Goal: Task Accomplishment & Management: Complete application form

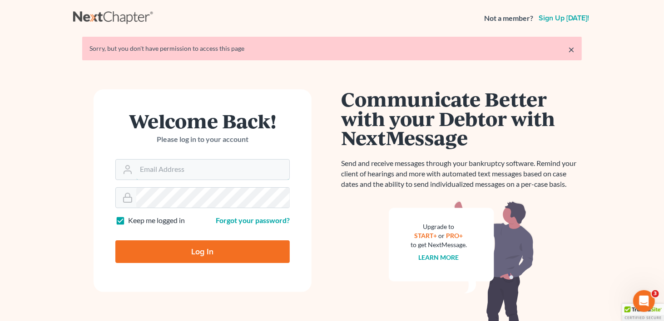
type input "meghan@earlandedwards.com"
click at [206, 252] on input "Log In" at bounding box center [202, 252] width 174 height 23
type input "Thinking..."
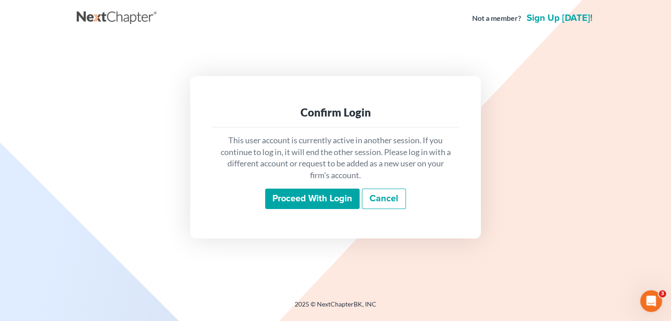
click at [308, 201] on input "Proceed with login" at bounding box center [312, 199] width 94 height 21
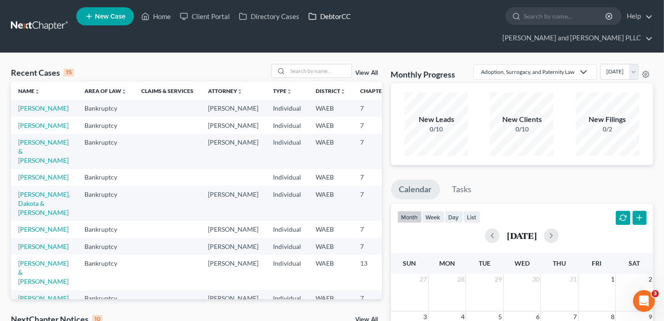
click at [325, 16] on link "DebtorCC" at bounding box center [329, 16] width 51 height 16
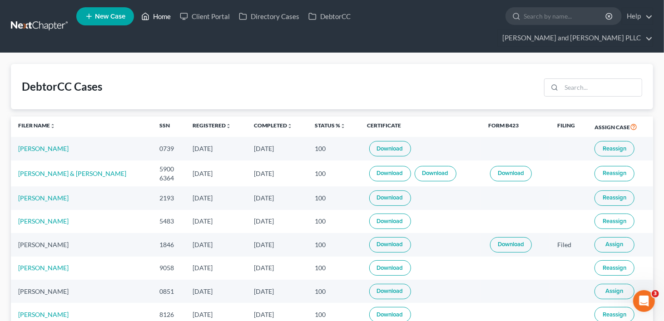
click at [157, 15] on link "Home" at bounding box center [156, 16] width 39 height 16
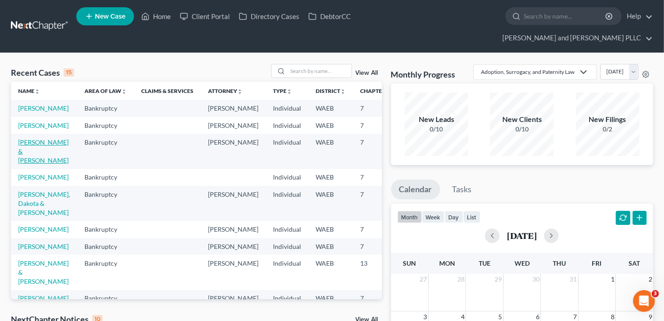
click at [30, 164] on link "[PERSON_NAME] & [PERSON_NAME]" at bounding box center [43, 151] width 50 height 26
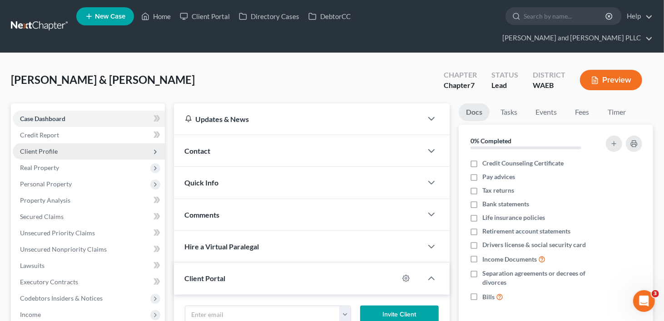
click at [38, 148] on span "Client Profile" at bounding box center [39, 152] width 38 height 8
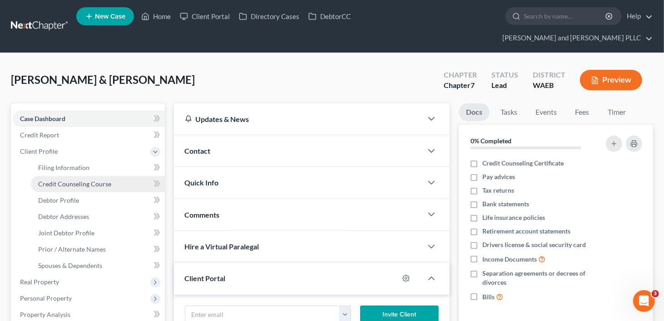
click at [42, 180] on span "Credit Counseling Course" at bounding box center [74, 184] width 73 height 8
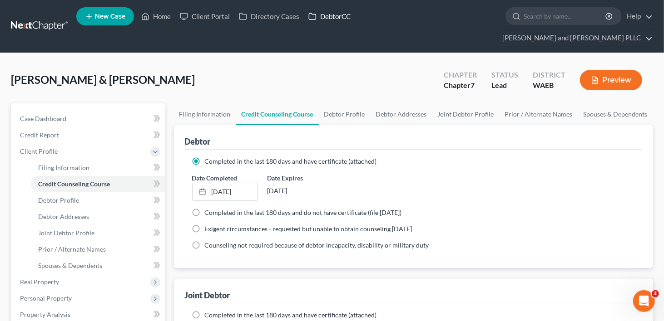
click at [333, 12] on link "DebtorCC" at bounding box center [329, 16] width 51 height 16
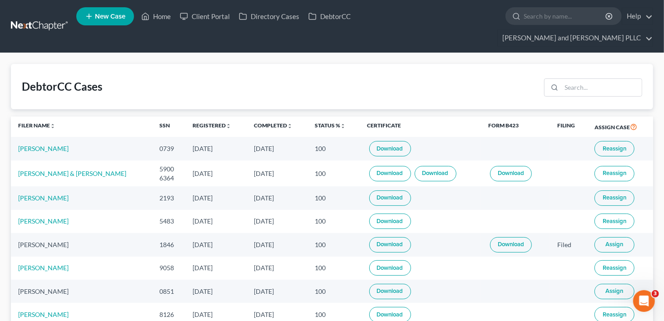
click at [613, 170] on span "Reassign" at bounding box center [614, 173] width 24 height 7
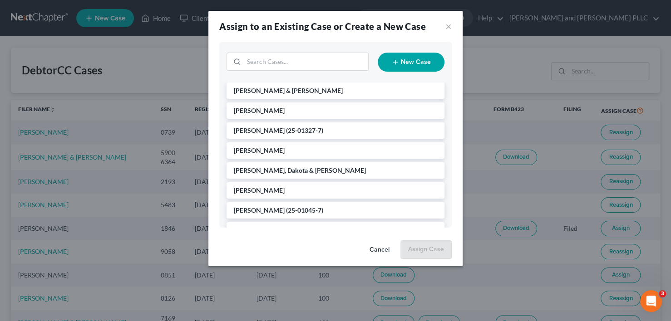
click at [444, 25] on div "Assign to an Existing Case or Create a New Case ×" at bounding box center [335, 26] width 254 height 31
click at [446, 25] on button "×" at bounding box center [448, 26] width 6 height 11
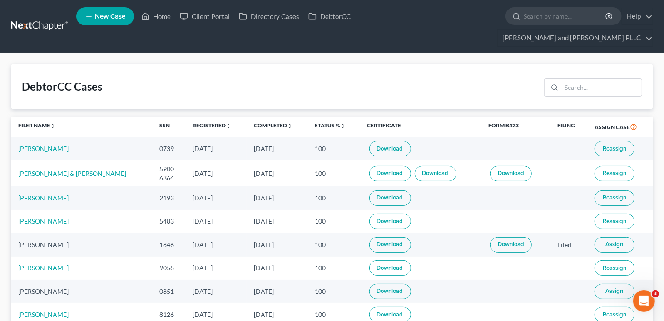
click at [436, 166] on link "Download" at bounding box center [436, 173] width 42 height 15
click at [396, 166] on link "Download" at bounding box center [390, 173] width 42 height 15
click at [166, 16] on link "Home" at bounding box center [156, 16] width 39 height 16
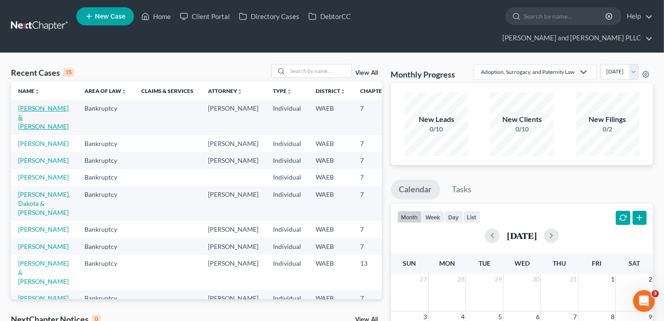
click at [27, 118] on link "[PERSON_NAME] & [PERSON_NAME]" at bounding box center [43, 117] width 50 height 26
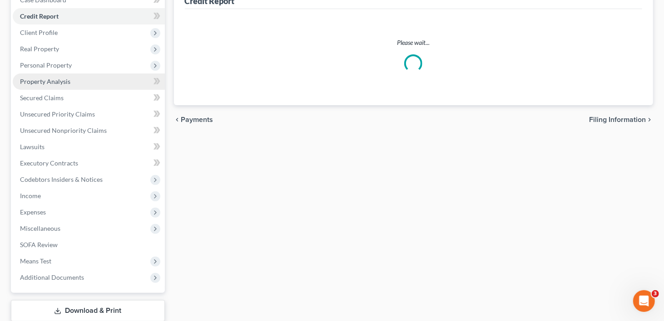
scroll to position [160, 0]
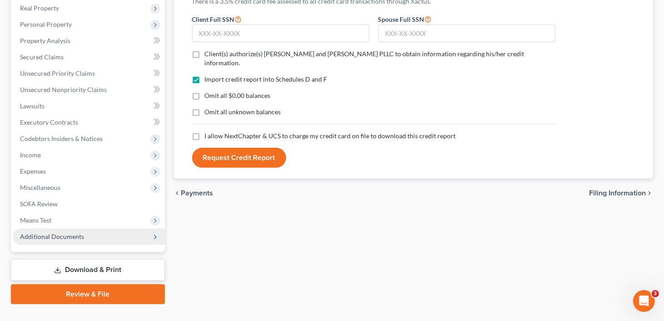
click at [36, 233] on span "Additional Documents" at bounding box center [52, 237] width 64 height 8
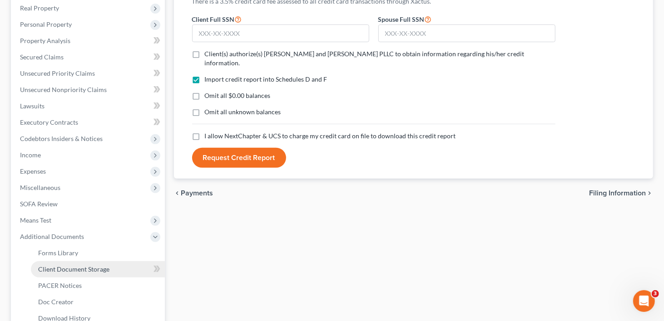
click at [80, 266] on span "Client Document Storage" at bounding box center [73, 270] width 71 height 8
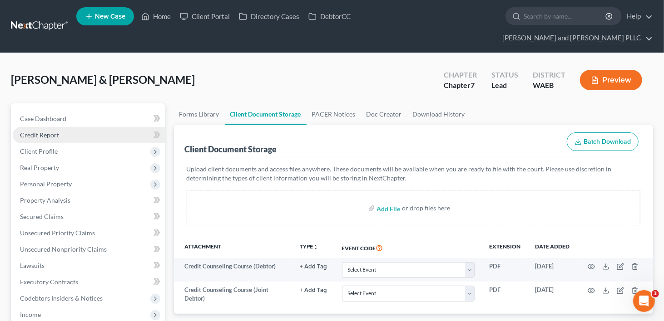
click at [53, 131] on span "Credit Report" at bounding box center [39, 135] width 39 height 8
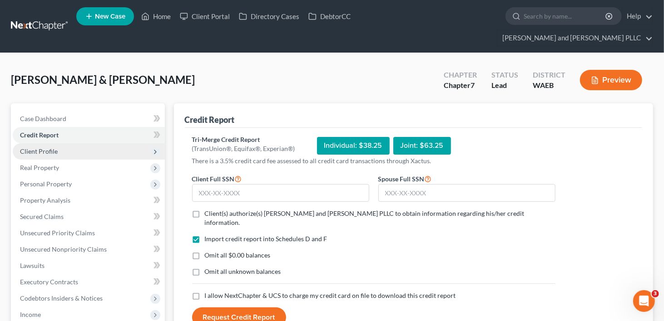
click at [44, 148] on span "Client Profile" at bounding box center [39, 152] width 38 height 8
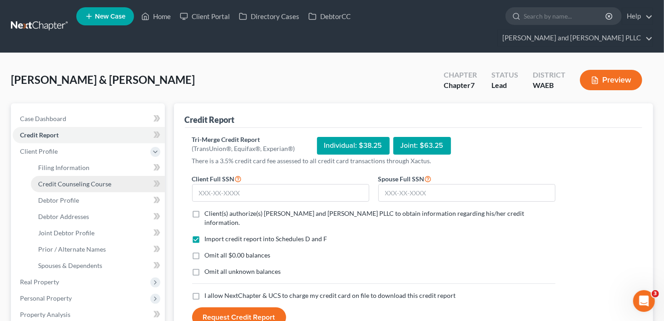
click at [50, 180] on span "Credit Counseling Course" at bounding box center [74, 184] width 73 height 8
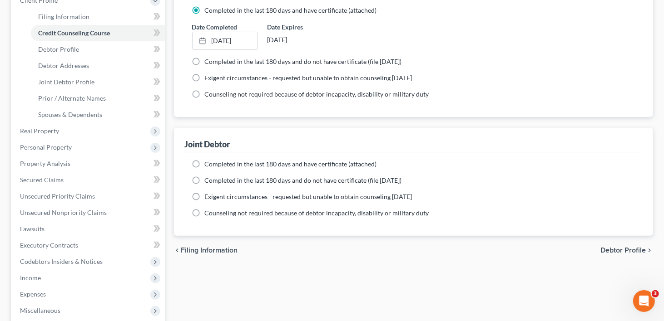
scroll to position [91, 0]
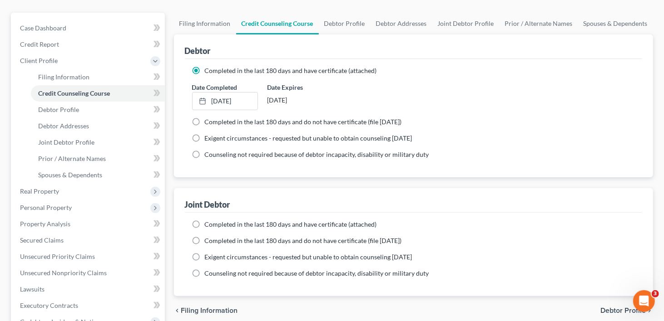
click at [205, 220] on label "Completed in the last 180 days and have certificate (attached)" at bounding box center [291, 224] width 172 height 9
click at [208, 220] on input "Completed in the last 180 days and have certificate (attached)" at bounding box center [211, 223] width 6 height 6
radio input "true"
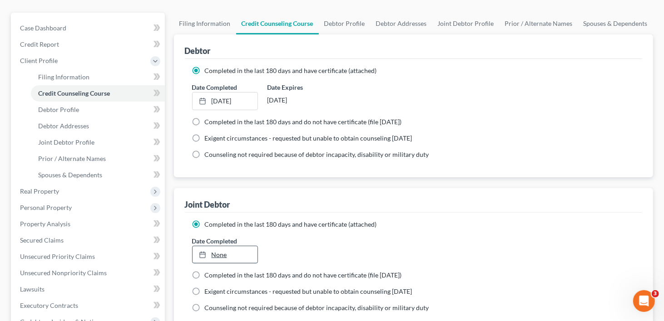
click at [221, 247] on link "None" at bounding box center [225, 255] width 65 height 17
type input "[DATE]"
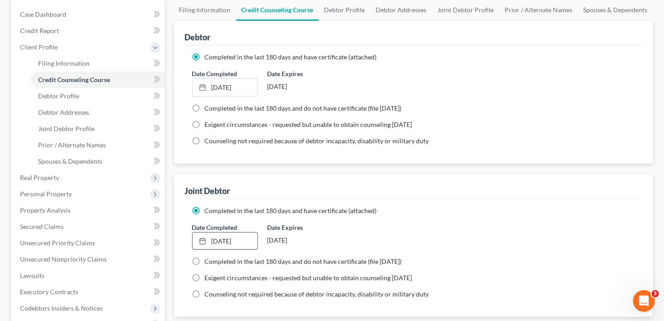
scroll to position [0, 0]
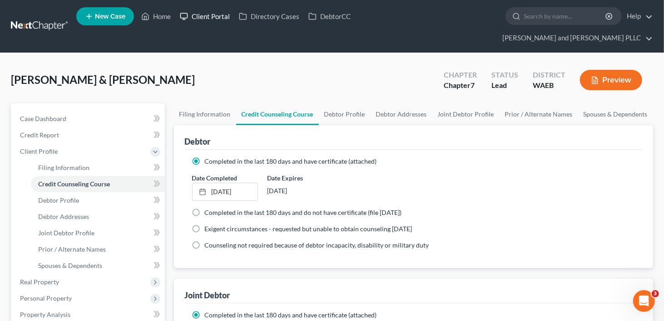
click at [208, 21] on link "Client Portal" at bounding box center [204, 16] width 59 height 16
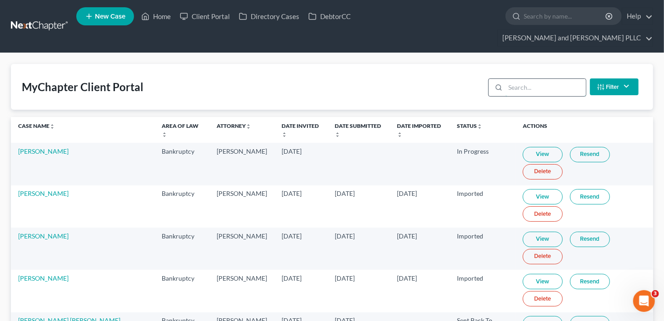
click at [518, 79] on input "search" at bounding box center [545, 87] width 80 height 17
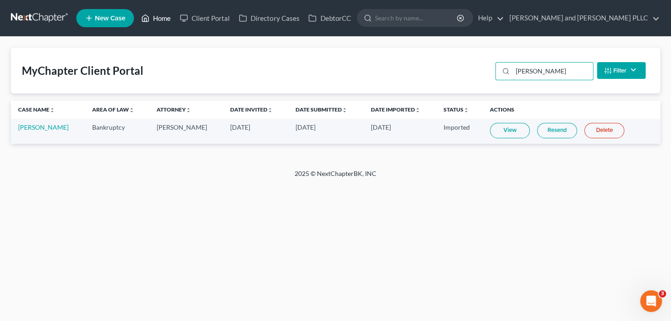
type input "[PERSON_NAME]"
click at [168, 18] on link "Home" at bounding box center [156, 18] width 39 height 16
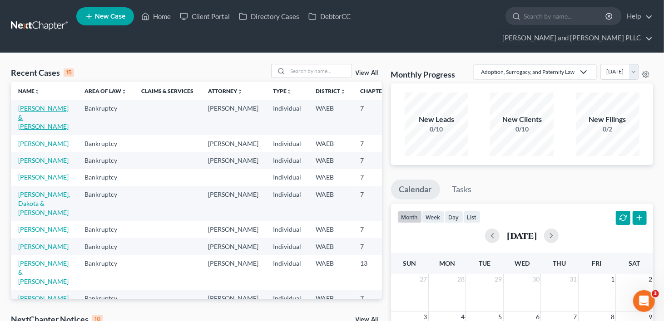
click at [35, 119] on link "[PERSON_NAME] & [PERSON_NAME]" at bounding box center [43, 117] width 50 height 26
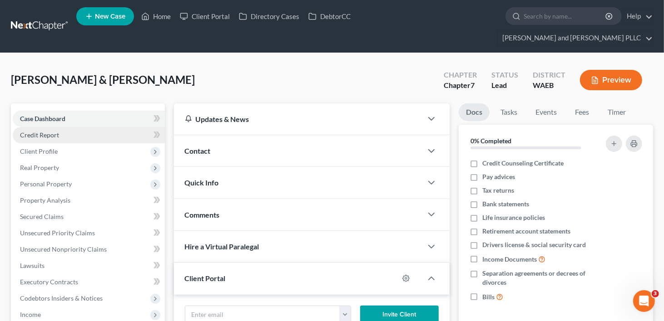
click at [43, 131] on span "Credit Report" at bounding box center [39, 135] width 39 height 8
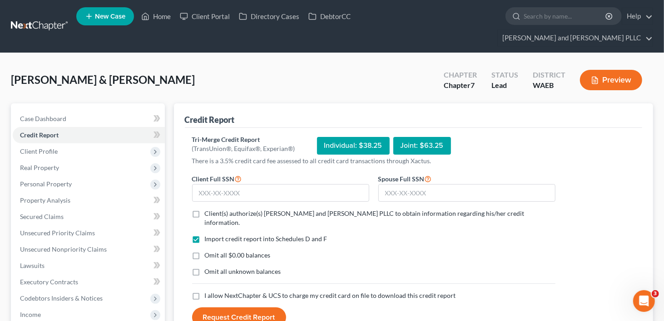
click at [205, 209] on label "Client(s) authorize(s) [PERSON_NAME] and [PERSON_NAME] PLLC to obtain informati…" at bounding box center [380, 218] width 351 height 18
click at [208, 209] on input "Client(s) authorize(s) [PERSON_NAME] and [PERSON_NAME] PLLC to obtain informati…" at bounding box center [211, 212] width 6 height 6
checkbox input "true"
click at [205, 291] on label "I allow NextChapter & UCS to charge my credit card on file to download this cre…" at bounding box center [330, 295] width 251 height 9
click at [208, 291] on input "I allow NextChapter & UCS to charge my credit card on file to download this cre…" at bounding box center [211, 294] width 6 height 6
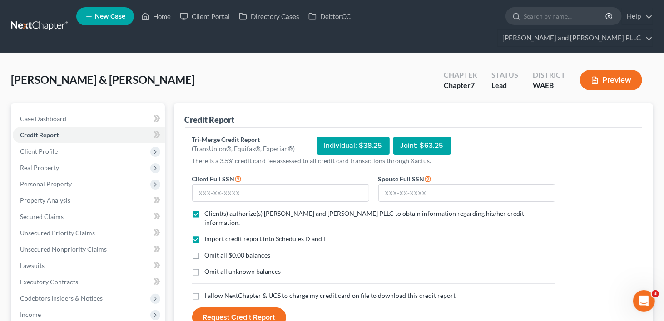
checkbox input "true"
click at [260, 184] on input "text" at bounding box center [280, 193] width 177 height 18
type input "531-19-5900"
click at [405, 184] on input "text" at bounding box center [466, 193] width 177 height 18
type input "537-11-6364"
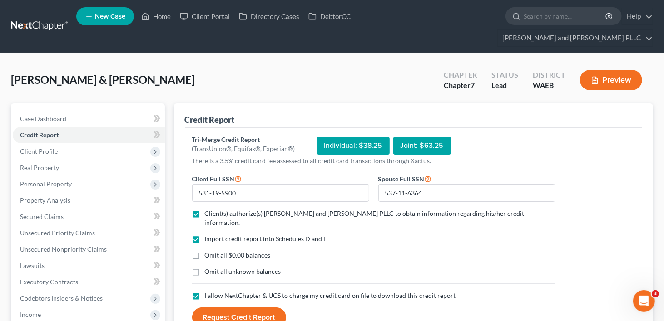
click at [237, 308] on button "Request Credit Report" at bounding box center [239, 318] width 94 height 20
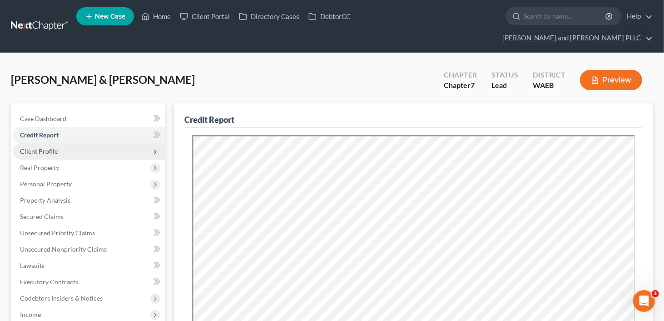
click at [41, 148] on span "Client Profile" at bounding box center [39, 152] width 38 height 8
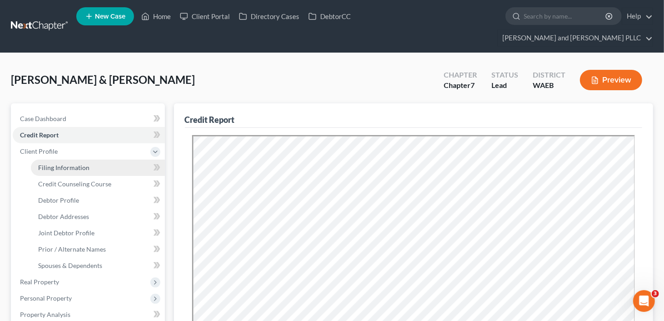
click at [54, 164] on span "Filing Information" at bounding box center [63, 168] width 51 height 8
select select "1"
select select "0"
select select "50"
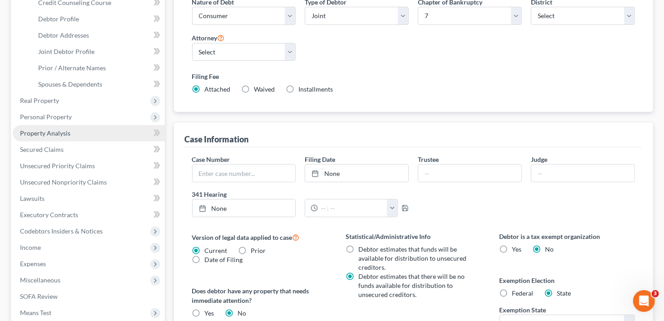
scroll to position [91, 0]
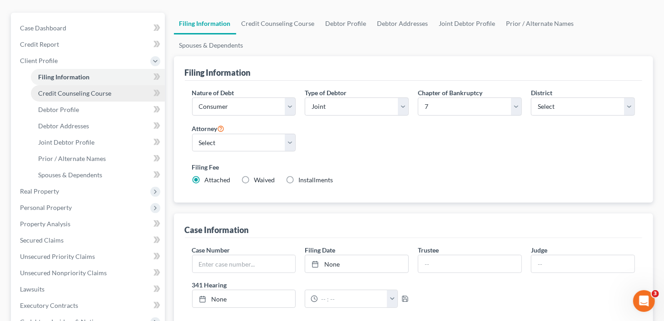
click at [74, 89] on span "Credit Counseling Course" at bounding box center [74, 93] width 73 height 8
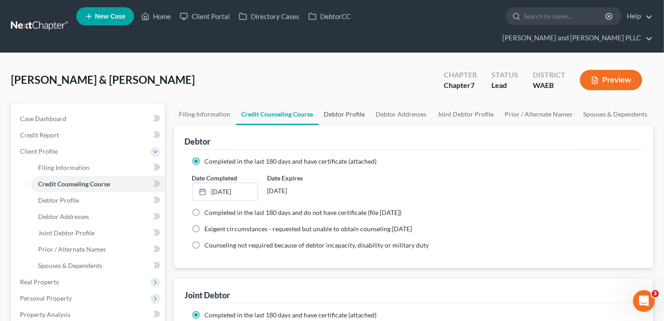
click at [332, 104] on link "Debtor Profile" at bounding box center [345, 115] width 52 height 22
select select "1"
select select "0"
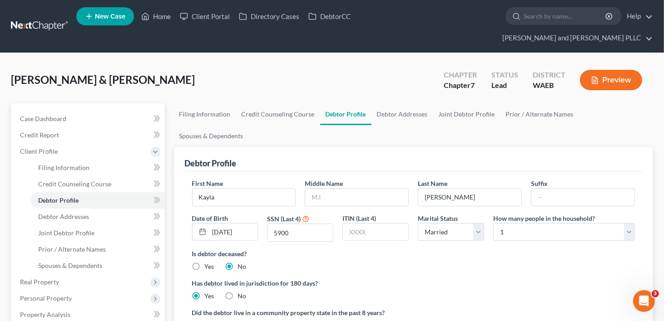
click at [205, 321] on label "Yes" at bounding box center [210, 325] width 10 height 9
click at [208, 321] on input "Yes" at bounding box center [211, 324] width 6 height 6
radio input "true"
radio input "false"
click at [408, 104] on link "Debtor Addresses" at bounding box center [402, 115] width 62 height 22
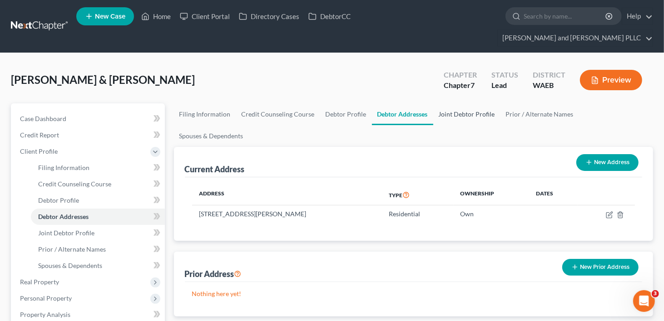
click at [463, 104] on link "Joint Debtor Profile" at bounding box center [466, 115] width 67 height 22
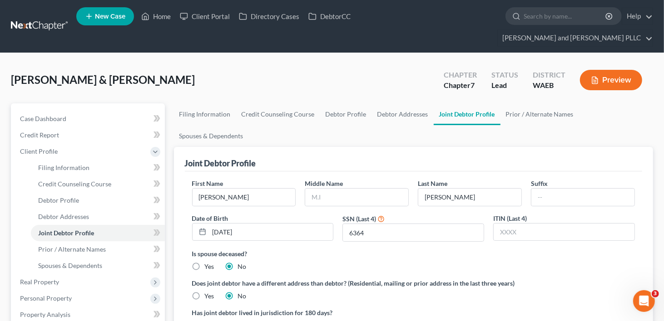
scroll to position [45, 0]
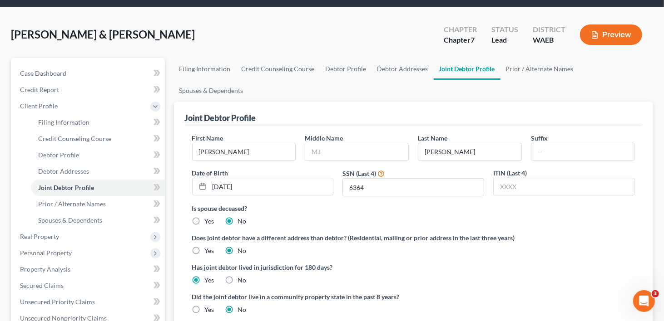
click at [205, 306] on label "Yes" at bounding box center [210, 310] width 10 height 9
click at [208, 306] on input "Yes" at bounding box center [211, 309] width 6 height 6
radio input "true"
radio input "false"
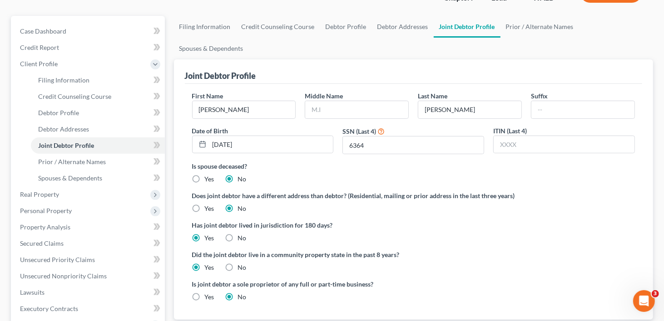
scroll to position [0, 0]
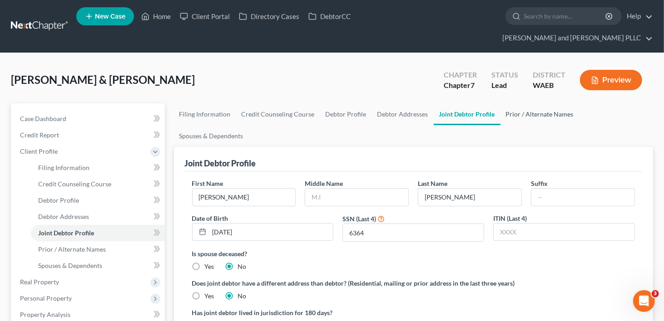
click at [513, 104] on link "Prior / Alternate Names" at bounding box center [539, 115] width 79 height 22
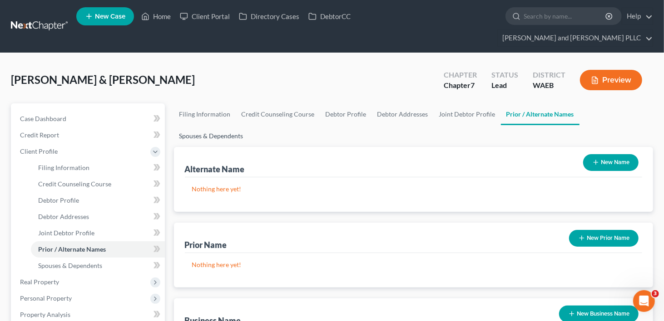
click at [249, 125] on link "Spouses & Dependents" at bounding box center [211, 136] width 75 height 22
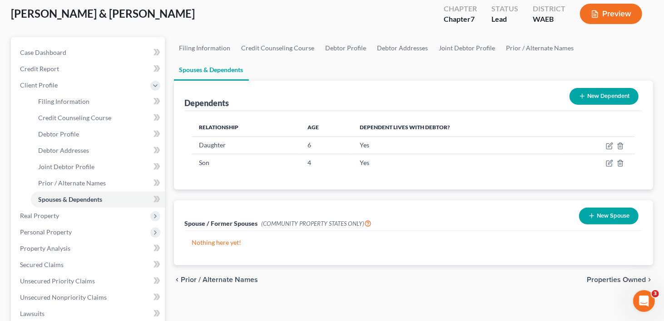
scroll to position [45, 0]
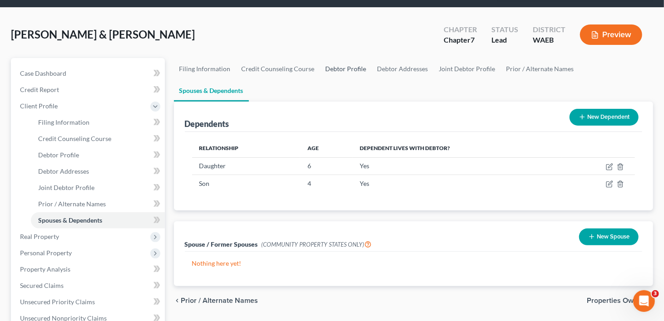
click at [336, 58] on link "Debtor Profile" at bounding box center [346, 69] width 52 height 22
select select "1"
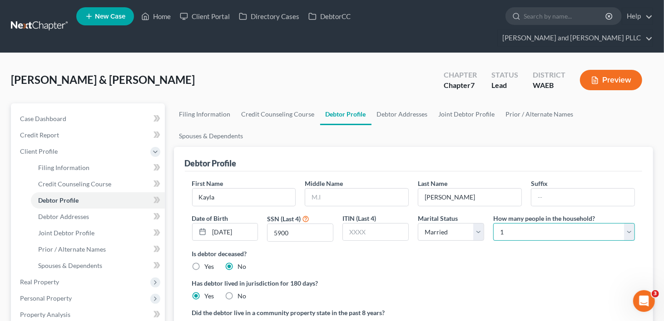
click at [629, 223] on select "Select 1 2 3 4 5 6 7 8 9 10 11 12 13 14 15 16 17 18 19 20" at bounding box center [564, 232] width 142 height 18
select select "3"
click at [493, 223] on select "Select 1 2 3 4 5 6 7 8 9 10 11 12 13 14 15 16 17 18 19 20" at bounding box center [564, 232] width 142 height 18
click at [406, 104] on link "Debtor Addresses" at bounding box center [402, 115] width 62 height 22
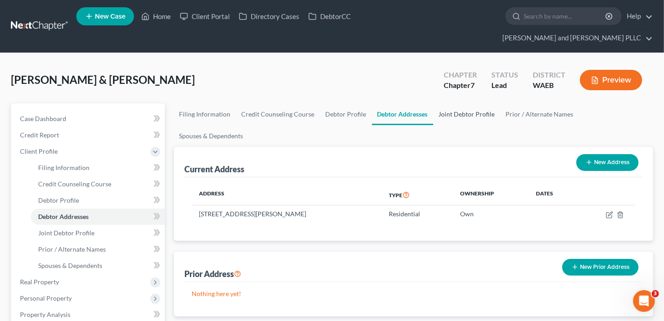
click at [470, 104] on link "Joint Debtor Profile" at bounding box center [466, 115] width 67 height 22
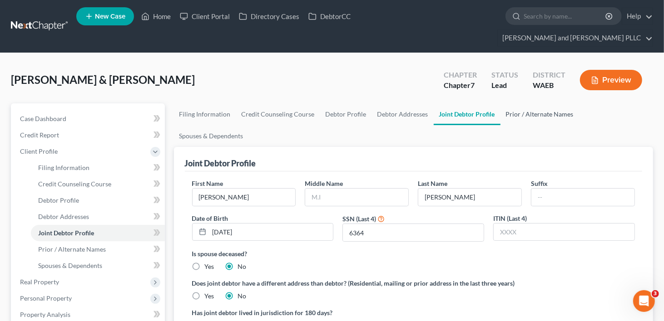
click at [520, 104] on link "Prior / Alternate Names" at bounding box center [539, 115] width 79 height 22
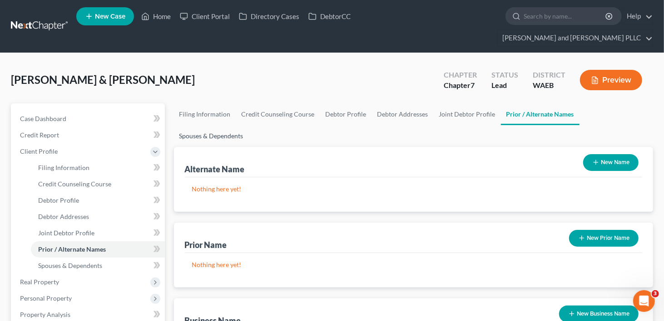
click at [249, 125] on link "Spouses & Dependents" at bounding box center [211, 136] width 75 height 22
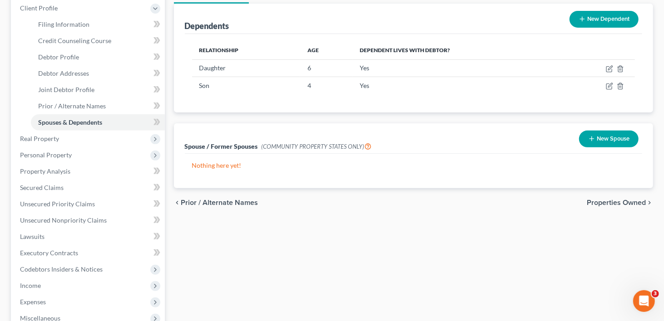
scroll to position [45, 0]
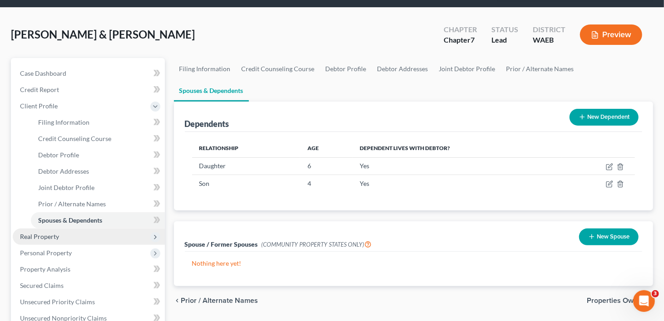
click at [29, 233] on span "Real Property" at bounding box center [39, 237] width 39 height 8
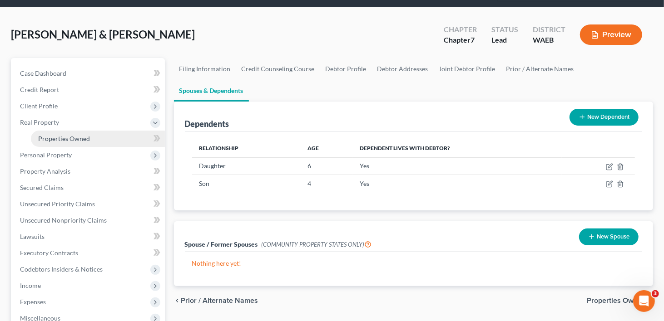
click at [45, 135] on span "Properties Owned" at bounding box center [64, 139] width 52 height 8
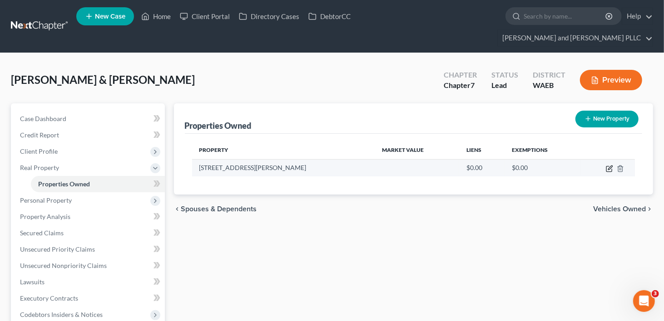
click at [609, 165] on icon "button" at bounding box center [609, 168] width 7 height 7
select select "50"
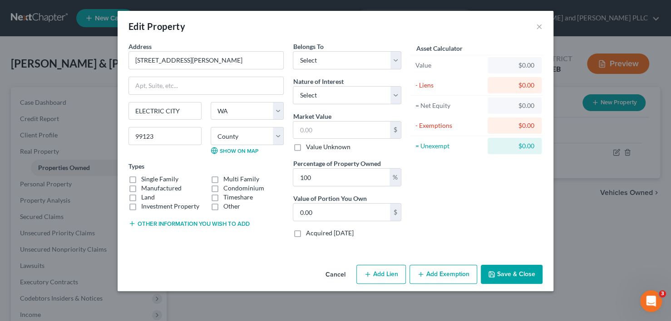
click at [141, 178] on label "Single Family" at bounding box center [159, 179] width 37 height 9
click at [145, 178] on input "Single Family" at bounding box center [148, 178] width 6 height 6
checkbox input "true"
click at [398, 62] on select "Select Debtor 1 Only Debtor 2 Only Debtor 1 And Debtor 2 Only At Least One Of T…" at bounding box center [347, 60] width 109 height 18
select select "2"
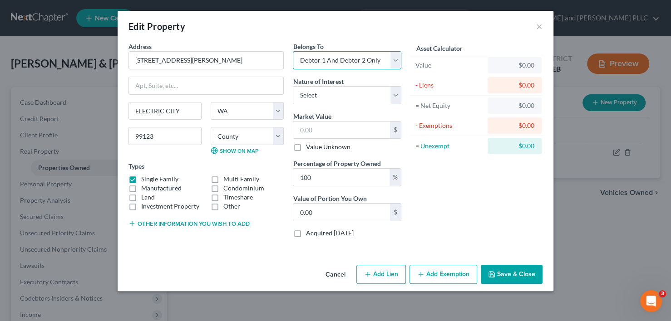
click at [293, 51] on select "Select Debtor 1 Only Debtor 2 Only Debtor 1 And Debtor 2 Only At Least One Of T…" at bounding box center [347, 60] width 109 height 18
click at [400, 94] on select "Select Fee Simple Joint Tenant Life Estate Equitable Interest Future Interest T…" at bounding box center [347, 95] width 109 height 18
click at [366, 134] on input "text" at bounding box center [341, 130] width 97 height 17
type input "1"
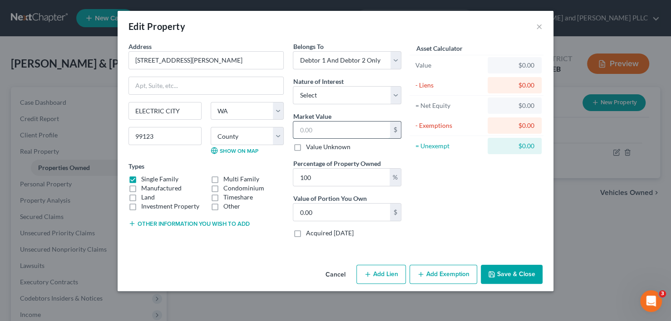
type input "1.00"
type input "16"
type input "16.00"
type input "164"
type input "164.00"
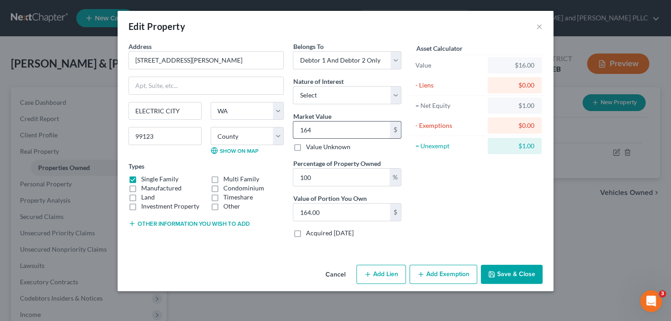
type input "1642"
type input "1,642.00"
type input "1,6425"
type input "16,425.00"
type input "16,4255"
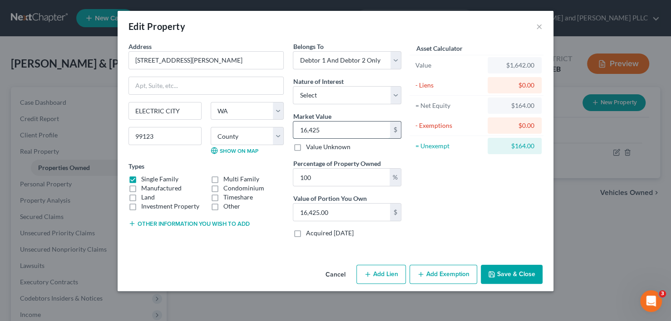
type input "164,255.00"
click at [374, 276] on button "Add Lien" at bounding box center [380, 274] width 49 height 19
select select "2"
select select "0"
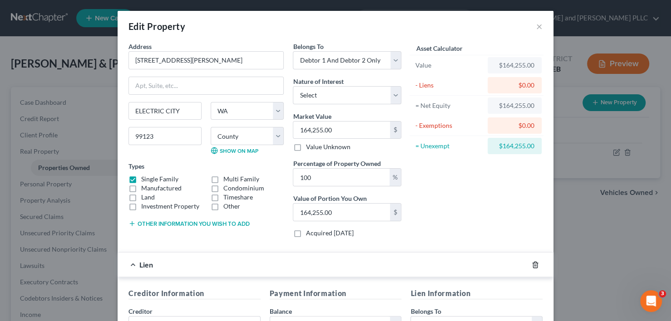
click at [532, 265] on icon "button" at bounding box center [535, 265] width 7 height 7
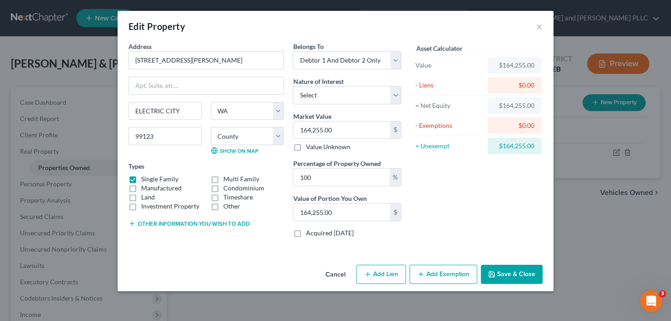
click at [443, 278] on button "Add Exemption" at bounding box center [444, 274] width 68 height 19
select select "2"
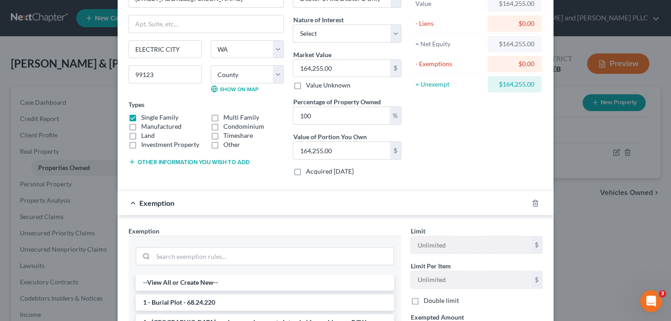
scroll to position [182, 0]
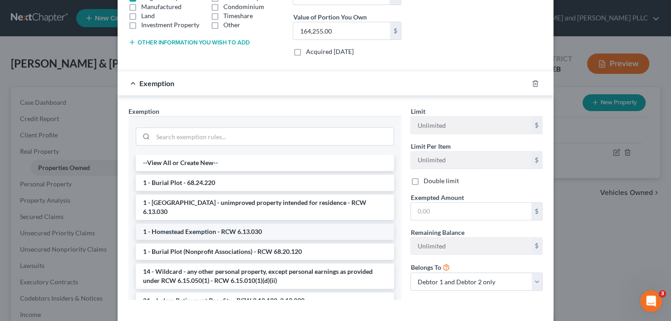
click at [250, 224] on li "1 - Homestead Exemption - RCW 6.13.030" at bounding box center [265, 232] width 258 height 16
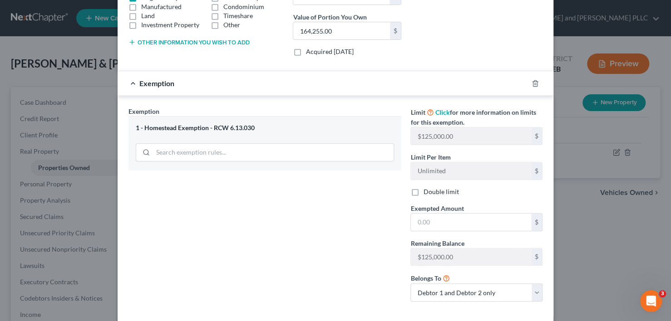
click at [423, 190] on label "Double limit" at bounding box center [440, 192] width 35 height 9
click at [427, 190] on input "Double limit" at bounding box center [430, 191] width 6 height 6
checkbox input "true"
click at [434, 223] on input "text" at bounding box center [471, 222] width 120 height 17
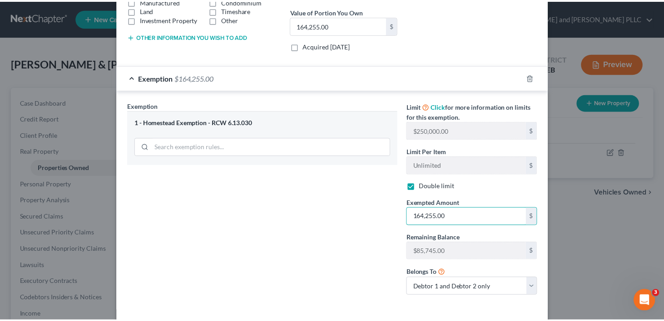
scroll to position [225, 0]
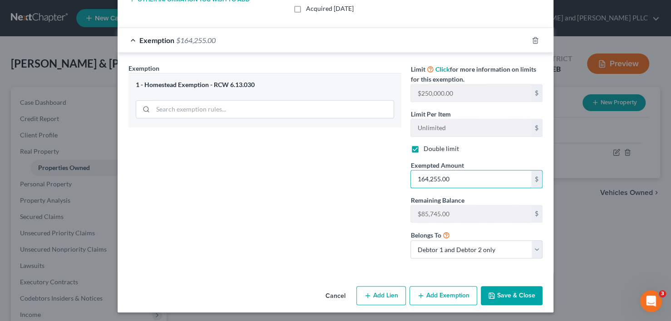
type input "164,255.00"
click at [513, 290] on button "Save & Close" at bounding box center [512, 295] width 62 height 19
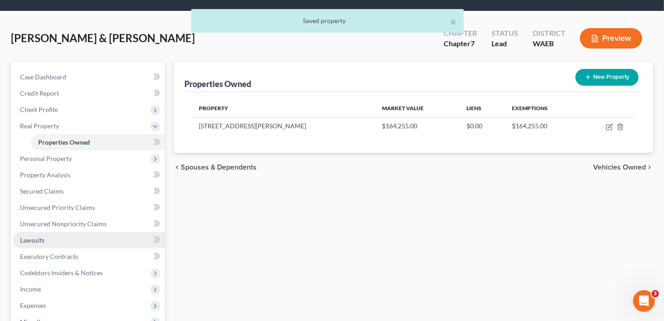
scroll to position [91, 0]
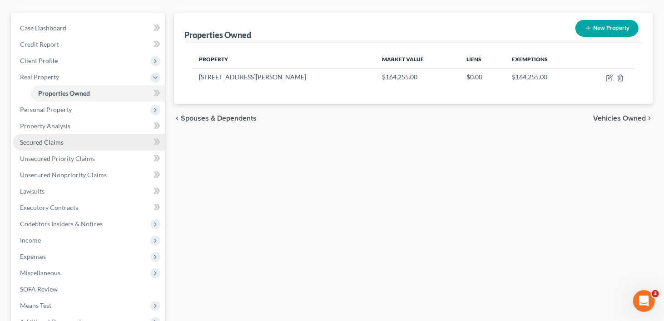
click at [33, 138] on span "Secured Claims" at bounding box center [42, 142] width 44 height 8
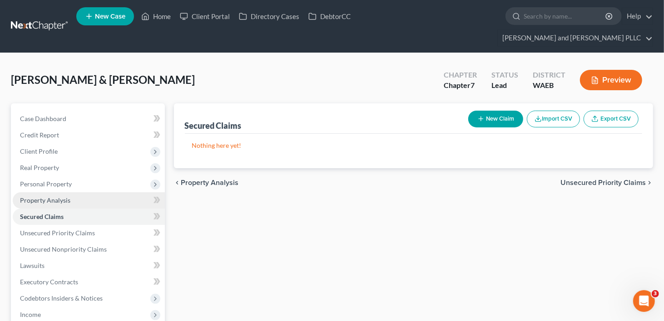
click at [47, 193] on link "Property Analysis" at bounding box center [89, 201] width 152 height 16
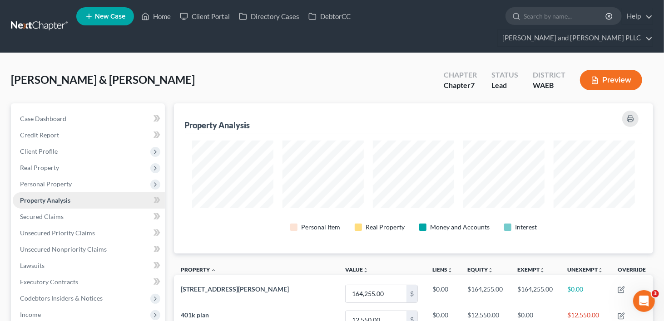
scroll to position [150, 479]
click at [59, 180] on span "Personal Property" at bounding box center [46, 184] width 52 height 8
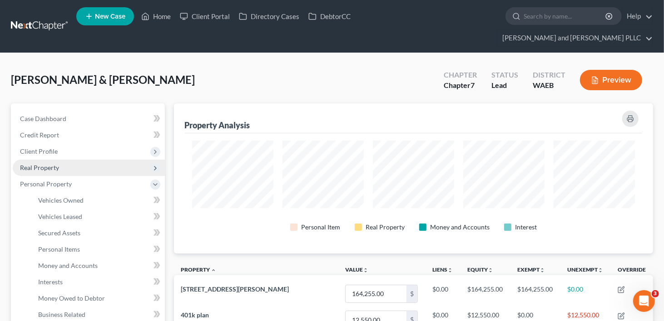
click at [47, 164] on span "Real Property" at bounding box center [39, 168] width 39 height 8
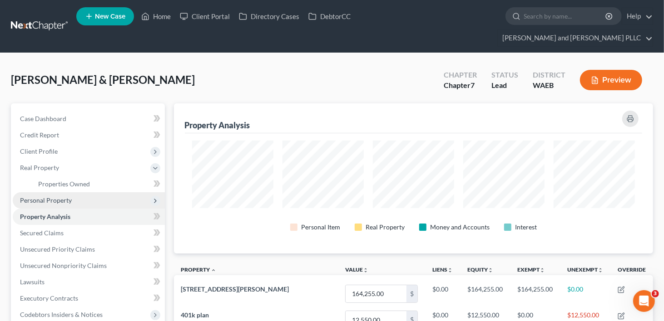
click at [47, 197] on span "Personal Property" at bounding box center [46, 201] width 52 height 8
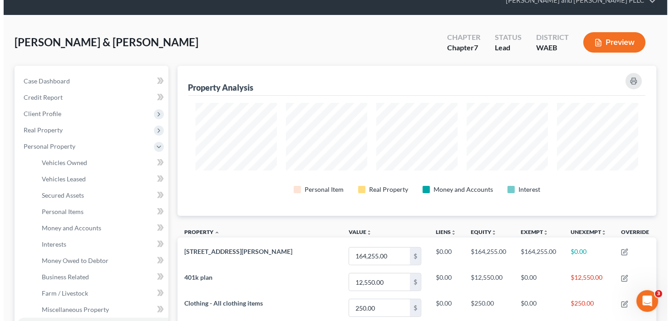
scroll to position [0, 0]
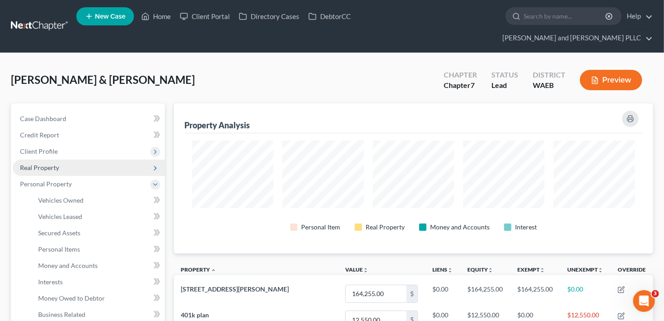
click at [61, 160] on span "Real Property" at bounding box center [89, 168] width 152 height 16
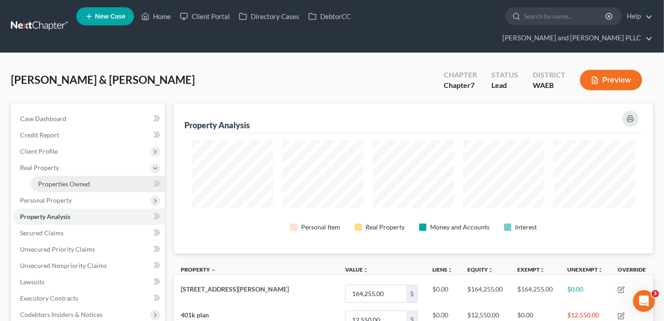
click at [54, 180] on span "Properties Owned" at bounding box center [64, 184] width 52 height 8
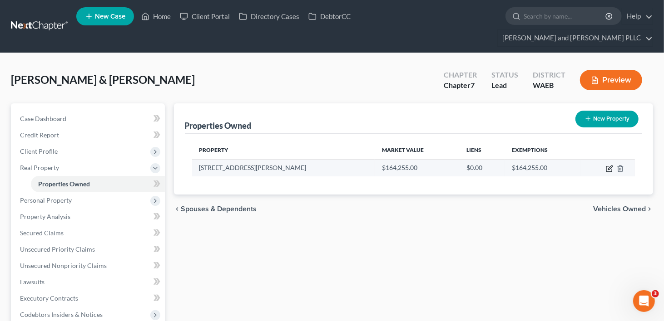
click at [609, 165] on icon "button" at bounding box center [609, 168] width 7 height 7
select select "50"
select select "2"
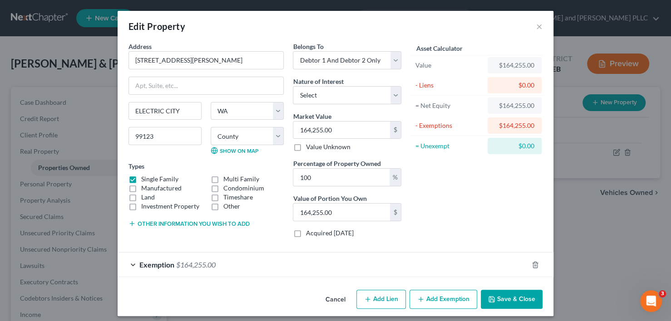
click at [366, 301] on icon "button" at bounding box center [367, 299] width 7 height 7
select select "2"
select select "0"
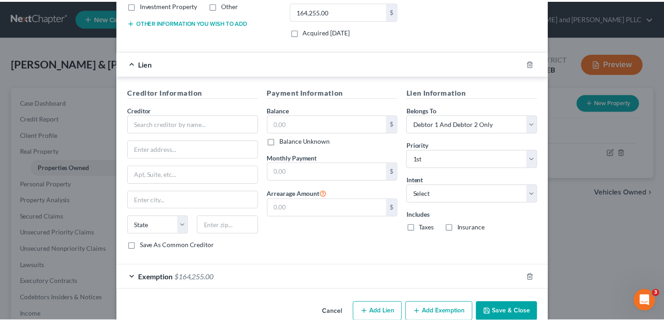
scroll to position [217, 0]
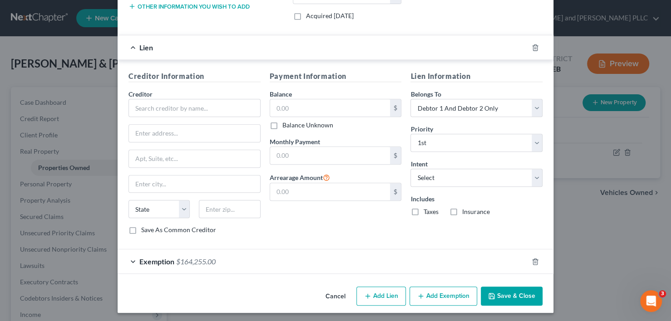
click at [334, 296] on button "Cancel" at bounding box center [335, 297] width 35 height 18
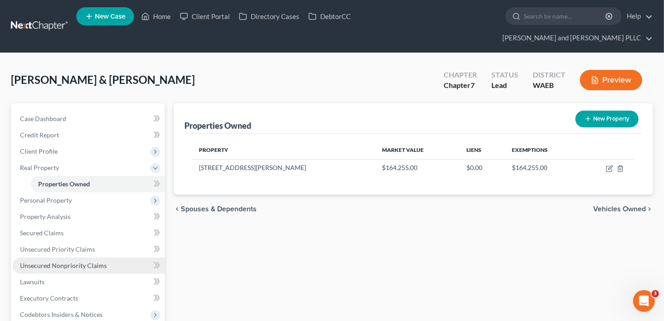
click at [46, 262] on span "Unsecured Nonpriority Claims" at bounding box center [63, 266] width 87 height 8
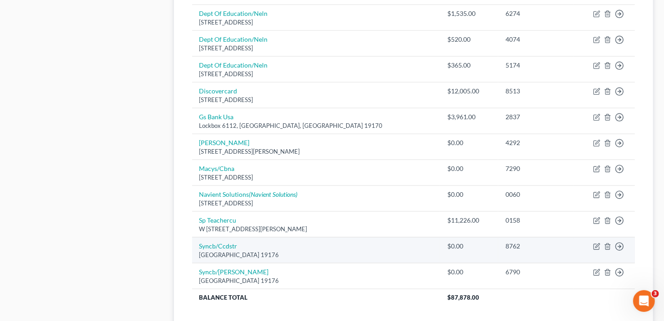
scroll to position [681, 0]
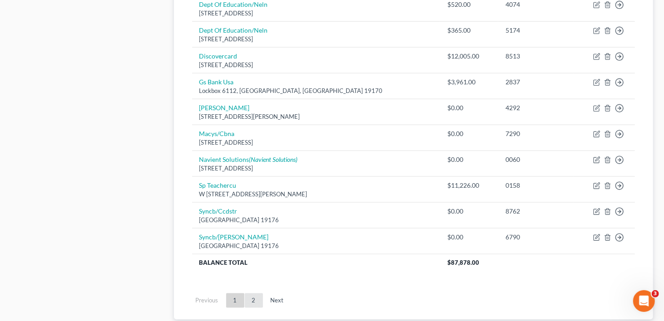
click at [251, 294] on link "2" at bounding box center [254, 301] width 18 height 15
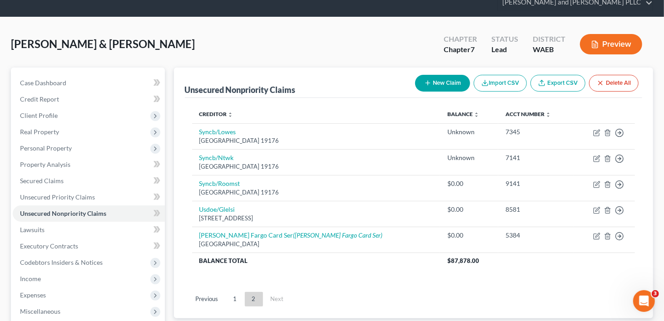
scroll to position [24, 0]
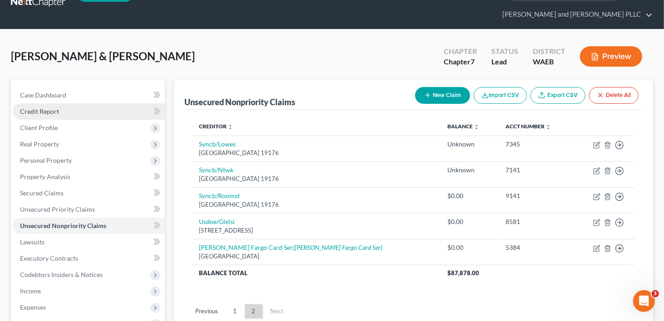
click at [40, 104] on link "Credit Report" at bounding box center [89, 112] width 152 height 16
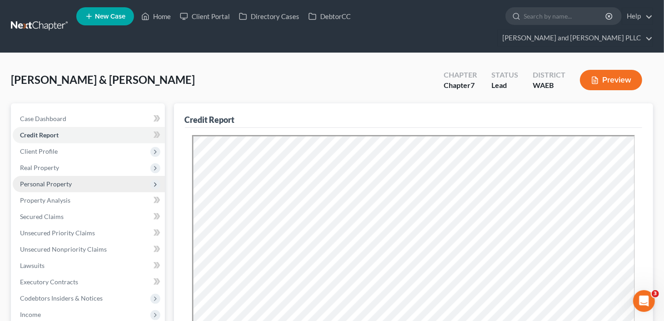
click at [46, 180] on span "Personal Property" at bounding box center [46, 184] width 52 height 8
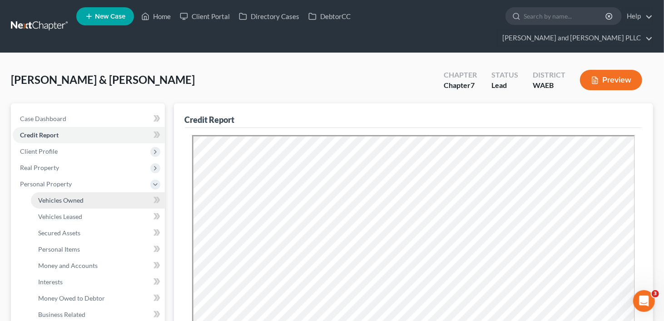
click at [51, 197] on span "Vehicles Owned" at bounding box center [60, 201] width 45 height 8
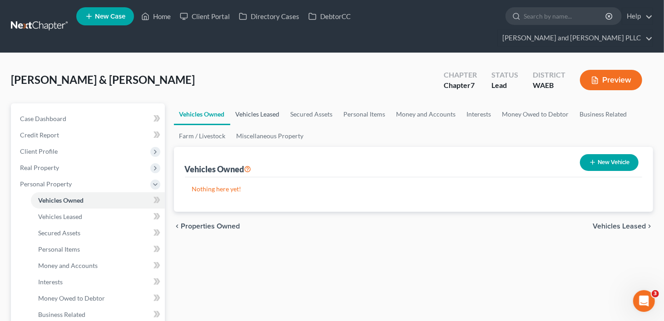
click at [242, 104] on link "Vehicles Leased" at bounding box center [257, 115] width 55 height 22
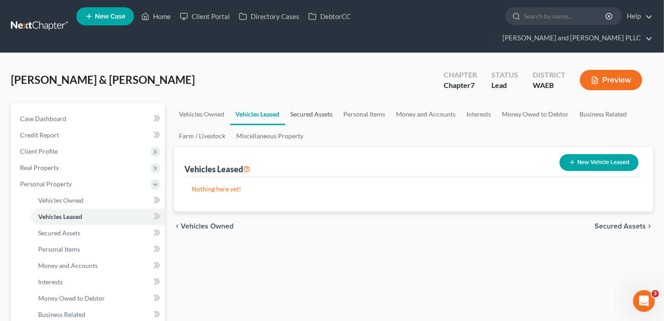
click at [309, 104] on link "Secured Assets" at bounding box center [311, 115] width 53 height 22
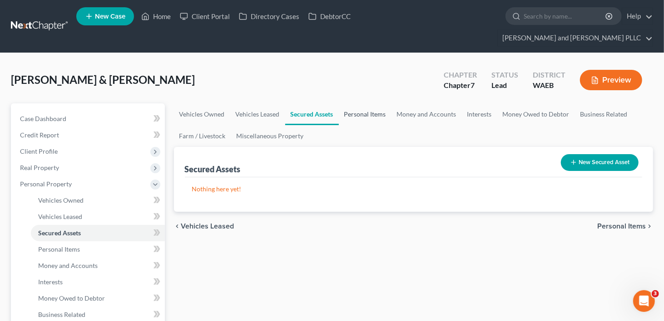
click at [369, 104] on link "Personal Items" at bounding box center [365, 115] width 53 height 22
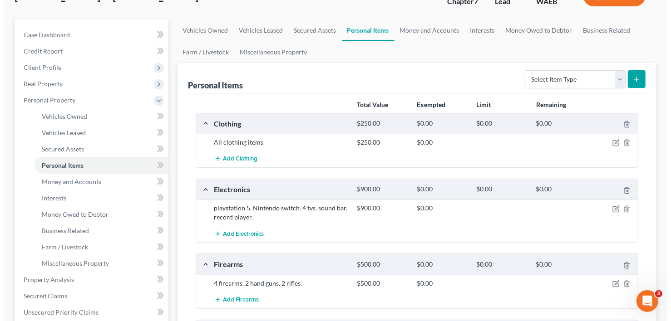
scroll to position [91, 0]
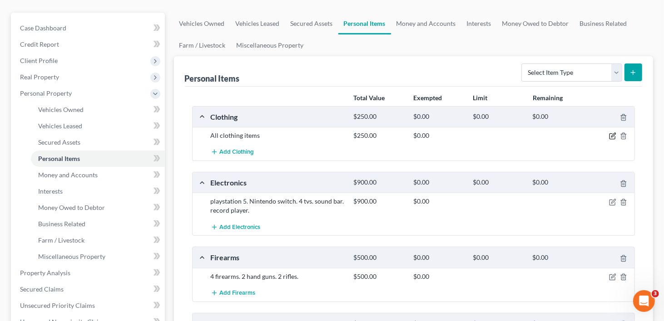
click at [613, 133] on icon "button" at bounding box center [612, 136] width 7 height 7
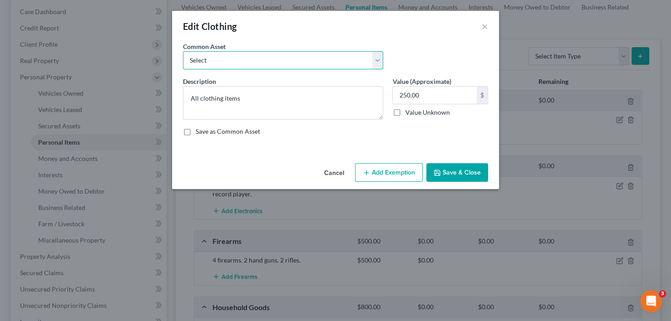
click at [375, 61] on select "Select Clothes, Shoes Clothes, Shoes Everyday clothing including shirts, pants,…" at bounding box center [283, 60] width 200 height 18
select select "2"
click at [183, 51] on select "Select Clothes, Shoes Clothes, Shoes Everyday clothing including shirts, pants,…" at bounding box center [283, 60] width 200 height 18
type textarea "Everyday clothing including shirts, pants, shorts, dresses and shoes"
type input "500.00"
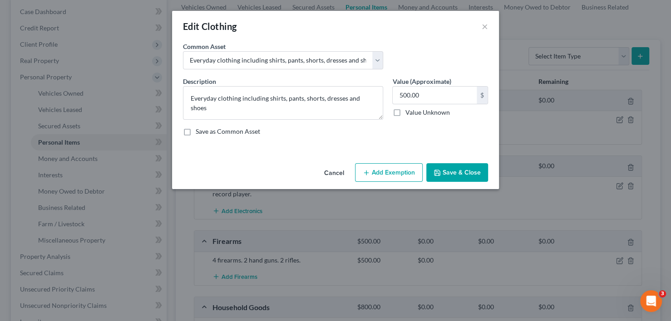
click at [369, 174] on icon "button" at bounding box center [366, 172] width 7 height 7
select select "2"
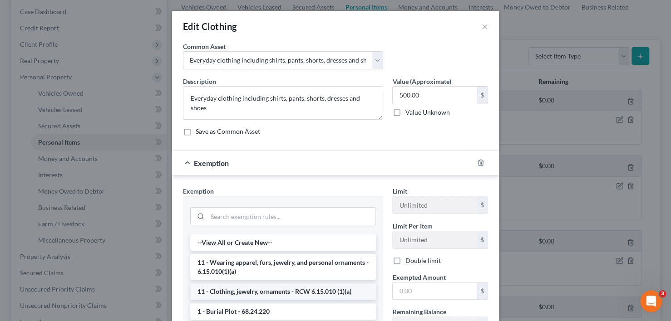
click at [266, 291] on li "11 - Clothing, jewelry, ornaments - RCW 6.15.010 (1)(a)" at bounding box center [283, 292] width 186 height 16
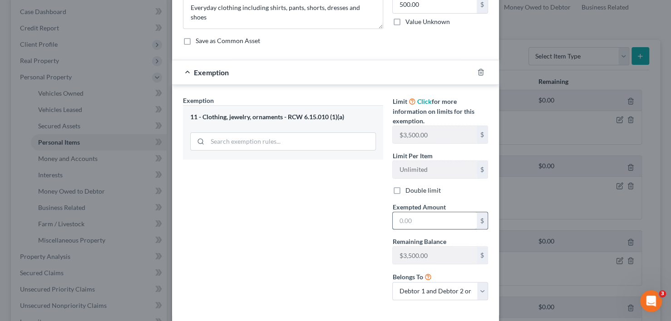
click at [422, 216] on input "text" at bounding box center [435, 220] width 84 height 17
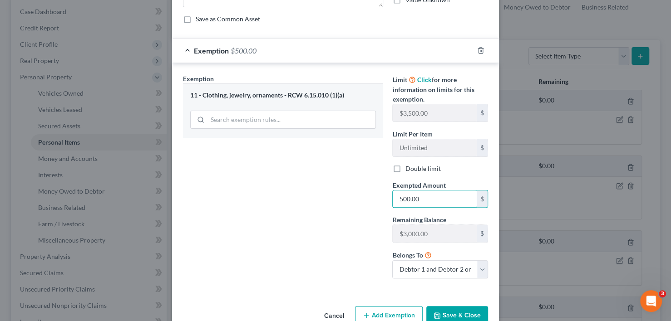
scroll to position [133, 0]
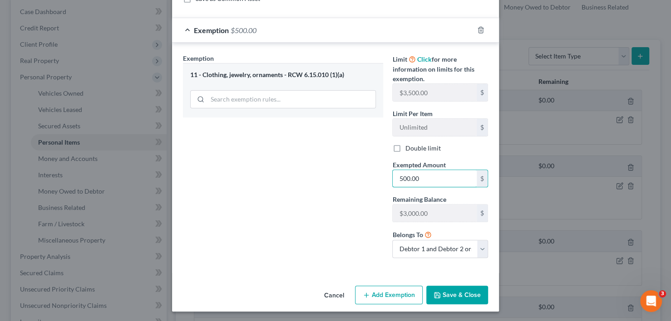
type input "500.00"
click at [405, 145] on label "Double limit" at bounding box center [422, 148] width 35 height 9
click at [409, 145] on input "Double limit" at bounding box center [412, 147] width 6 height 6
checkbox input "true"
click at [448, 296] on button "Save & Close" at bounding box center [457, 295] width 62 height 19
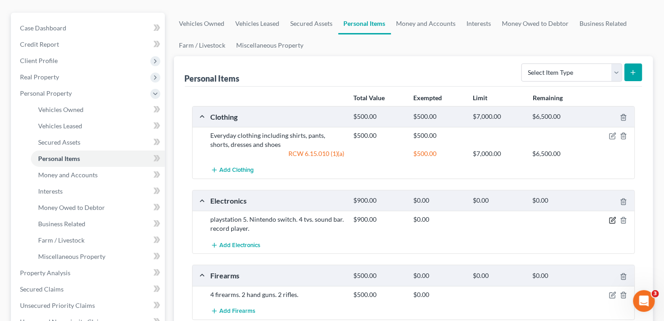
click at [612, 217] on icon "button" at bounding box center [613, 219] width 4 height 4
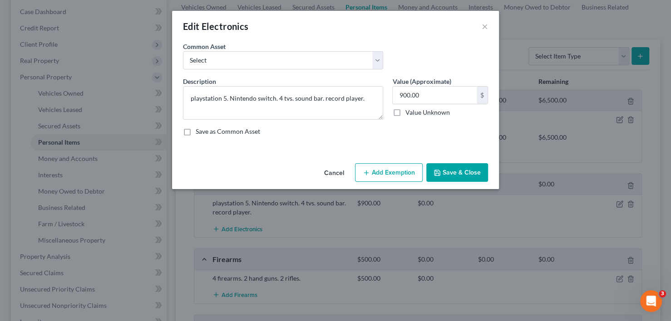
click at [384, 176] on button "Add Exemption" at bounding box center [389, 172] width 68 height 19
select select "2"
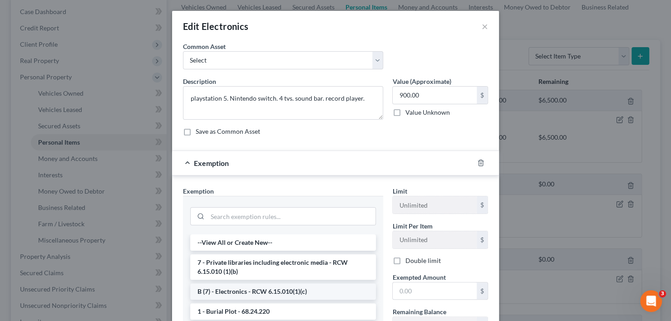
click at [302, 293] on li "B (7) - Electronics - RCW 6.15.010(1)(c)" at bounding box center [283, 292] width 186 height 16
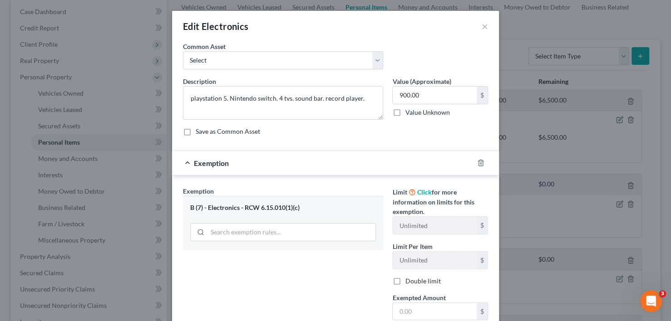
scroll to position [91, 0]
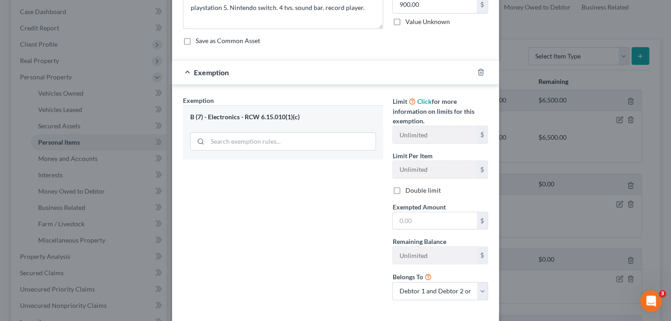
click at [405, 190] on label "Double limit" at bounding box center [422, 190] width 35 height 9
click at [409, 190] on input "Double limit" at bounding box center [412, 189] width 6 height 6
checkbox input "true"
click at [434, 217] on input "text" at bounding box center [435, 220] width 84 height 17
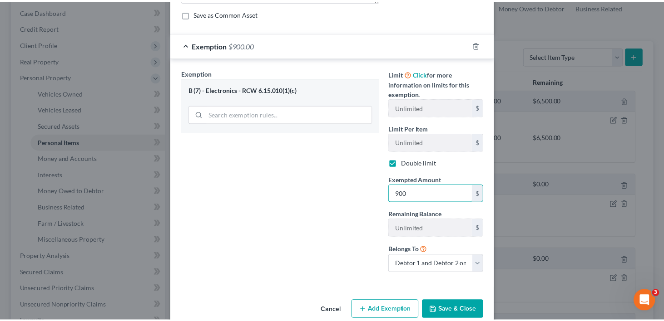
scroll to position [133, 0]
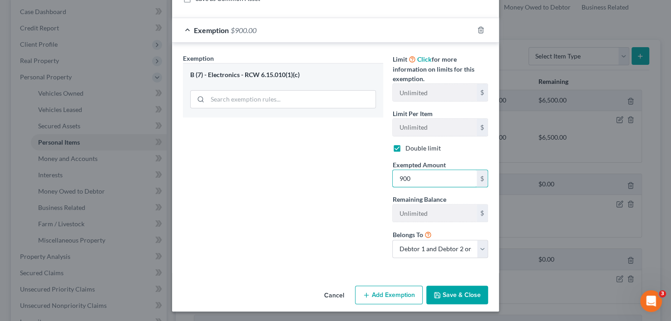
type input "900"
click at [454, 298] on button "Save & Close" at bounding box center [457, 295] width 62 height 19
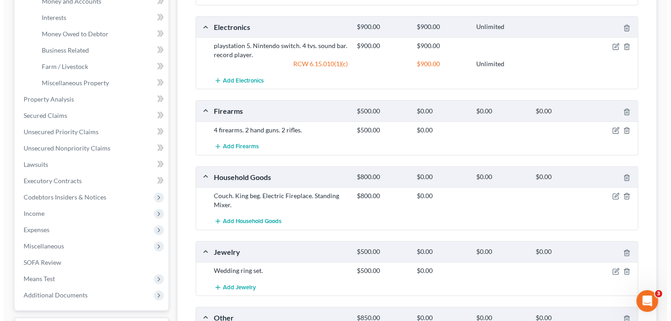
scroll to position [272, 0]
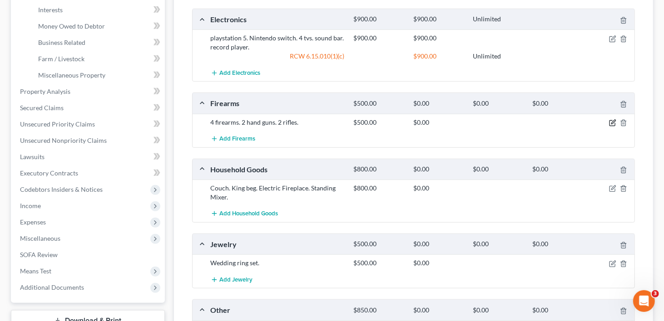
click at [612, 119] on icon "button" at bounding box center [612, 122] width 7 height 7
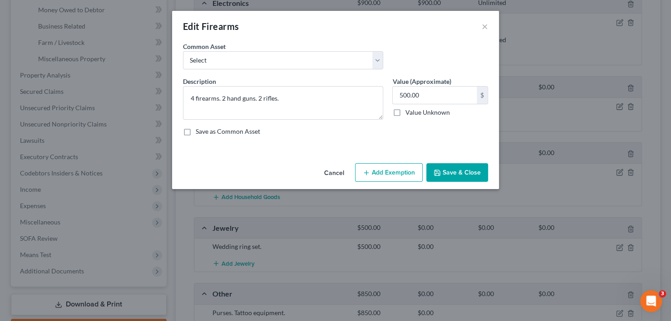
click at [380, 178] on button "Add Exemption" at bounding box center [389, 172] width 68 height 19
select select "2"
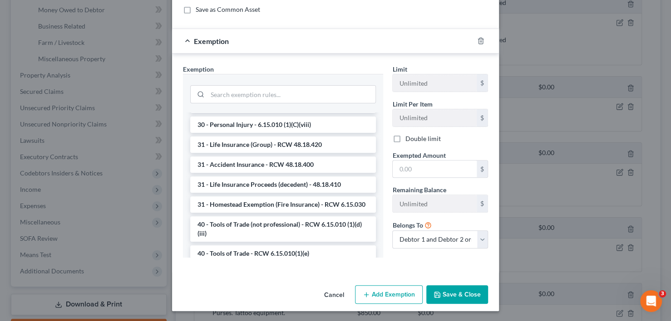
scroll to position [817, 0]
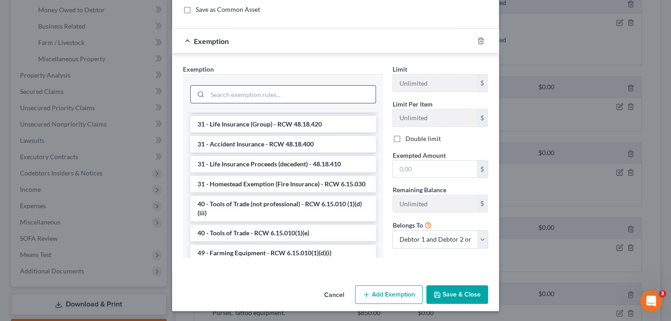
click at [274, 95] on input "search" at bounding box center [291, 94] width 168 height 17
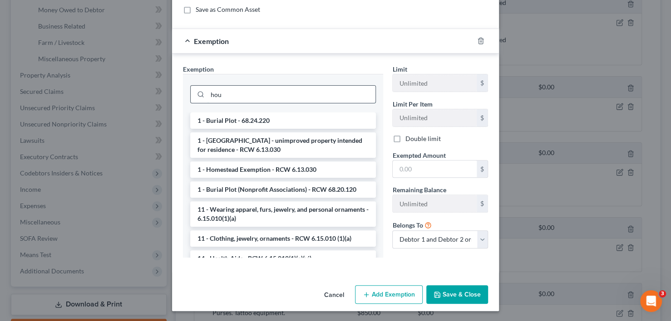
scroll to position [113, 0]
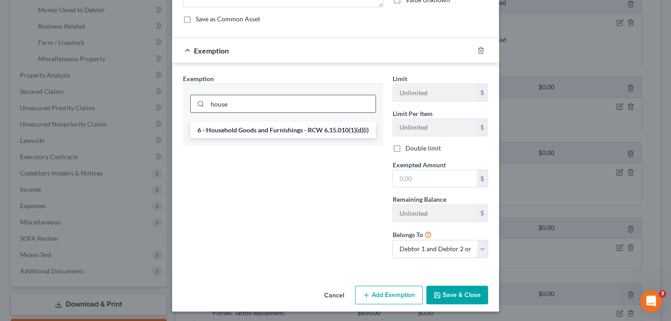
type input "house"
click at [254, 128] on li "6 - Household Goods and Furnishings - RCW 6.15.010(1)(d)(i)" at bounding box center [283, 130] width 186 height 16
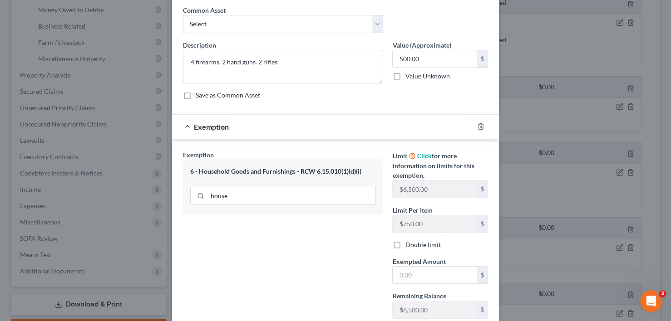
scroll to position [133, 0]
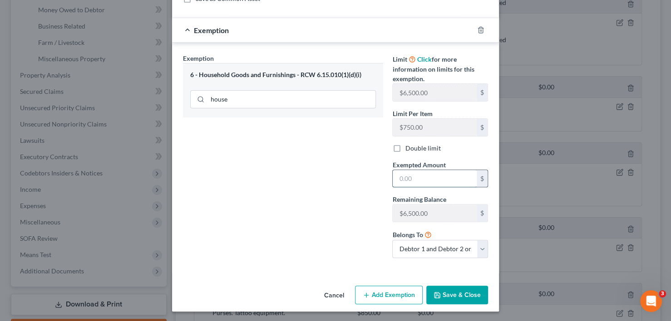
click at [430, 176] on input "text" at bounding box center [435, 178] width 84 height 17
type input "500.00"
click at [437, 296] on icon "button" at bounding box center [437, 295] width 7 height 7
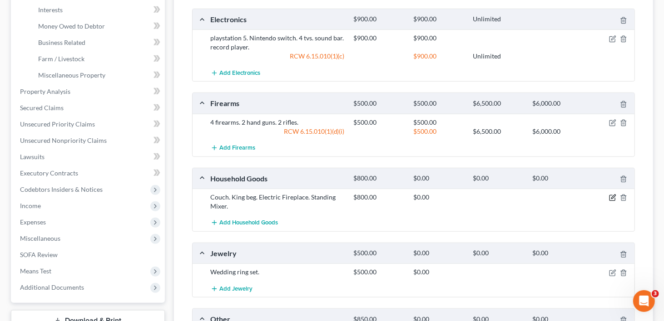
click at [612, 194] on icon "button" at bounding box center [612, 197] width 7 height 7
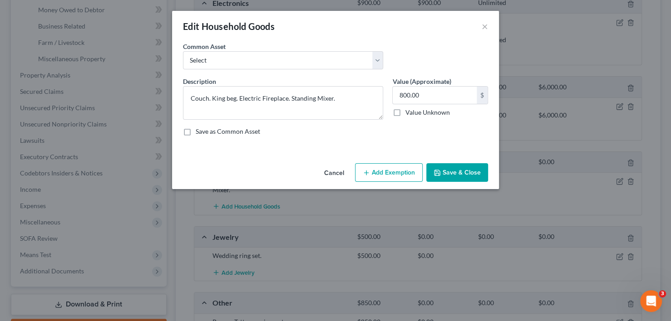
click at [369, 177] on button "Add Exemption" at bounding box center [389, 172] width 68 height 19
select select "2"
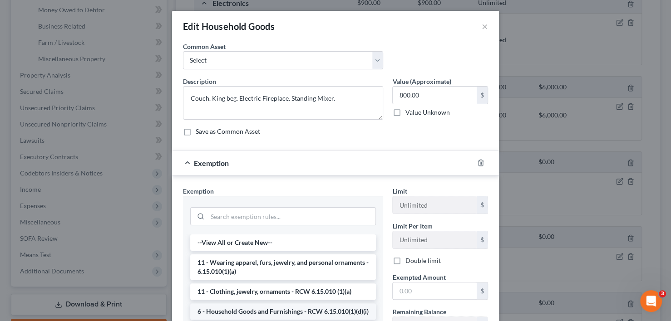
click at [246, 315] on li "6 - Household Goods and Furnishings - RCW 6.15.010(1)(d)(i)" at bounding box center [283, 312] width 186 height 16
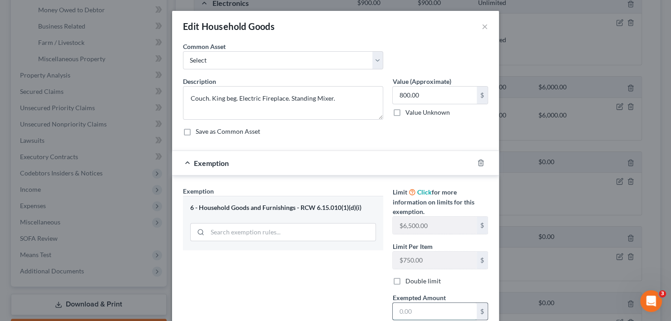
click at [424, 308] on input "text" at bounding box center [435, 311] width 84 height 17
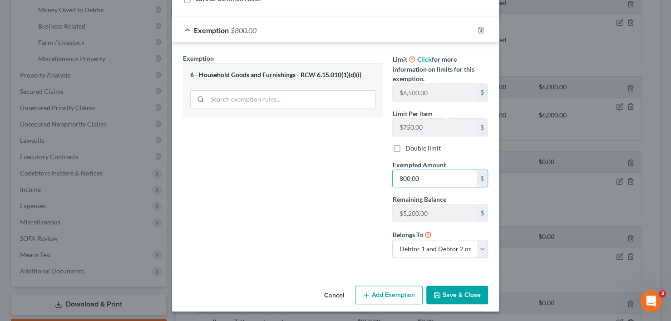
type input "800.00"
click at [456, 294] on button "Save & Close" at bounding box center [457, 295] width 62 height 19
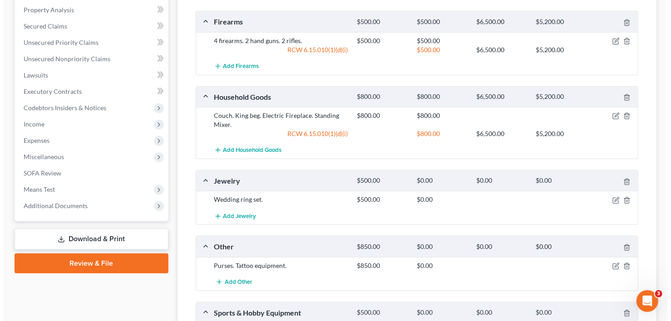
scroll to position [363, 0]
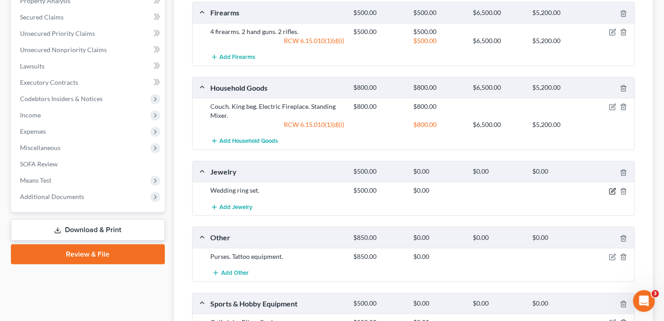
click at [611, 188] on icon "button" at bounding box center [612, 191] width 7 height 7
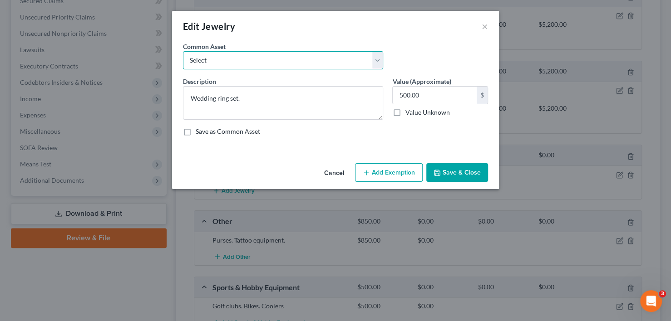
click at [379, 66] on select "Select Everyday jewelry" at bounding box center [283, 60] width 200 height 18
drag, startPoint x: 415, startPoint y: 52, endPoint x: 420, endPoint y: 57, distance: 6.7
click at [415, 52] on div "Common Asset Select Everyday jewelry" at bounding box center [335, 59] width 314 height 35
click at [389, 166] on button "Add Exemption" at bounding box center [389, 172] width 68 height 19
select select "2"
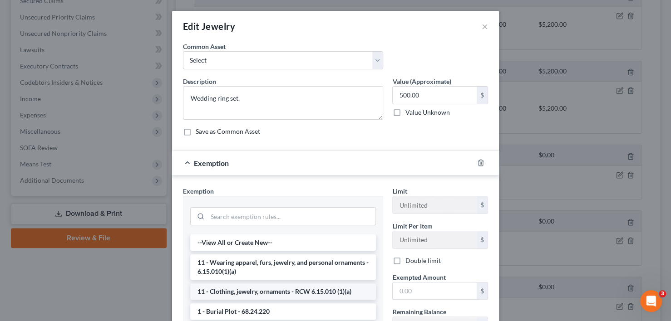
click at [296, 287] on li "11 - Clothing, jewelry, ornaments - RCW 6.15.010 (1)(a)" at bounding box center [283, 292] width 186 height 16
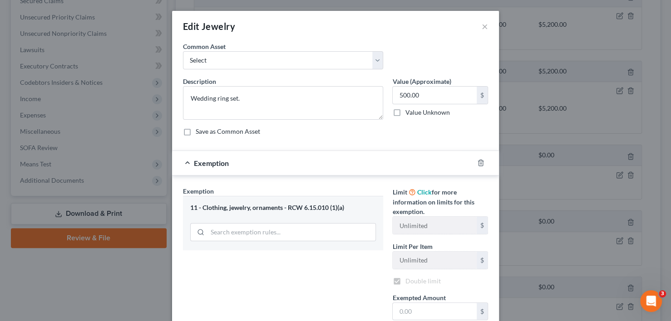
checkbox input "true"
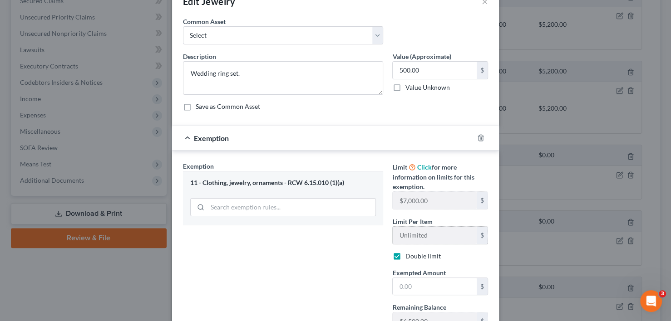
scroll to position [45, 0]
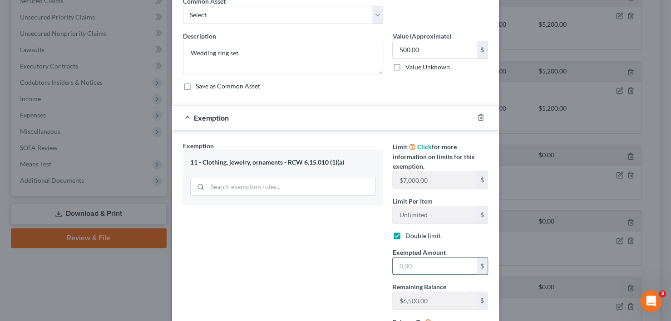
click at [427, 265] on input "text" at bounding box center [435, 266] width 84 height 17
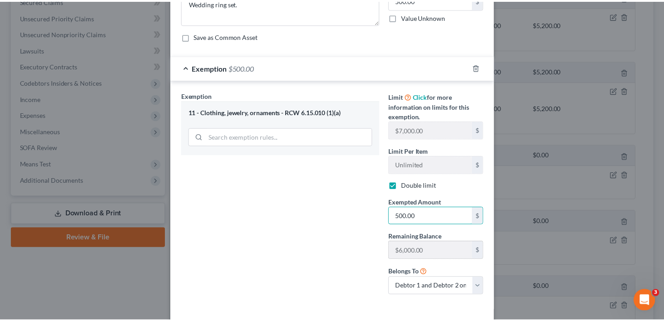
scroll to position [133, 0]
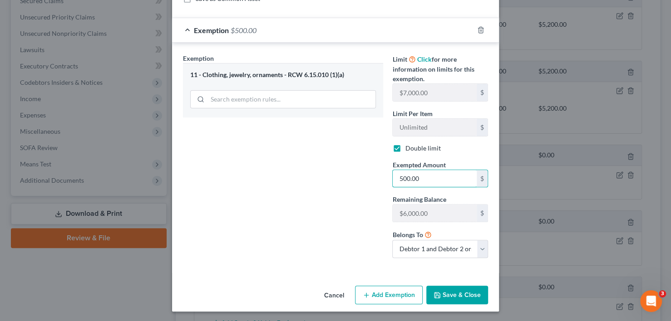
type input "500.00"
click at [449, 292] on button "Save & Close" at bounding box center [457, 295] width 62 height 19
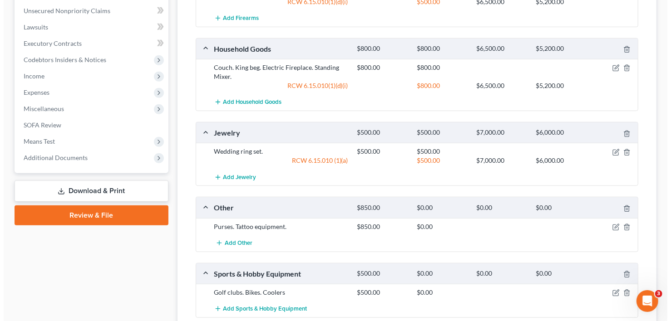
scroll to position [454, 0]
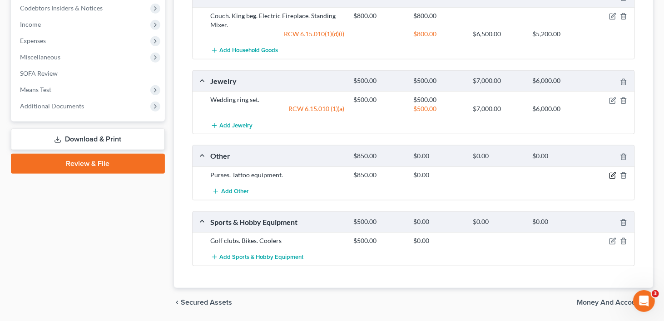
click at [611, 173] on icon "button" at bounding box center [613, 175] width 4 height 4
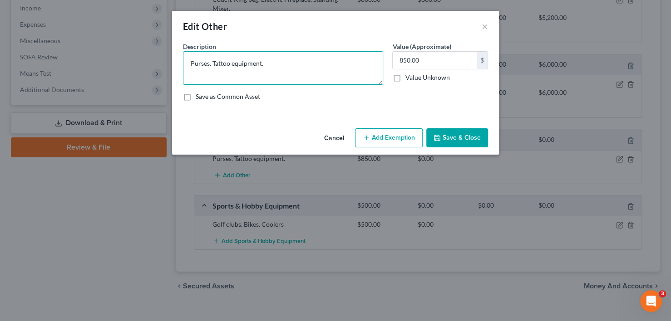
click at [212, 62] on textarea "Purses. Tattoo equipment." at bounding box center [283, 68] width 200 height 34
type textarea "Tattoo equipment."
click at [387, 138] on button "Add Exemption" at bounding box center [389, 137] width 68 height 19
select select "2"
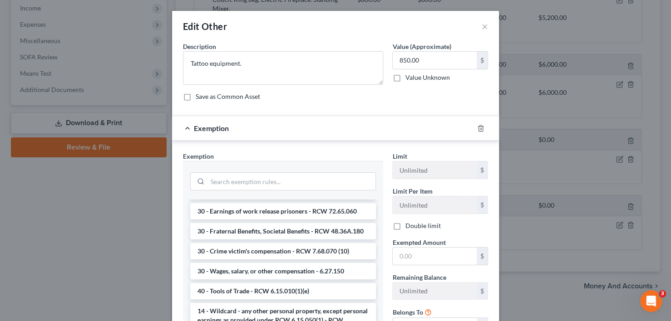
scroll to position [962, 0]
click at [316, 290] on li "40 - Tools of Trade - RCW 6.15.010(1)(e)" at bounding box center [283, 291] width 186 height 16
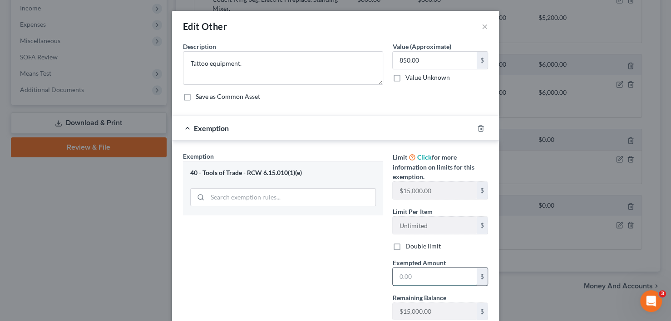
click at [420, 280] on input "text" at bounding box center [435, 276] width 84 height 17
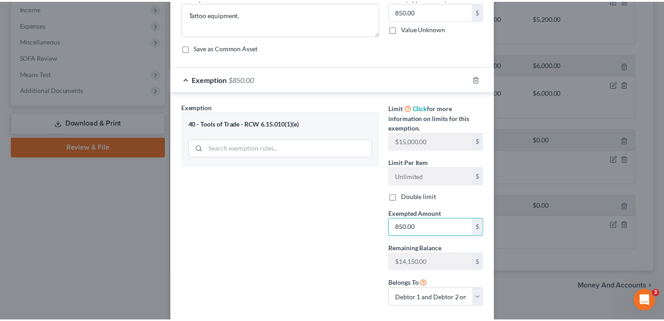
scroll to position [98, 0]
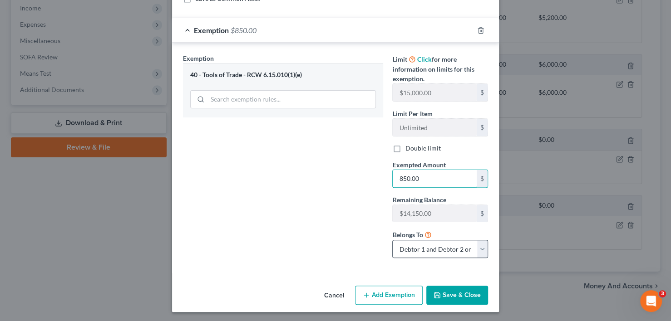
type input "850.00"
drag, startPoint x: 480, startPoint y: 251, endPoint x: 475, endPoint y: 252, distance: 5.5
click at [480, 251] on select "Debtor 1 only Debtor 2 only Debtor 1 and Debtor 2 only" at bounding box center [440, 249] width 96 height 18
select select "0"
click at [392, 240] on select "Debtor 1 only Debtor 2 only Debtor 1 and Debtor 2 only" at bounding box center [440, 249] width 96 height 18
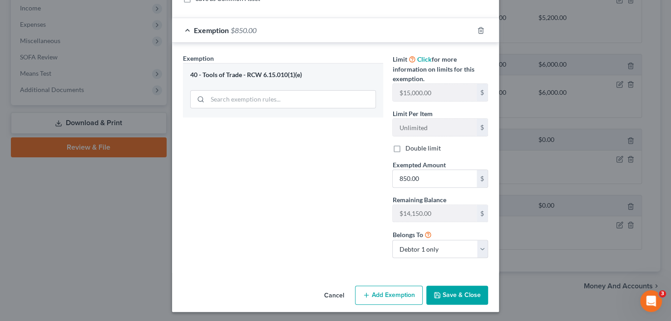
click at [451, 294] on button "Save & Close" at bounding box center [457, 295] width 62 height 19
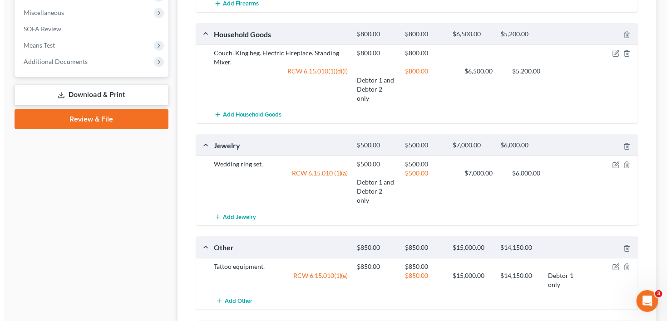
scroll to position [564, 0]
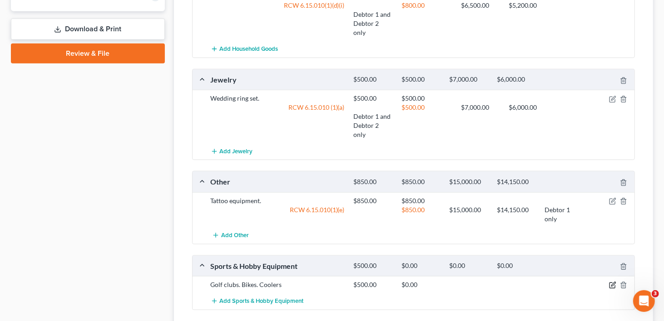
click at [610, 282] on icon "button" at bounding box center [612, 285] width 7 height 7
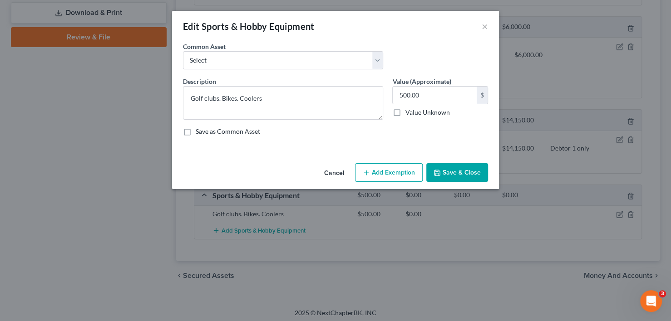
click at [382, 171] on button "Add Exemption" at bounding box center [389, 172] width 68 height 19
select select "2"
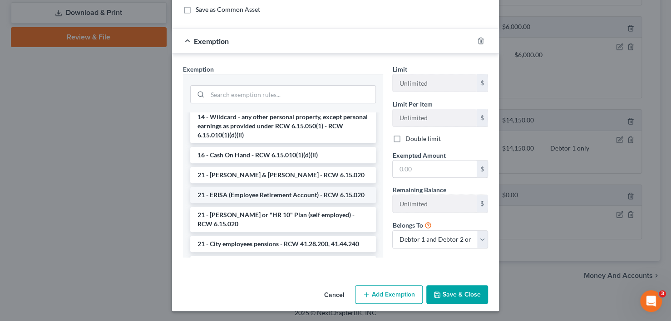
scroll to position [272, 0]
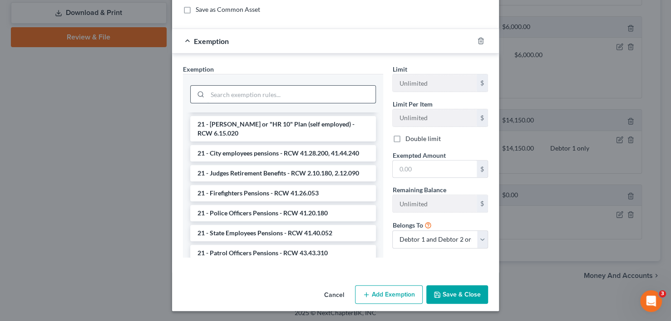
click at [238, 92] on input "search" at bounding box center [291, 94] width 168 height 17
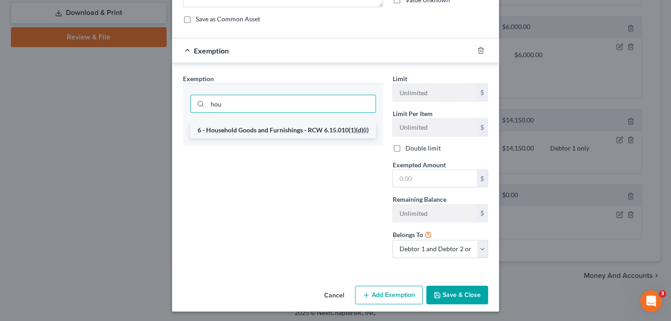
type input "hou"
click at [250, 125] on li "6 - Household Goods and Furnishings - RCW 6.15.010(1)(d)(i)" at bounding box center [283, 130] width 186 height 16
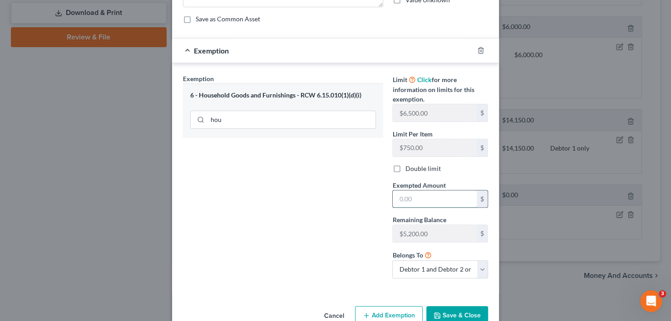
click at [414, 198] on input "text" at bounding box center [435, 199] width 84 height 17
type input "500.00"
click at [466, 309] on button "Save & Close" at bounding box center [457, 315] width 62 height 19
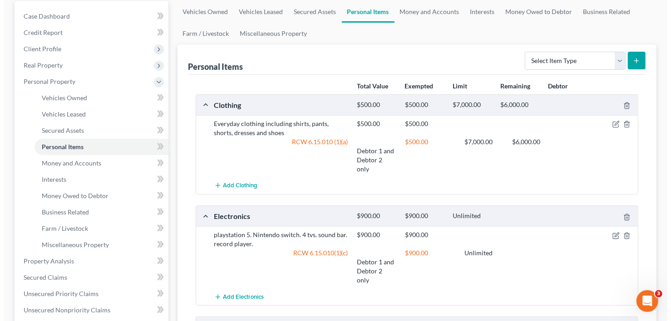
scroll to position [0, 0]
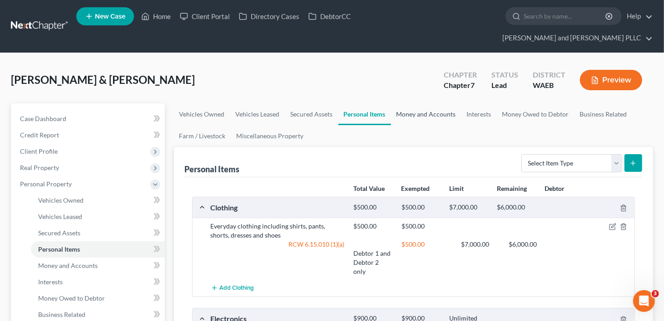
click at [422, 104] on link "Money and Accounts" at bounding box center [426, 115] width 70 height 22
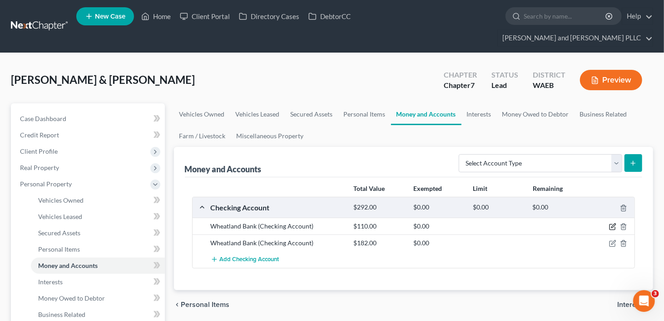
click at [610, 225] on icon "button" at bounding box center [611, 227] width 5 height 5
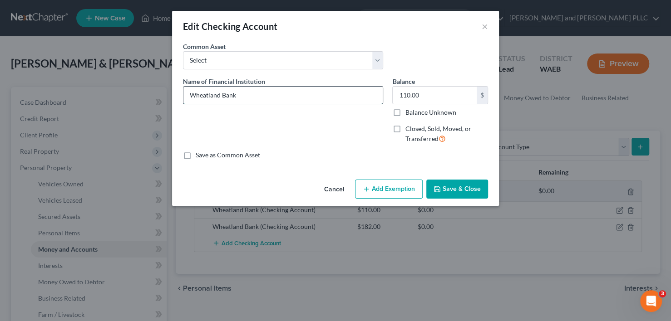
click at [254, 93] on input "Wheatland Bank" at bounding box center [282, 95] width 199 height 17
type input "Wheatland Bank"
click at [396, 192] on button "Add Exemption" at bounding box center [389, 189] width 68 height 19
select select "2"
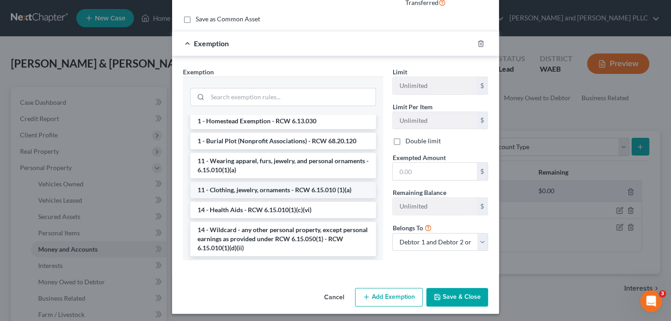
scroll to position [91, 0]
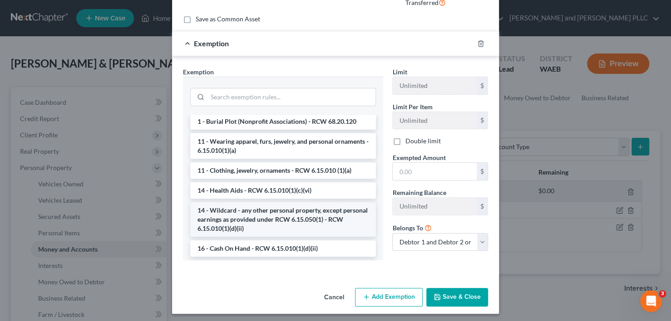
click at [285, 217] on li "14 - Wildcard - any other personal property, except personal earnings as provid…" at bounding box center [283, 219] width 186 height 35
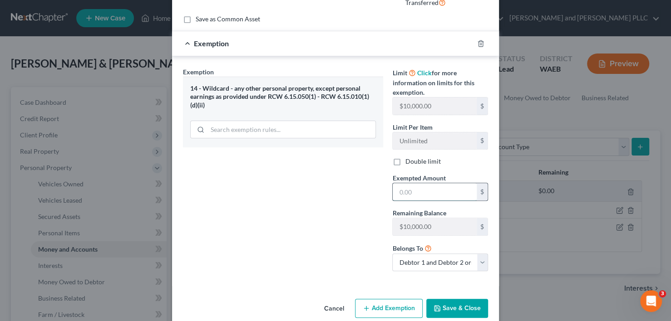
click at [425, 189] on input "text" at bounding box center [435, 191] width 84 height 17
type input "110.00"
click at [466, 306] on button "Save & Close" at bounding box center [457, 308] width 62 height 19
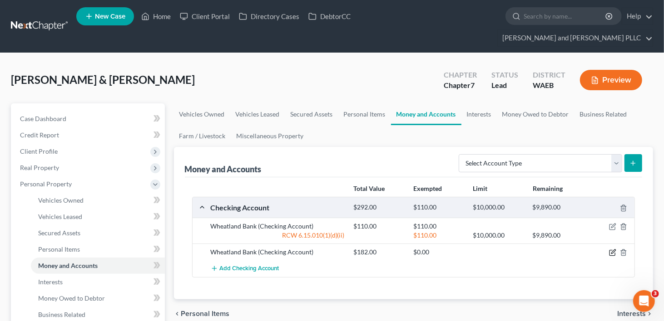
click at [611, 249] on icon "button" at bounding box center [612, 252] width 7 height 7
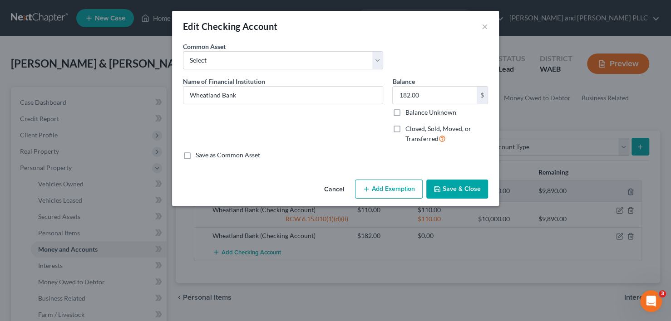
click at [381, 192] on button "Add Exemption" at bounding box center [389, 189] width 68 height 19
select select "2"
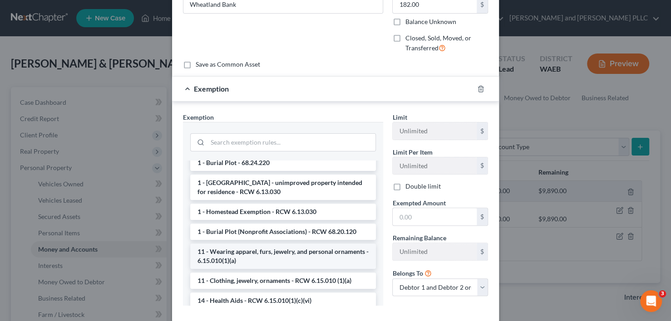
scroll to position [45, 0]
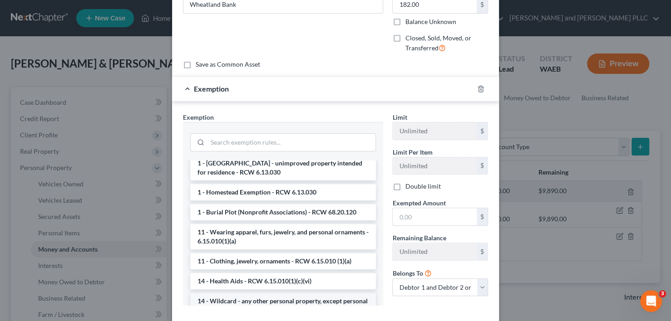
click at [302, 300] on li "14 - Wildcard - any other personal property, except personal earnings as provid…" at bounding box center [283, 310] width 186 height 35
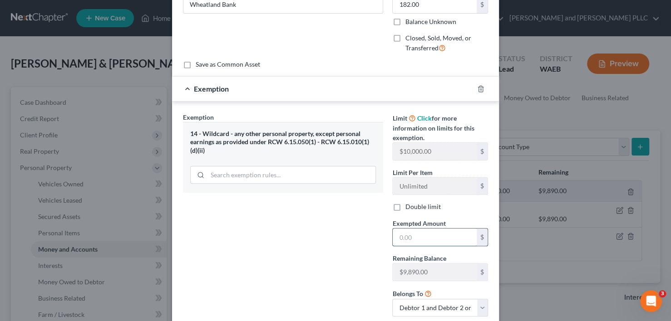
click at [421, 239] on input "text" at bounding box center [435, 237] width 84 height 17
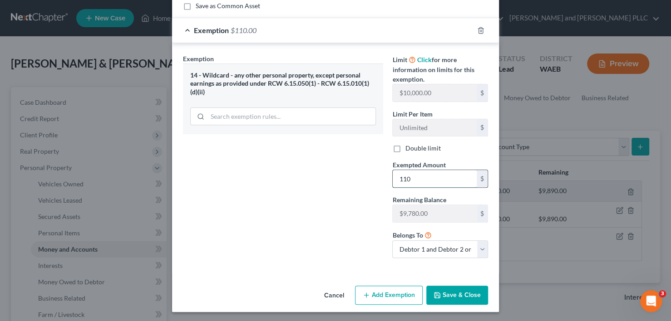
scroll to position [150, 0]
type input "110"
click at [444, 293] on button "Save & Close" at bounding box center [457, 295] width 62 height 19
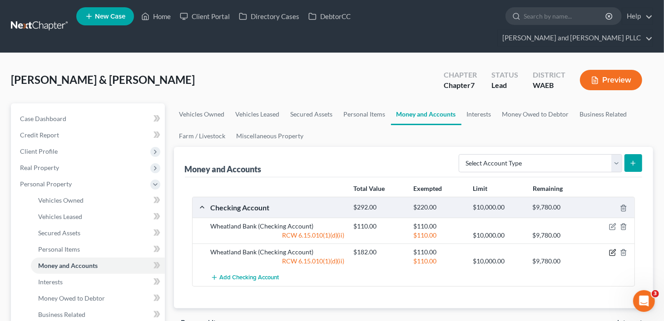
click at [611, 249] on icon "button" at bounding box center [612, 252] width 7 height 7
select select "2"
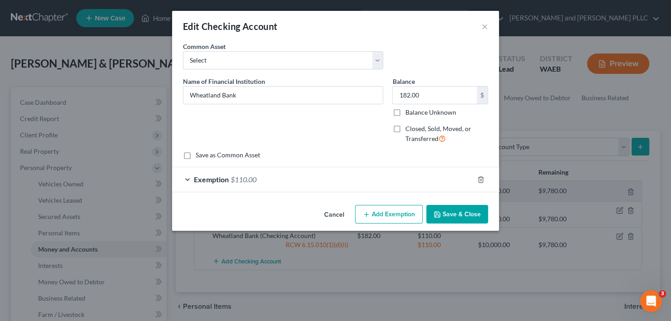
click at [198, 172] on div "Exemption $110.00" at bounding box center [322, 180] width 301 height 24
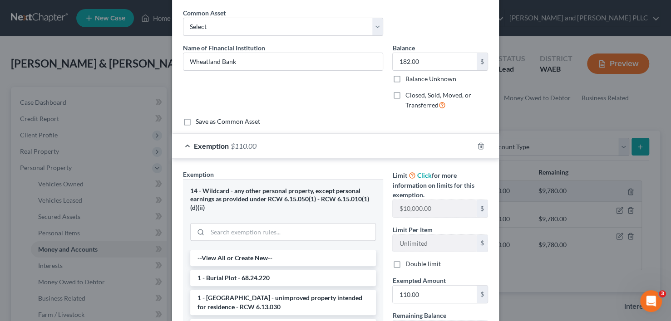
scroll to position [91, 0]
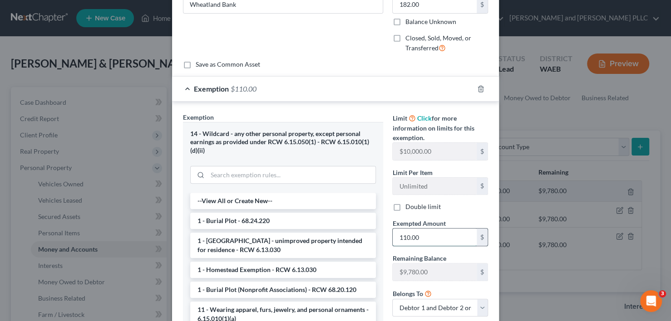
click at [417, 237] on input "110.00" at bounding box center [435, 237] width 84 height 17
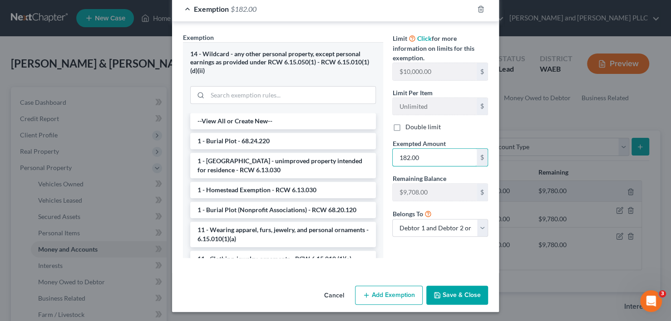
scroll to position [172, 0]
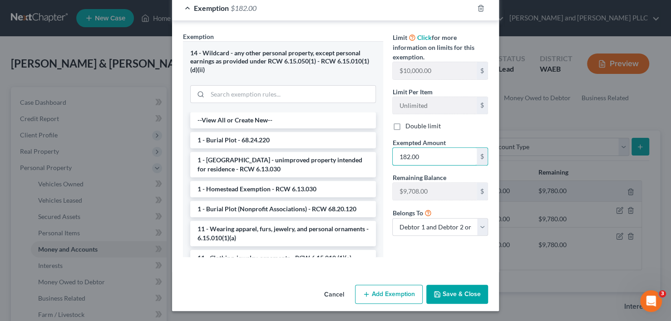
type input "182.00"
click at [462, 295] on button "Save & Close" at bounding box center [457, 294] width 62 height 19
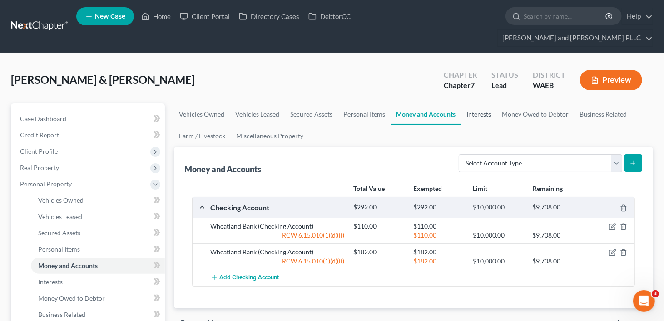
click at [482, 104] on link "Interests" at bounding box center [478, 115] width 35 height 22
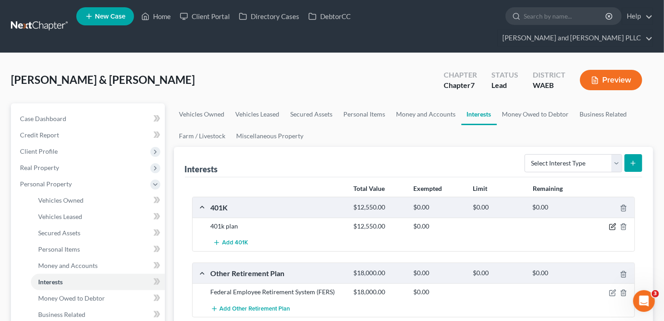
click at [612, 223] on icon "button" at bounding box center [612, 226] width 7 height 7
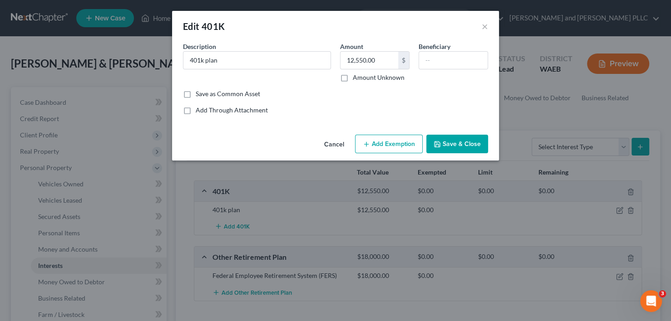
click at [400, 143] on button "Add Exemption" at bounding box center [389, 144] width 68 height 19
select select "2"
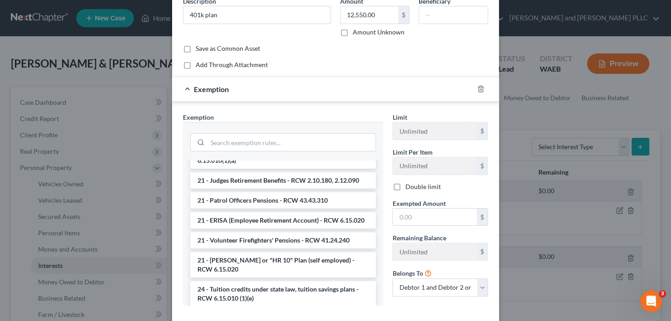
scroll to position [726, 0]
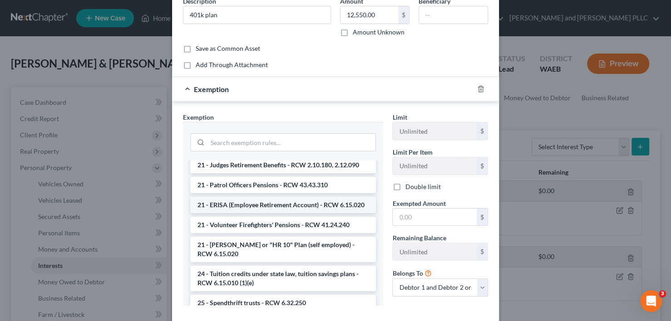
click at [259, 213] on li "21 - ERISA (Employee Retirement Account) - RCW 6.15.020" at bounding box center [283, 205] width 186 height 16
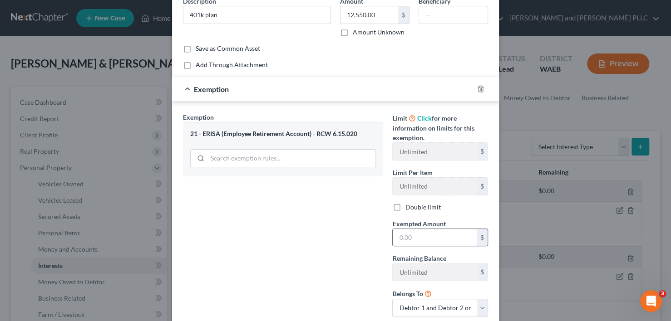
click at [429, 237] on input "text" at bounding box center [435, 237] width 84 height 17
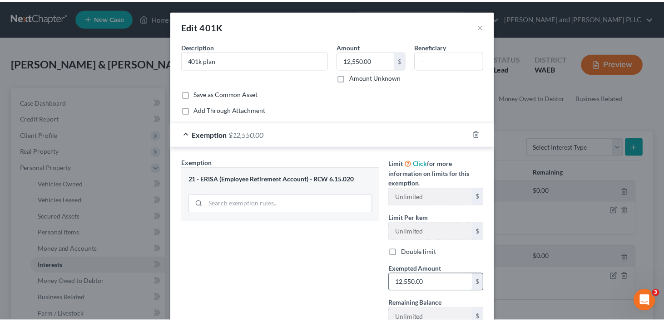
scroll to position [104, 0]
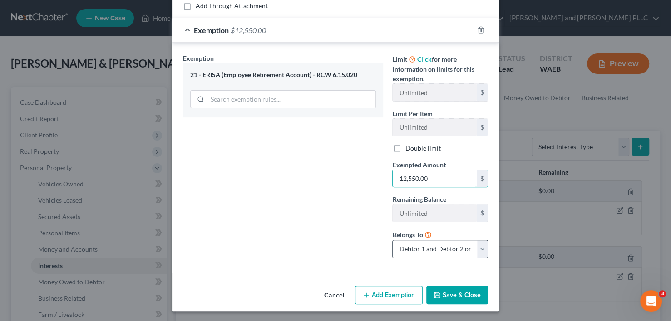
type input "12,550.00"
click at [480, 248] on select "Debtor 1 only Debtor 2 only Debtor 1 and Debtor 2 only" at bounding box center [440, 249] width 96 height 18
select select "0"
click at [392, 240] on select "Debtor 1 only Debtor 2 only Debtor 1 and Debtor 2 only" at bounding box center [440, 249] width 96 height 18
click at [448, 295] on button "Save & Close" at bounding box center [457, 295] width 62 height 19
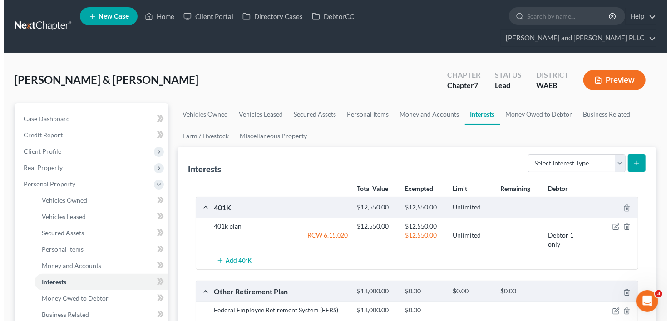
scroll to position [45, 0]
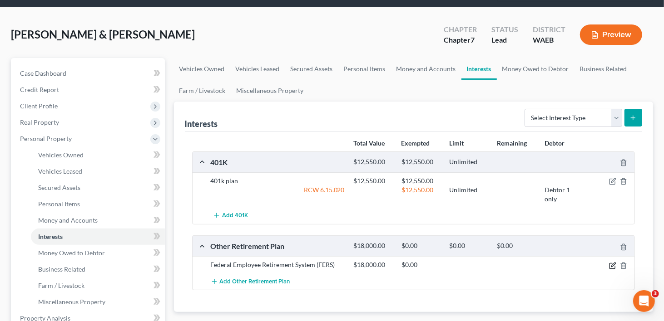
click at [612, 262] on icon "button" at bounding box center [612, 265] width 7 height 7
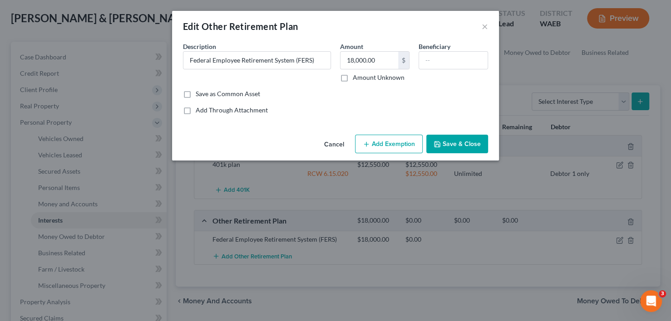
click at [398, 142] on button "Add Exemption" at bounding box center [389, 144] width 68 height 19
select select "2"
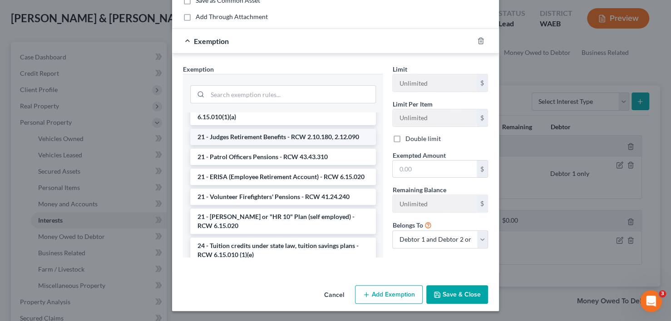
scroll to position [726, 0]
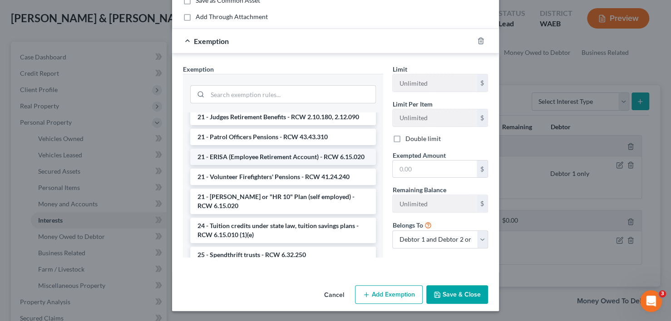
click at [304, 165] on li "21 - ERISA (Employee Retirement Account) - RCW 6.15.020" at bounding box center [283, 157] width 186 height 16
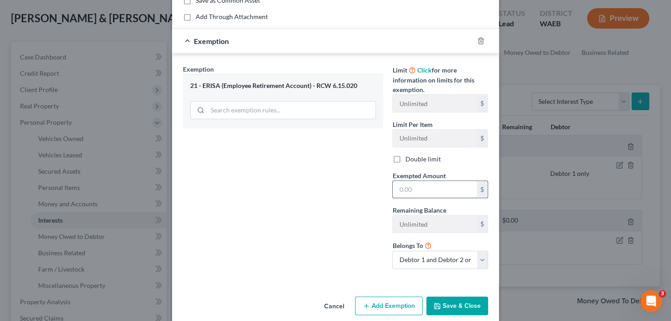
click at [422, 188] on input "text" at bounding box center [435, 189] width 84 height 17
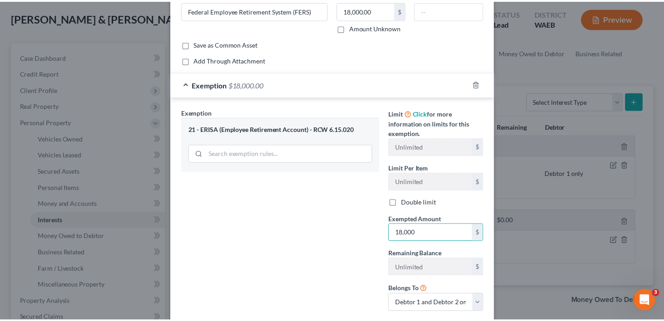
scroll to position [104, 0]
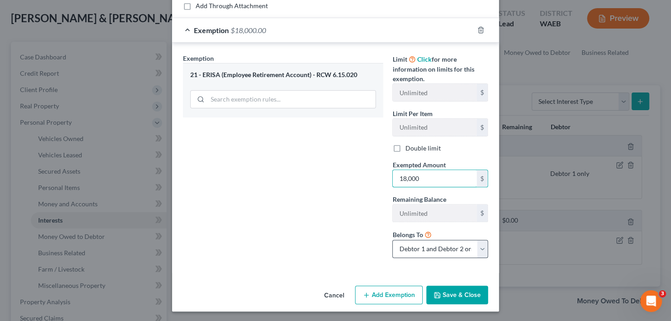
type input "18,000"
click at [479, 245] on select "Debtor 1 only Debtor 2 only Debtor 1 and Debtor 2 only" at bounding box center [440, 249] width 96 height 18
select select "1"
click at [392, 240] on select "Debtor 1 only Debtor 2 only Debtor 1 and Debtor 2 only" at bounding box center [440, 249] width 96 height 18
click at [460, 290] on button "Save & Close" at bounding box center [457, 295] width 62 height 19
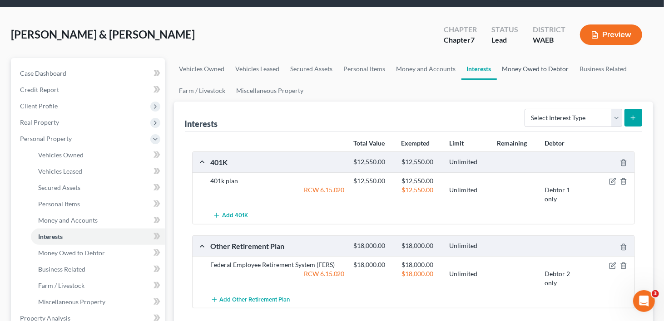
click at [534, 58] on link "Money Owed to Debtor" at bounding box center [536, 69] width 78 height 22
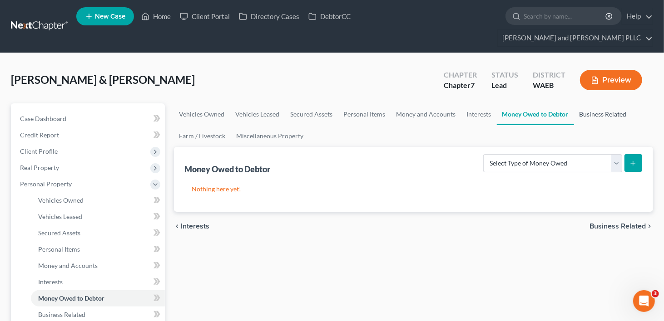
click at [602, 104] on link "Business Related" at bounding box center [603, 115] width 58 height 22
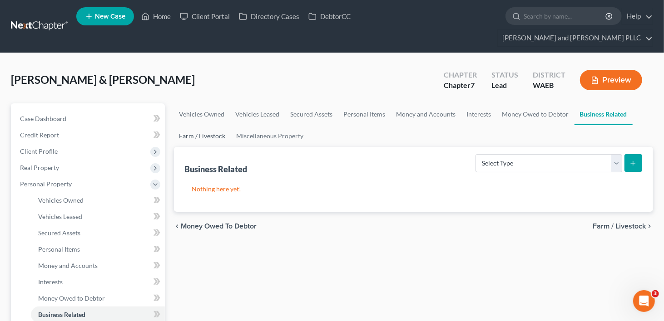
click at [217, 125] on link "Farm / Livestock" at bounding box center [202, 136] width 57 height 22
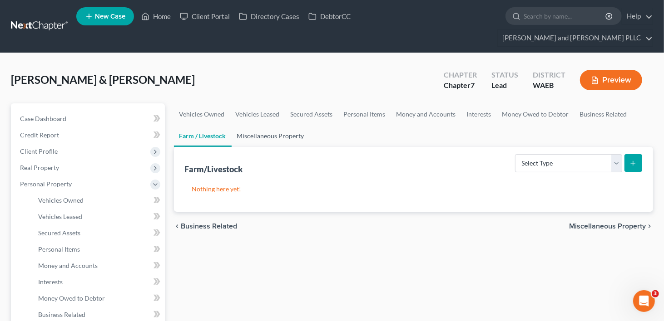
click at [277, 125] on link "Miscellaneous Property" at bounding box center [271, 136] width 78 height 22
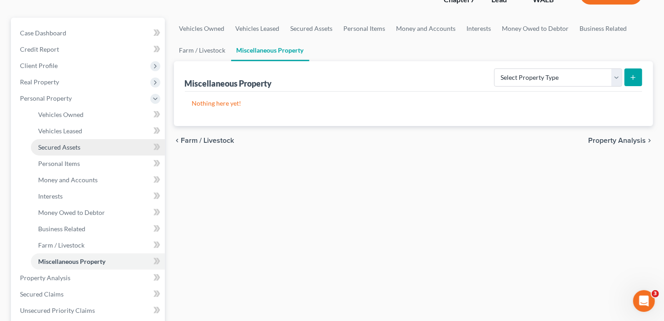
scroll to position [91, 0]
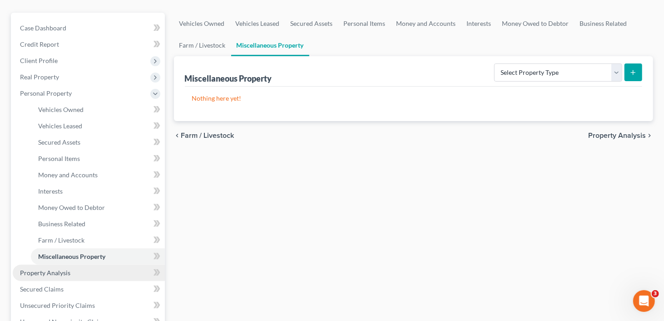
click at [55, 269] on span "Property Analysis" at bounding box center [45, 273] width 50 height 8
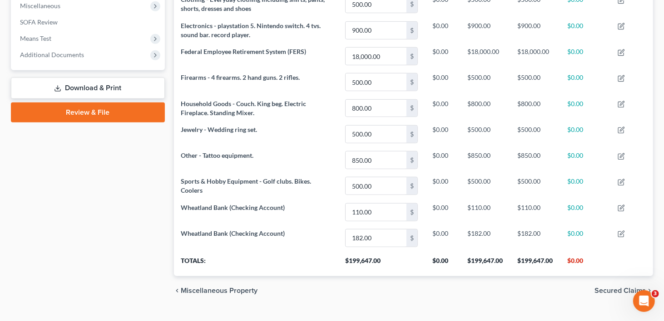
scroll to position [115, 0]
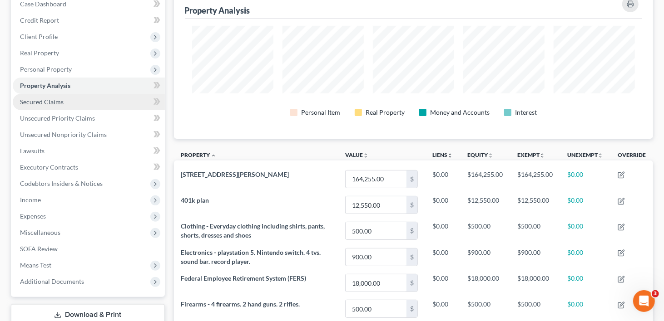
click at [67, 94] on link "Secured Claims" at bounding box center [89, 102] width 152 height 16
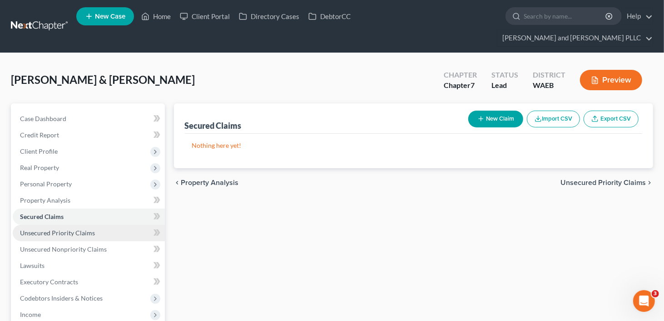
click at [29, 229] on span "Unsecured Priority Claims" at bounding box center [57, 233] width 75 height 8
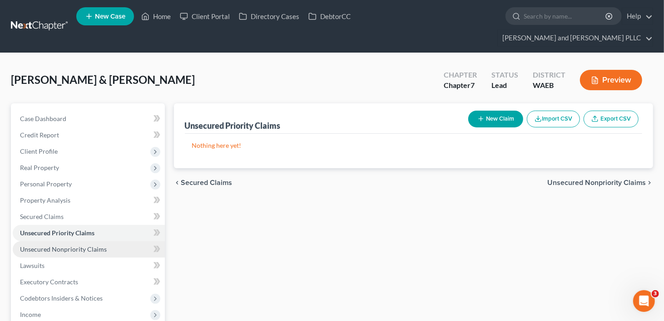
click at [32, 246] on span "Unsecured Nonpriority Claims" at bounding box center [63, 250] width 87 height 8
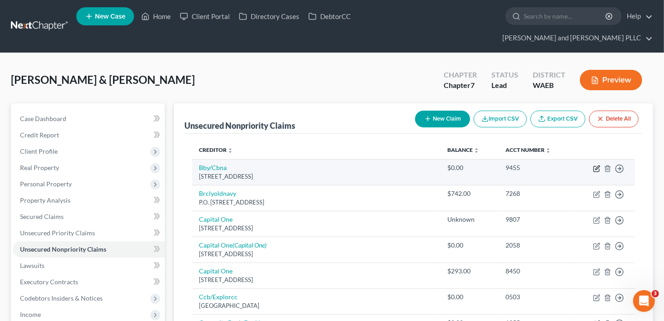
click at [597, 165] on icon "button" at bounding box center [596, 168] width 7 height 7
select select "43"
select select "2"
select select "1"
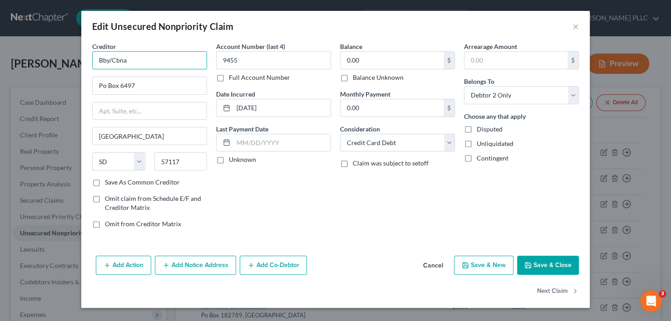
click at [153, 61] on input "Bby/Cbna" at bounding box center [149, 60] width 115 height 18
type input "B"
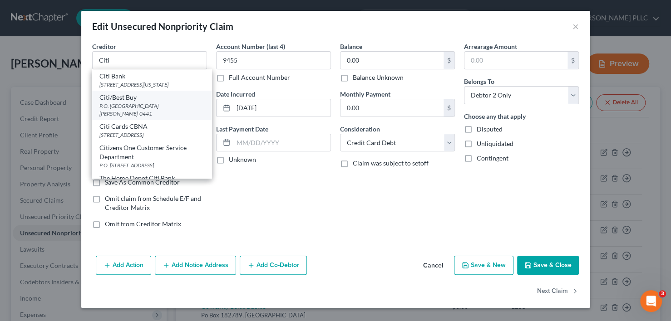
click at [140, 102] on div "Citi/Best Buy" at bounding box center [151, 97] width 105 height 9
type input "Citi/Best Buy"
type input "P.O. Box 790441"
type input "[GEOGRAPHIC_DATA][PERSON_NAME]"
select select "26"
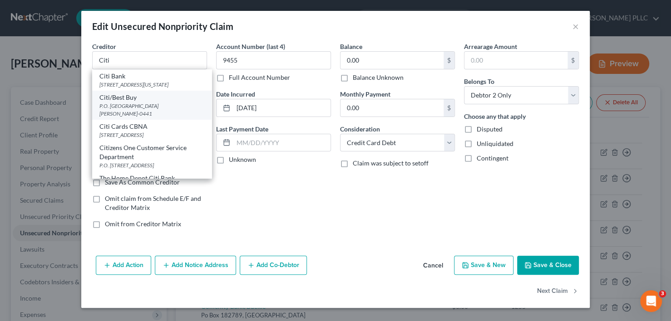
type input "93179-0441"
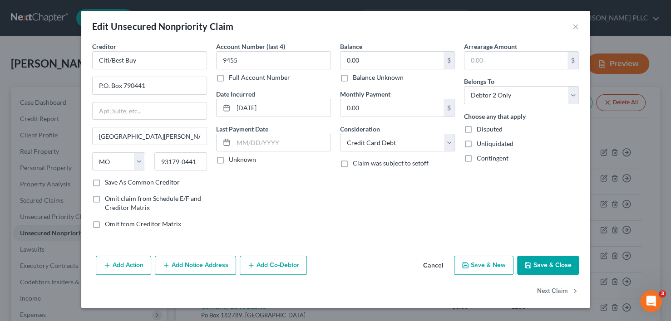
click at [565, 265] on button "Save & Close" at bounding box center [548, 265] width 62 height 19
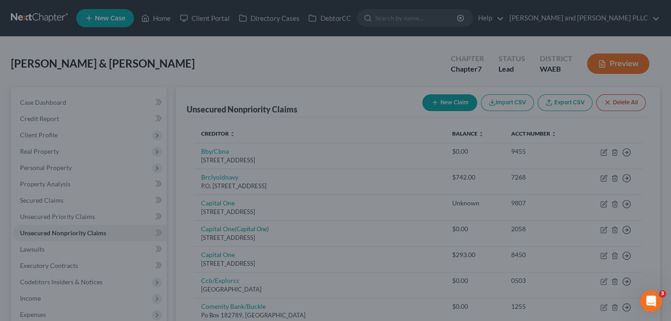
type input "0"
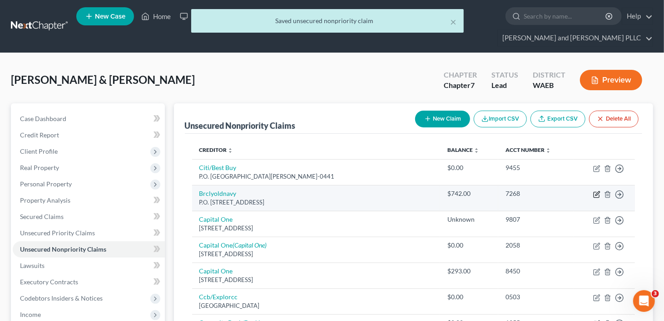
click at [594, 191] on icon "button" at bounding box center [596, 194] width 7 height 7
select select "7"
select select "2"
select select "1"
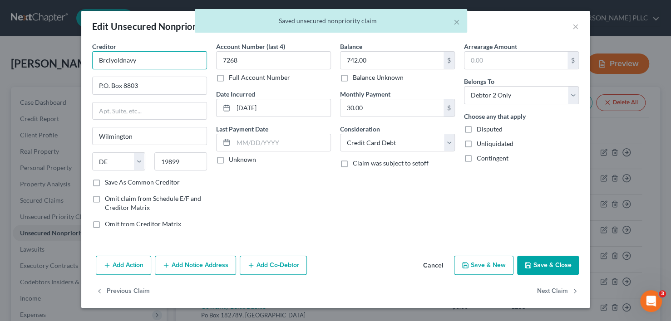
click at [154, 60] on input "Brclyoldnavy" at bounding box center [149, 60] width 115 height 18
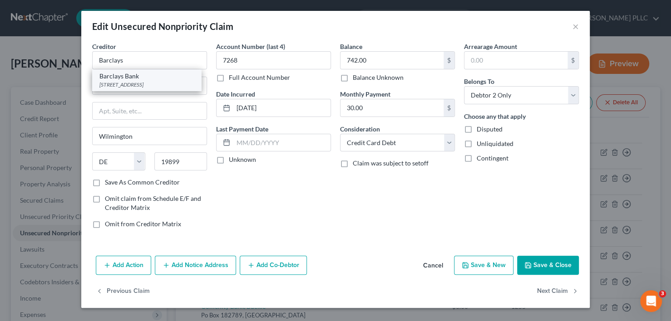
click at [134, 89] on div "[STREET_ADDRESS]" at bounding box center [146, 85] width 94 height 8
type input "Barclays Bank"
type input "[STREET_ADDRESS]"
type input "19801"
click at [552, 267] on button "Save & Close" at bounding box center [548, 265] width 62 height 19
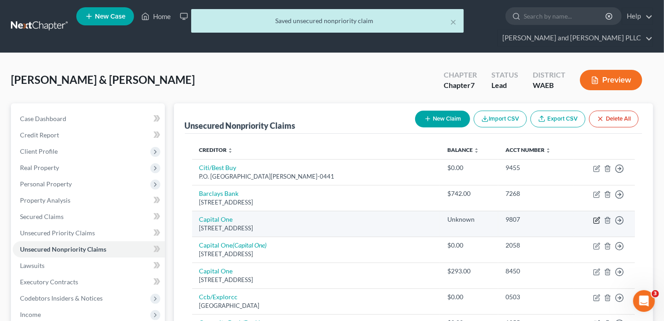
click at [593, 218] on icon "button" at bounding box center [595, 220] width 5 height 5
select select "46"
select select "2"
select select "1"
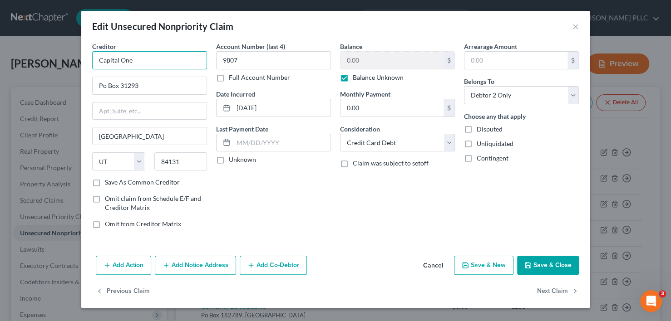
click at [154, 61] on input "Capital One" at bounding box center [149, 60] width 115 height 18
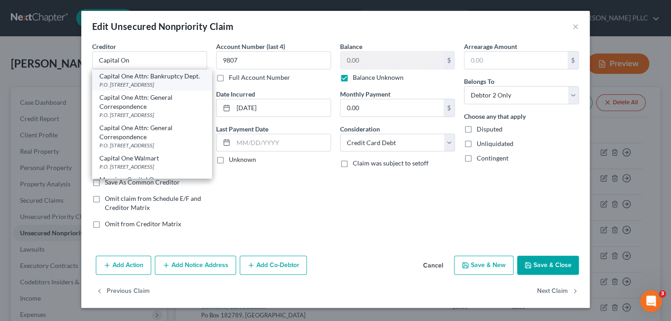
click at [150, 81] on div "Capital One Attn: Bankruptcy Dept." at bounding box center [151, 76] width 105 height 9
type input "Capital One Attn: Bankruptcy Dept."
type input "P.O. Box 30285"
type input "84130-0285"
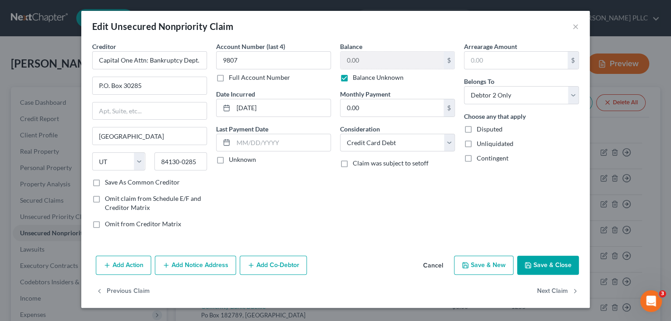
click at [561, 266] on button "Save & Close" at bounding box center [548, 265] width 62 height 19
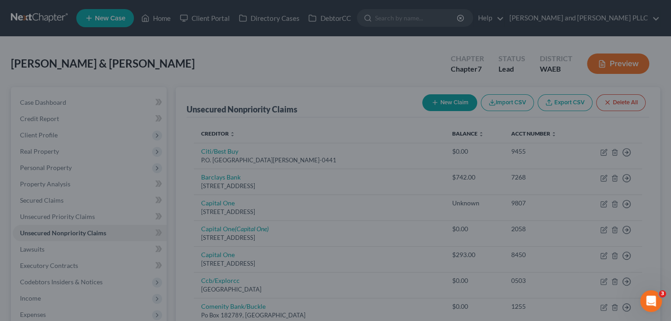
type input "0"
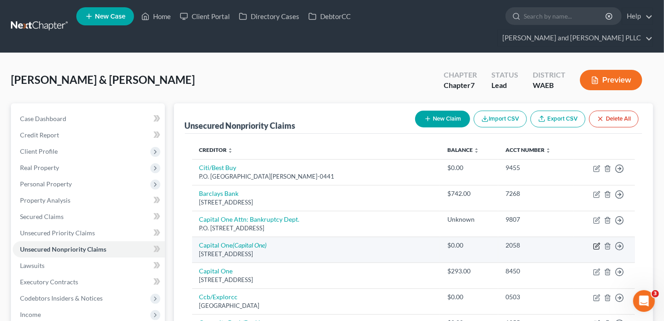
click at [596, 243] on icon "button" at bounding box center [596, 246] width 7 height 7
select select "46"
select select "2"
select select "0"
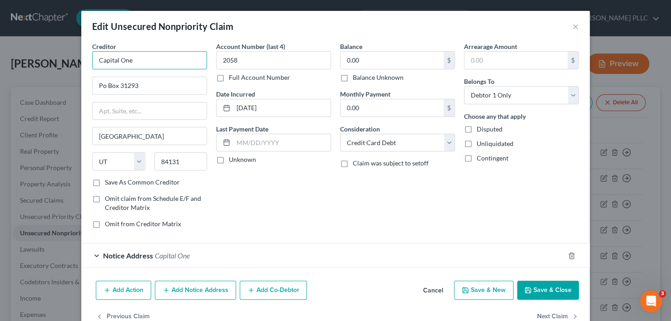
click at [144, 63] on input "Capital One" at bounding box center [149, 60] width 115 height 18
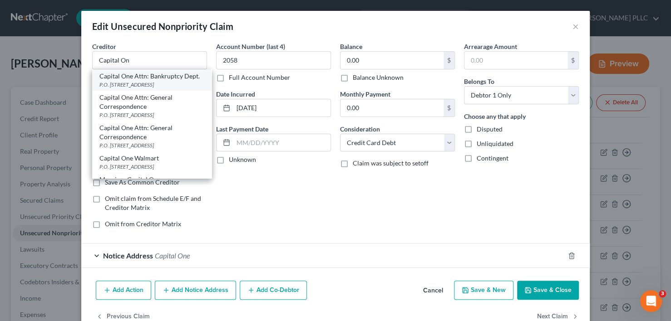
click at [141, 81] on div "Capital One Attn: Bankruptcy Dept." at bounding box center [151, 76] width 105 height 9
type input "Capital One Attn: Bankruptcy Dept."
type input "P.O. Box 30285"
type input "84130-0285"
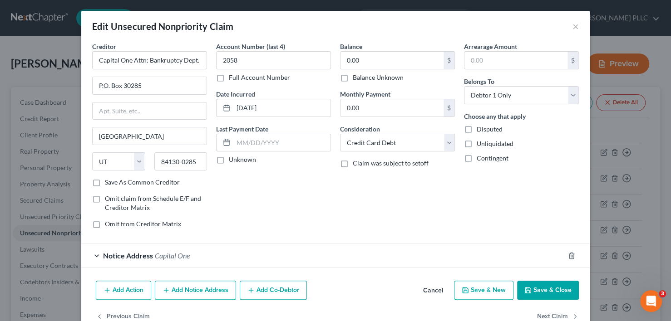
click at [533, 281] on button "Save & Close" at bounding box center [548, 290] width 62 height 19
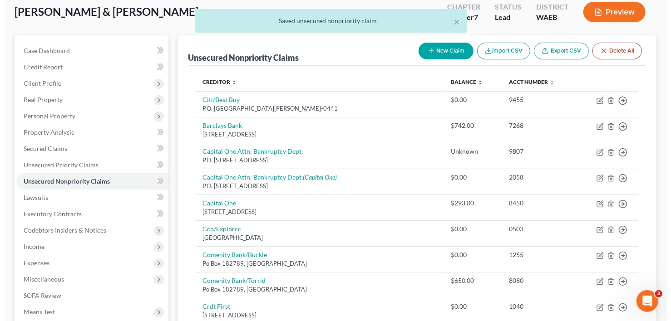
scroll to position [91, 0]
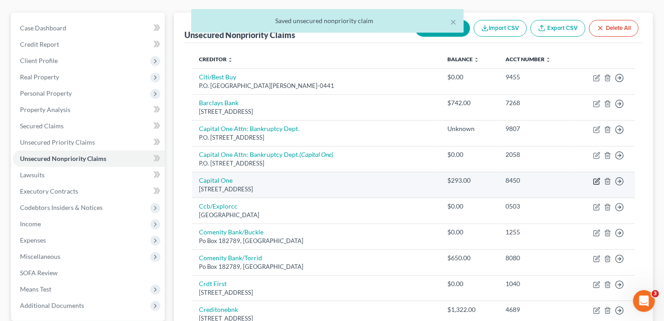
click at [597, 178] on icon "button" at bounding box center [597, 180] width 4 height 4
select select "46"
select select "2"
select select "1"
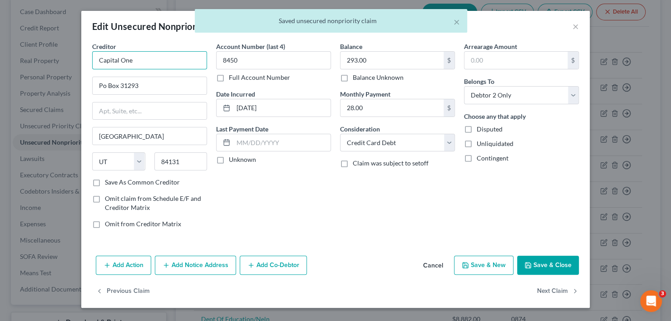
click at [143, 56] on input "Capital One" at bounding box center [149, 60] width 115 height 18
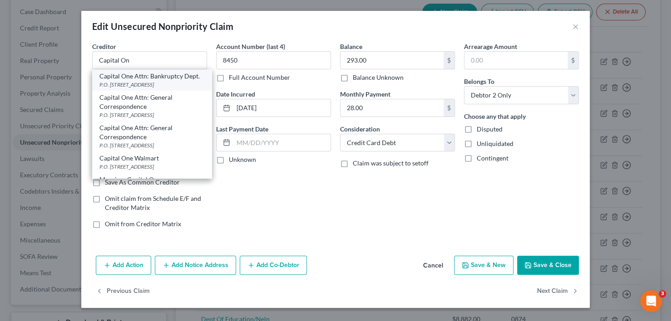
click at [141, 76] on div "Capital One Attn: Bankruptcy Dept." at bounding box center [151, 76] width 105 height 9
type input "Capital One Attn: Bankruptcy Dept."
type input "P.O. Box 30285"
type input "84130-0285"
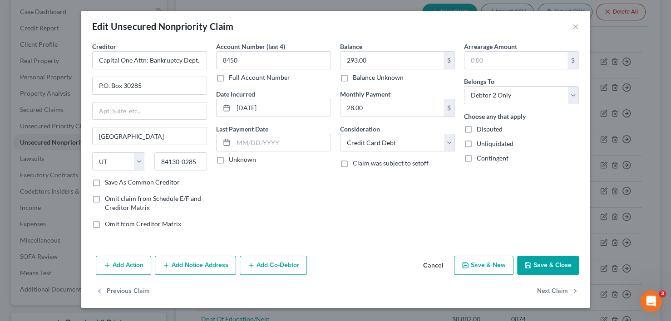
click at [530, 260] on button "Save & Close" at bounding box center [548, 265] width 62 height 19
type input "0"
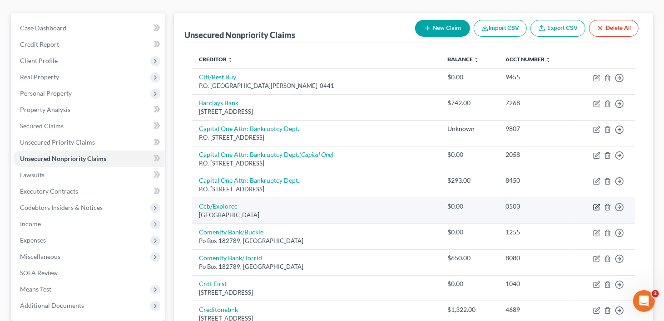
click at [596, 204] on icon "button" at bounding box center [596, 207] width 7 height 7
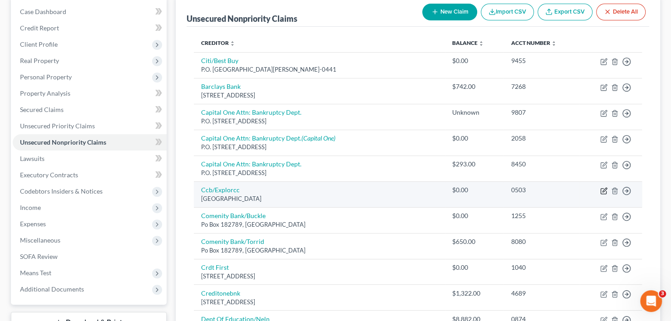
select select "36"
select select "2"
select select "1"
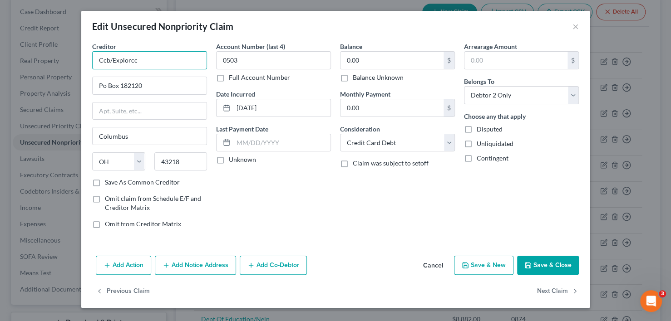
click at [145, 65] on input "Ccb/Explorcc" at bounding box center [149, 60] width 115 height 18
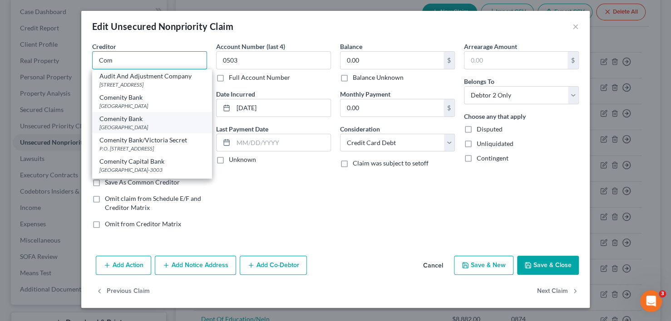
scroll to position [45, 0]
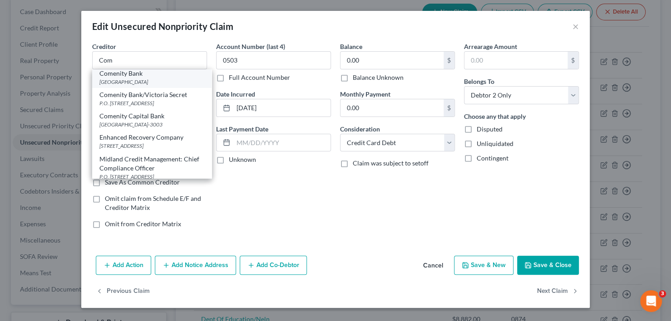
click at [136, 121] on div "Comenity Capital Bank" at bounding box center [151, 116] width 105 height 9
type input "Comenity Capital Bank"
type input "PO Box 183043"
type input "43218-3003"
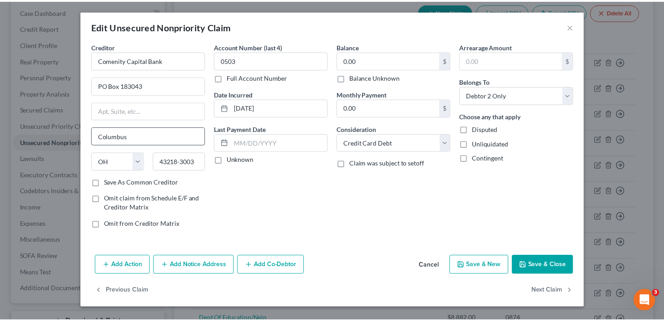
scroll to position [0, 0]
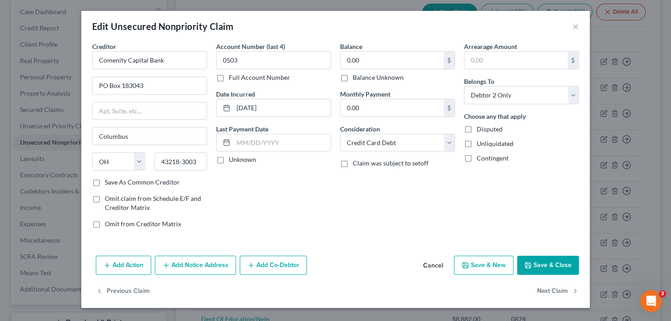
click at [536, 260] on button "Save & Close" at bounding box center [548, 265] width 62 height 19
type input "0"
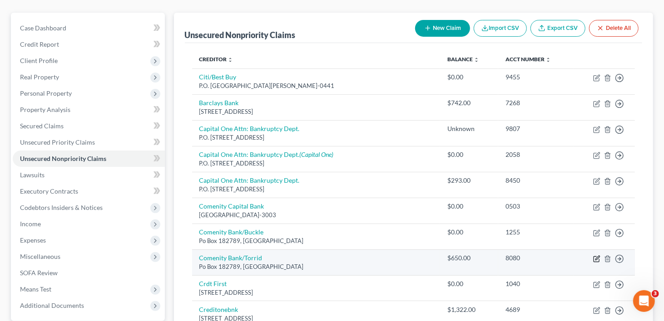
click at [596, 256] on icon "button" at bounding box center [596, 259] width 7 height 7
select select "36"
select select "2"
select select "0"
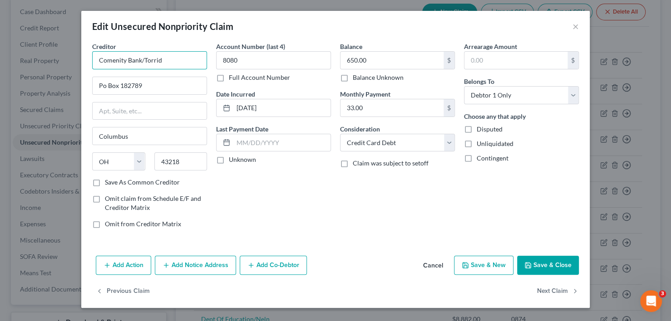
click at [168, 59] on input "Comenity Bank/Torrid" at bounding box center [149, 60] width 115 height 18
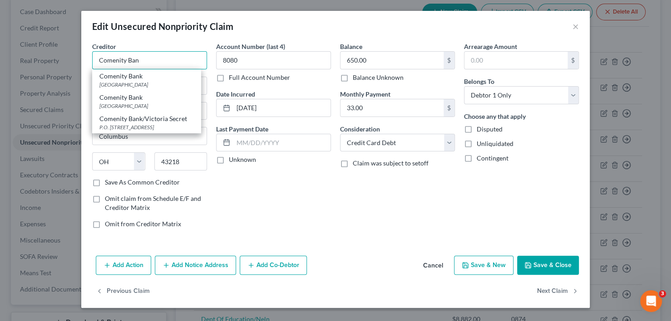
type input "Comenity Ban"
click at [436, 265] on button "Cancel" at bounding box center [433, 266] width 35 height 18
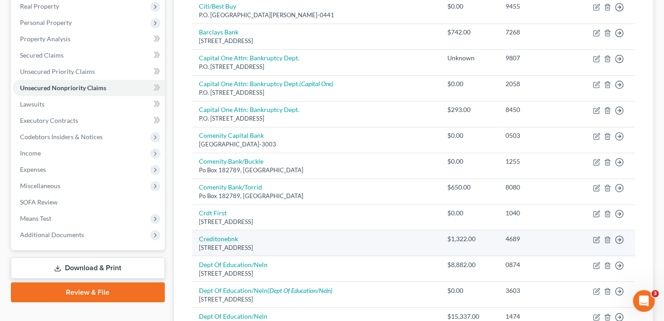
scroll to position [182, 0]
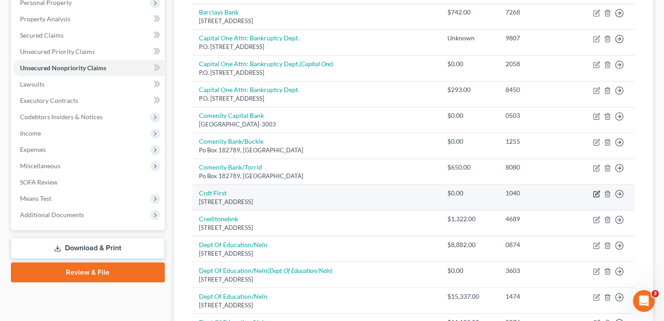
click at [596, 191] on icon "button" at bounding box center [596, 194] width 7 height 7
select select "36"
select select "1"
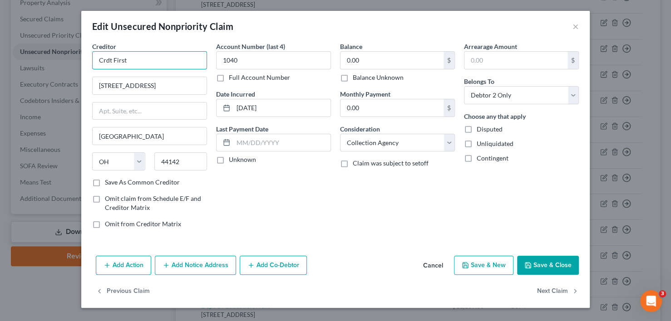
click at [130, 63] on input "Crdt First" at bounding box center [149, 60] width 115 height 18
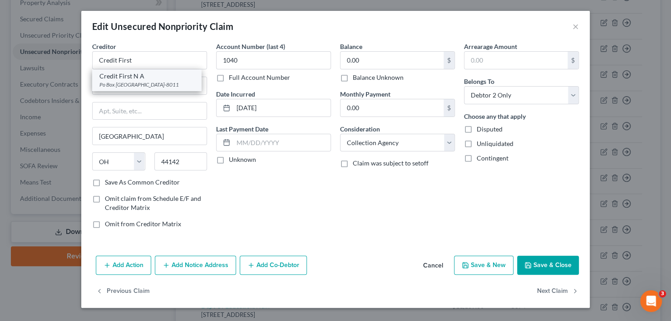
click at [141, 88] on div "Po Box [GEOGRAPHIC_DATA]-8011" at bounding box center [146, 85] width 94 height 8
type input "Credit First N A"
type input "Po Box 818011"
type input "[GEOGRAPHIC_DATA]"
type input "44181-8011"
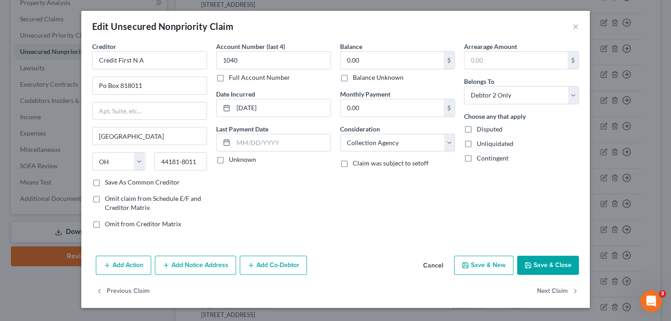
click at [548, 263] on button "Save & Close" at bounding box center [548, 265] width 62 height 19
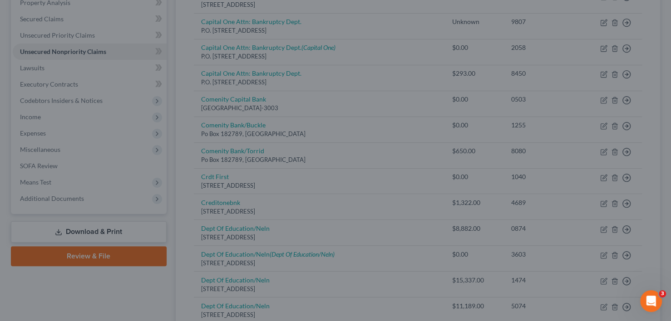
type input "0"
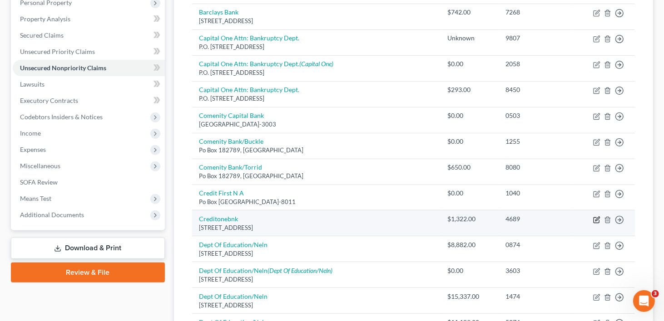
click at [595, 217] on icon "button" at bounding box center [597, 219] width 4 height 4
select select "31"
select select "2"
select select "0"
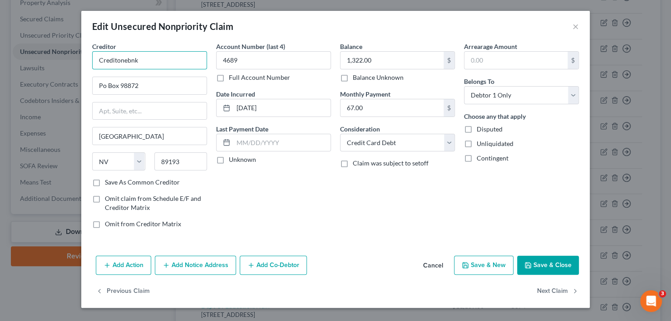
click at [154, 57] on input "Creditonebnk" at bounding box center [149, 60] width 115 height 18
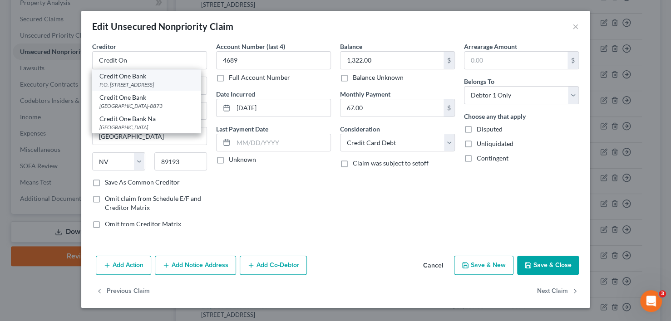
click at [149, 72] on div "Credit One Bank" at bounding box center [146, 76] width 94 height 9
type input "Credit One Bank"
type input "P.O. Box 98872"
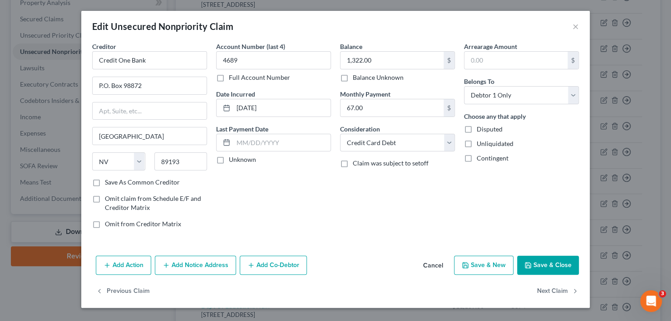
click at [543, 267] on button "Save & Close" at bounding box center [548, 265] width 62 height 19
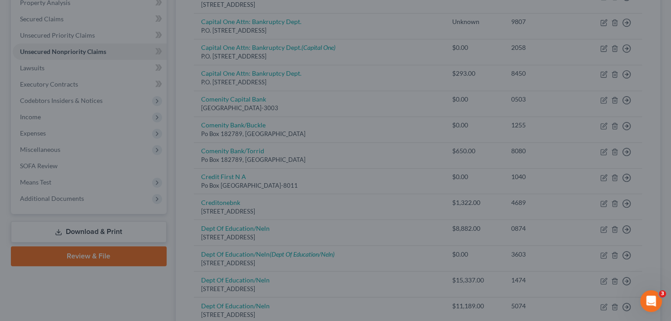
type input "0"
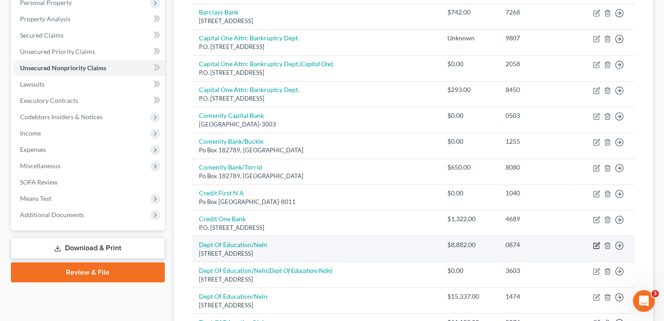
click at [596, 242] on icon "button" at bounding box center [596, 245] width 7 height 7
select select "30"
select select "17"
select select "1"
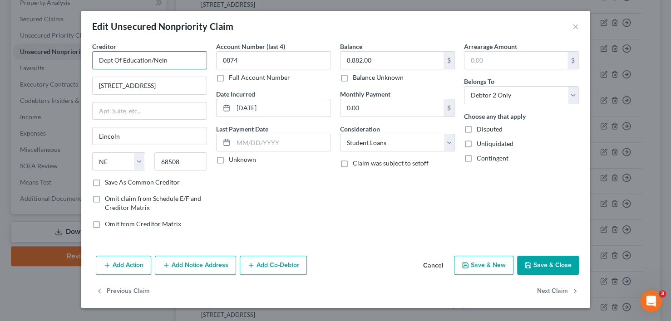
click at [175, 55] on input "Dept Of Education/Neln" at bounding box center [149, 60] width 115 height 18
type input "D"
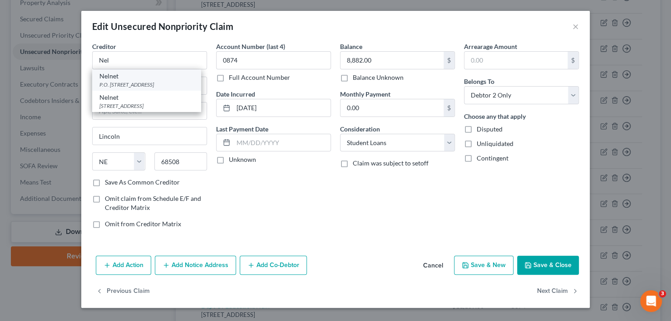
click at [137, 79] on div "Nelnet" at bounding box center [146, 76] width 94 height 9
type input "Nelnet"
type input "P.O. Box 82561"
type input "68501"
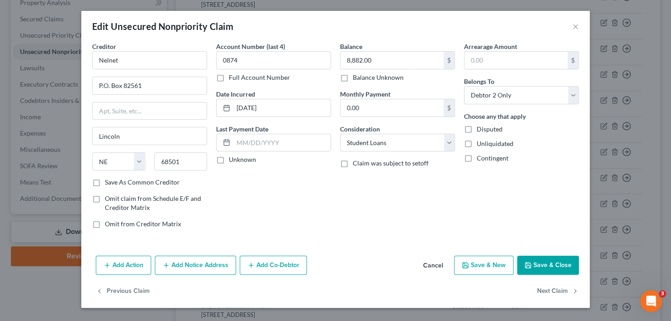
click at [537, 263] on button "Save & Close" at bounding box center [548, 265] width 62 height 19
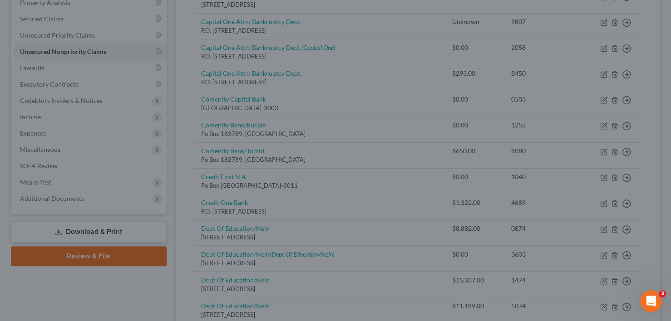
type input "0"
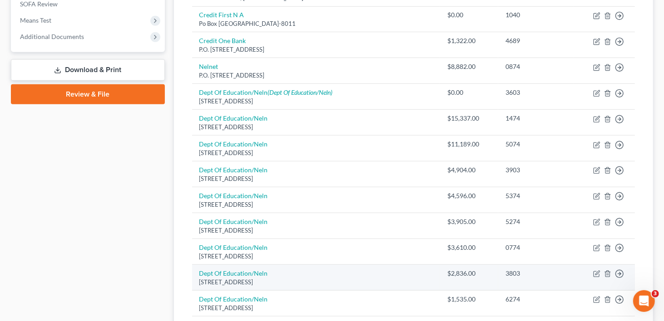
scroll to position [272, 0]
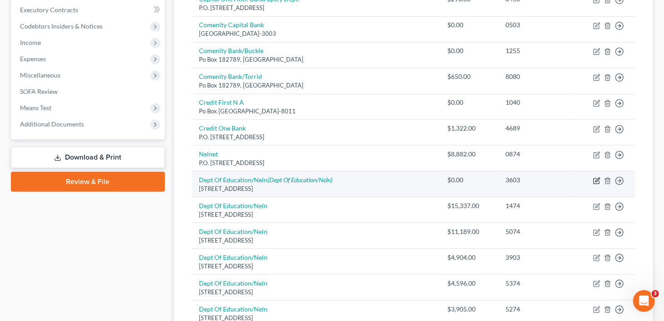
click at [597, 178] on icon "button" at bounding box center [596, 181] width 7 height 7
select select "30"
select select "17"
select select "0"
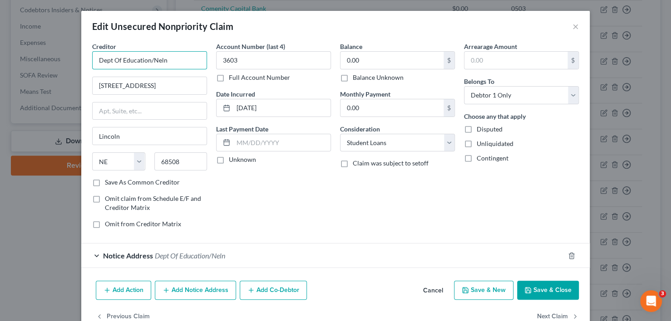
drag, startPoint x: 181, startPoint y: 59, endPoint x: 11, endPoint y: 59, distance: 169.8
click at [10, 59] on div "Edit Unsecured Nonpriority Claim × Creditor * Dept Of Education/Neln [STREET_AD…" at bounding box center [335, 160] width 671 height 321
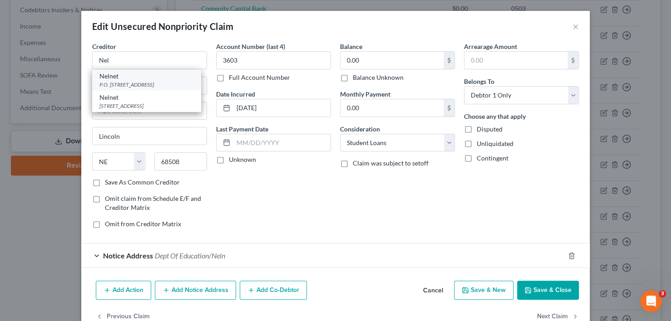
click at [119, 77] on div "Nelnet" at bounding box center [146, 76] width 94 height 9
type input "Nelnet"
type input "P.O. Box 82561"
type input "68501"
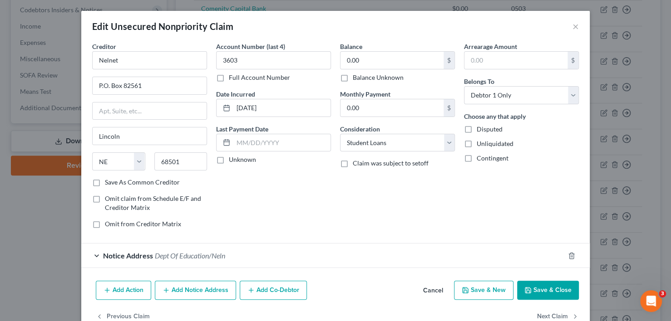
click at [547, 288] on button "Save & Close" at bounding box center [548, 290] width 62 height 19
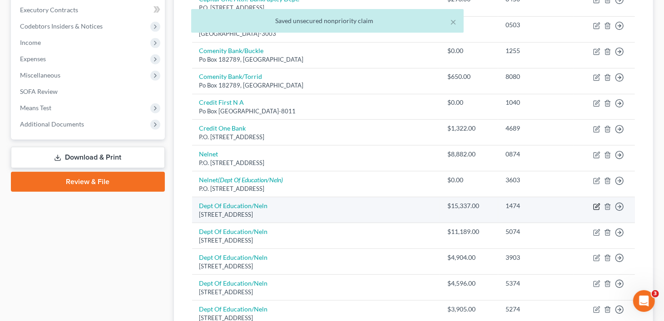
click at [596, 203] on icon "button" at bounding box center [596, 206] width 7 height 7
select select "30"
select select "17"
select select "1"
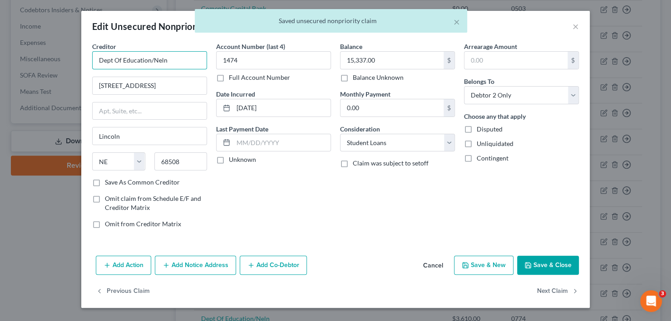
drag, startPoint x: 182, startPoint y: 59, endPoint x: 83, endPoint y: 59, distance: 98.5
click at [82, 59] on div "Creditor * Dept Of Education/Neln [GEOGRAPHIC_DATA] [US_STATE] AK AR AZ CA CO […" at bounding box center [335, 147] width 509 height 211
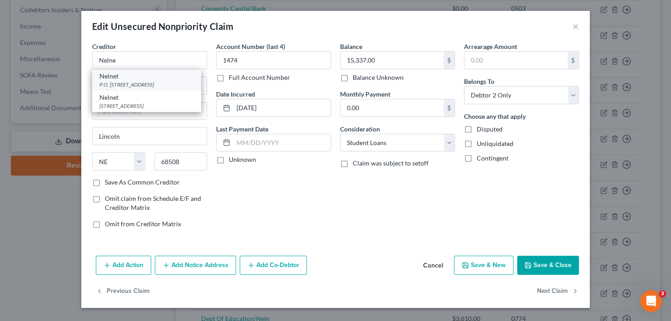
click at [124, 81] on div "P.O. [STREET_ADDRESS]" at bounding box center [146, 85] width 94 height 8
type input "Nelnet"
type input "P.O. Box 82561"
type input "68501"
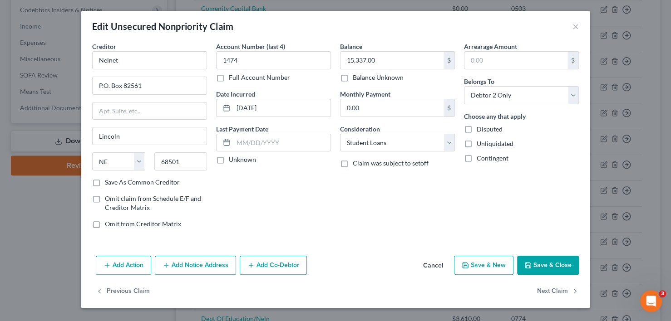
click at [526, 262] on icon "button" at bounding box center [527, 265] width 7 height 7
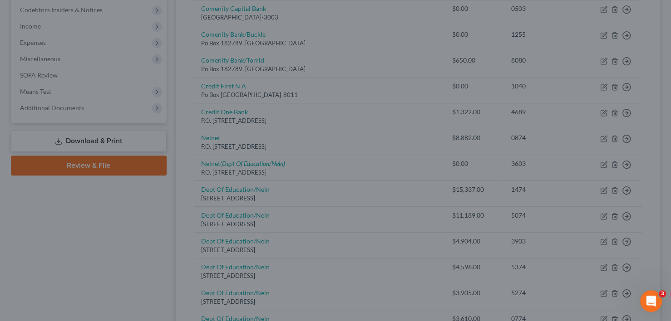
type input "0"
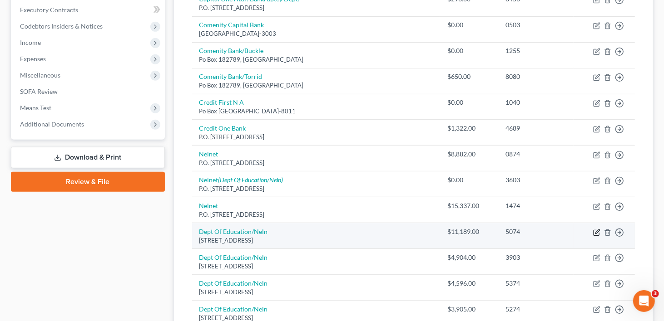
click at [595, 230] on icon "button" at bounding box center [597, 232] width 4 height 4
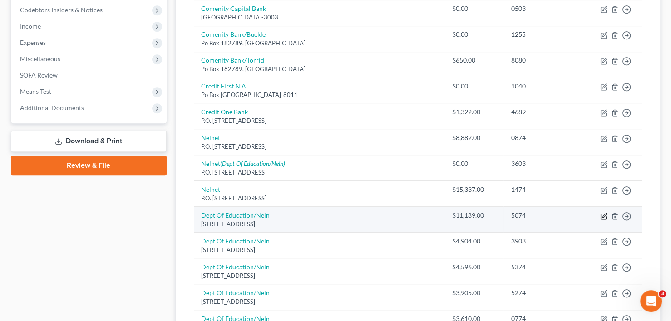
select select "30"
select select "17"
select select "1"
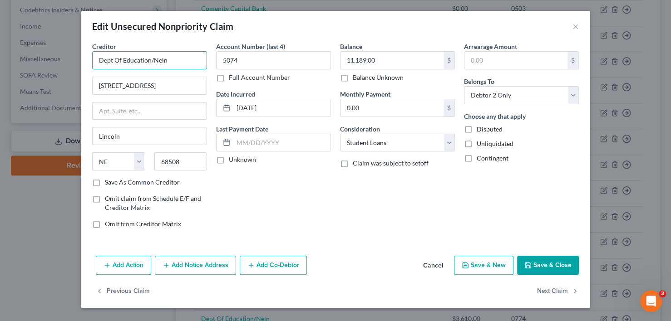
click at [189, 60] on input "Dept Of Education/Neln" at bounding box center [149, 60] width 115 height 18
type input "D"
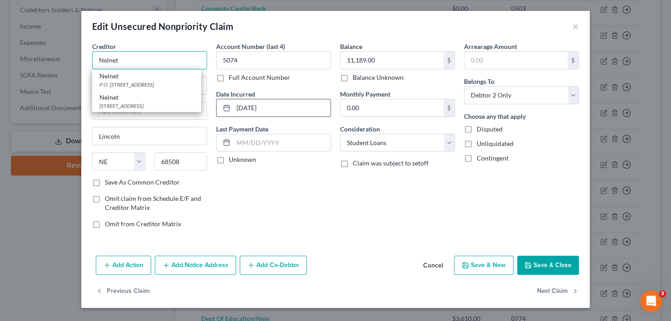
type input "Nelnet"
click at [155, 82] on div "P.O. [STREET_ADDRESS]" at bounding box center [146, 85] width 94 height 8
type input "P.O. Box 82561"
type input "68501"
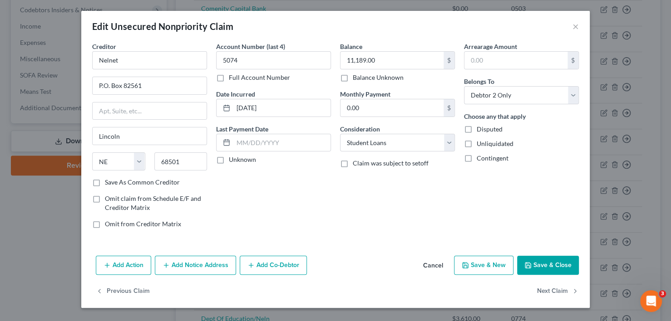
click at [542, 267] on button "Save & Close" at bounding box center [548, 265] width 62 height 19
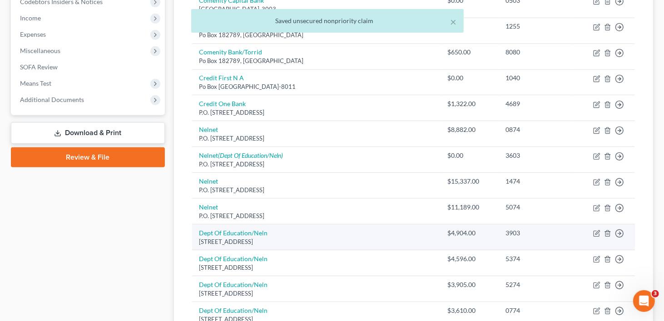
scroll to position [318, 0]
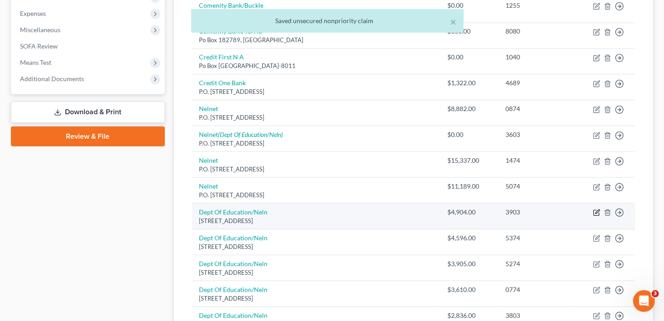
click at [598, 209] on icon "button" at bounding box center [596, 212] width 7 height 7
select select "30"
select select "17"
select select "0"
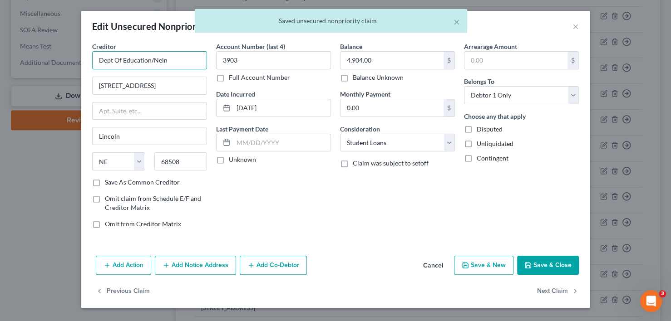
drag, startPoint x: 167, startPoint y: 57, endPoint x: 12, endPoint y: 45, distance: 154.8
click at [12, 45] on div "Edit Unsecured Nonpriority Claim × Creditor * Dept Of Education/Neln [STREET_AD…" at bounding box center [335, 160] width 671 height 321
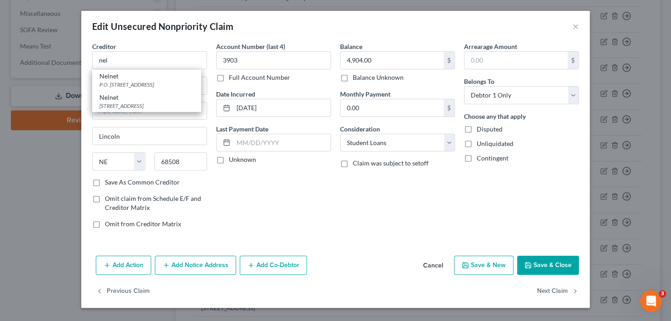
drag, startPoint x: 114, startPoint y: 81, endPoint x: 302, endPoint y: 133, distance: 195.8
click at [114, 81] on div "P.O. [STREET_ADDRESS]" at bounding box center [146, 85] width 94 height 8
type input "Nelnet"
type input "P.O. Box 82561"
type input "68501"
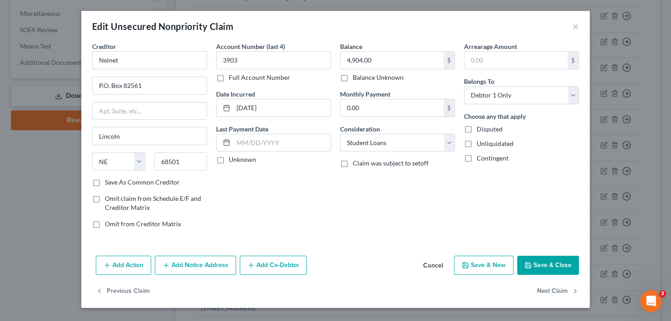
click at [564, 263] on button "Save & Close" at bounding box center [548, 265] width 62 height 19
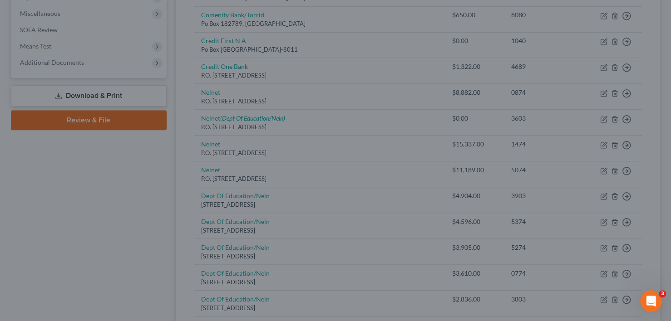
type input "0"
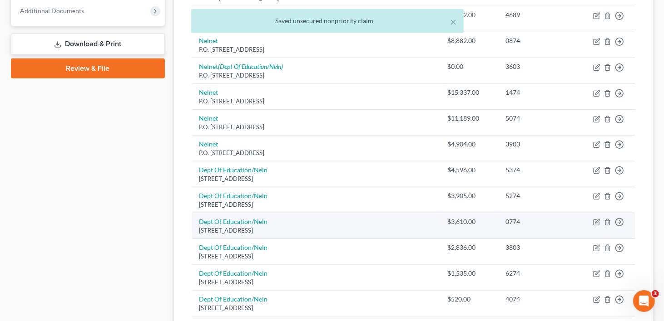
scroll to position [409, 0]
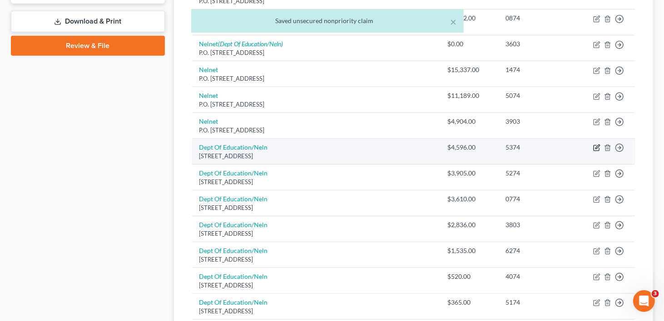
click at [596, 144] on icon "button" at bounding box center [596, 147] width 7 height 7
select select "30"
select select "17"
select select "1"
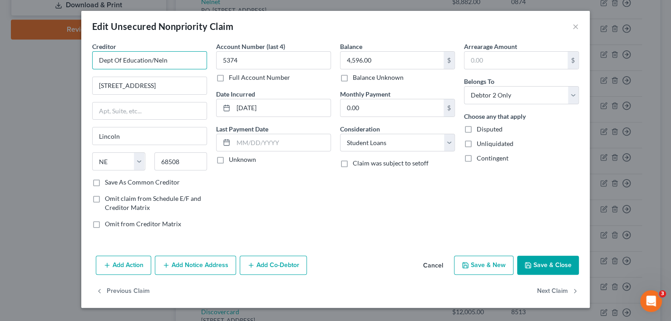
drag, startPoint x: 180, startPoint y: 56, endPoint x: 76, endPoint y: 56, distance: 104.0
click at [75, 56] on div "Edit Unsecured Nonpriority Claim × Creditor * Dept Of Education/Neln [STREET_AD…" at bounding box center [335, 160] width 671 height 321
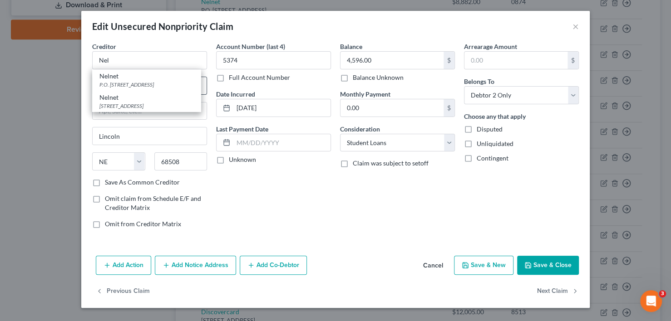
click at [127, 77] on div "Nelnet" at bounding box center [146, 76] width 94 height 9
type input "Nelnet"
type input "P.O. Box 82561"
type input "68501"
click at [550, 266] on button "Save & Close" at bounding box center [548, 265] width 62 height 19
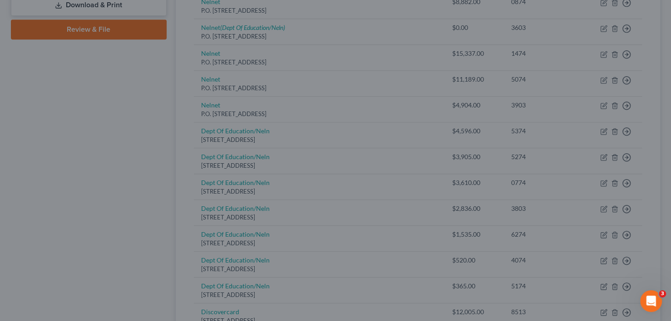
type input "0"
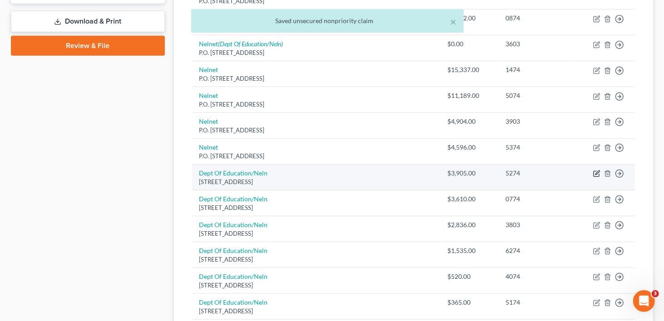
click at [595, 170] on icon "button" at bounding box center [596, 173] width 7 height 7
select select "30"
select select "17"
select select "1"
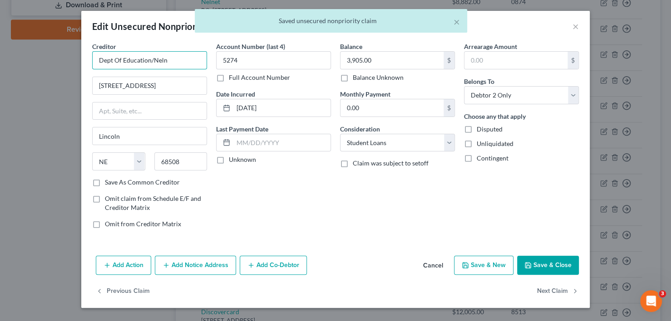
drag, startPoint x: 73, startPoint y: 59, endPoint x: 41, endPoint y: 59, distance: 31.3
click at [41, 59] on div "Edit Unsecured Nonpriority Claim × Creditor * Dept Of Education/Neln [STREET_AD…" at bounding box center [335, 160] width 671 height 321
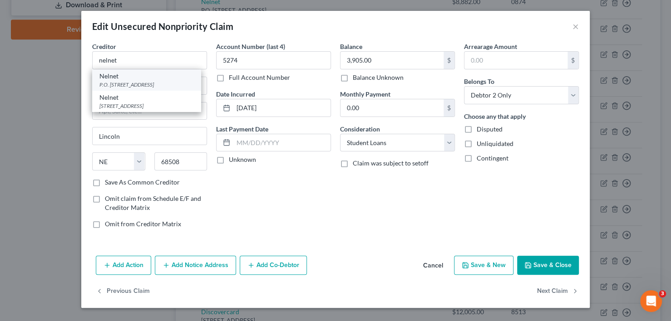
click at [119, 74] on div "Nelnet" at bounding box center [146, 76] width 94 height 9
type input "Nelnet"
type input "P.O. Box 82561"
type input "68501"
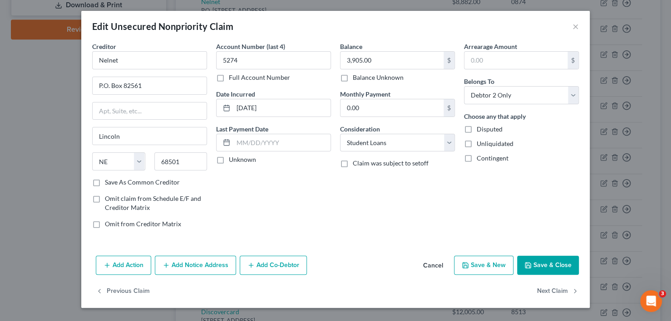
click at [554, 266] on button "Save & Close" at bounding box center [548, 265] width 62 height 19
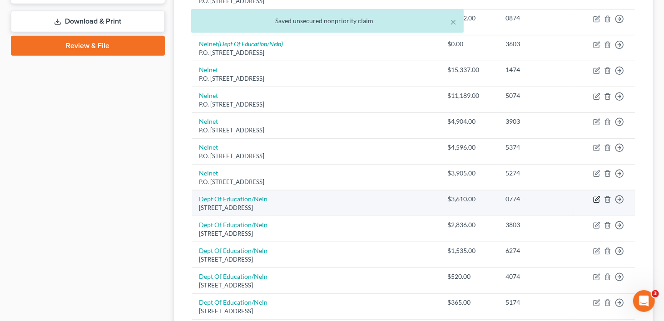
click at [598, 197] on icon "button" at bounding box center [597, 199] width 4 height 4
select select "30"
select select "17"
select select "1"
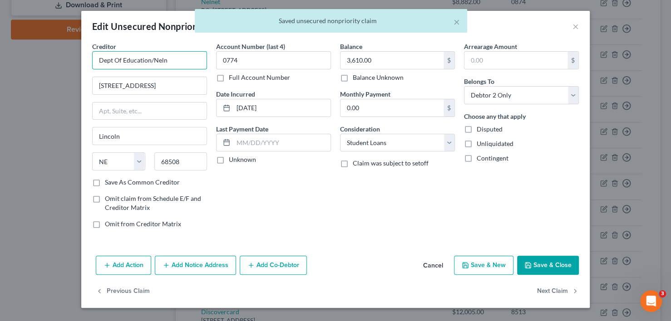
drag, startPoint x: 168, startPoint y: 61, endPoint x: 17, endPoint y: 43, distance: 152.2
click at [18, 43] on div "Edit Unsecured Nonpriority Claim × Creditor * Dept Of Education/Neln [STREET_AD…" at bounding box center [335, 160] width 671 height 321
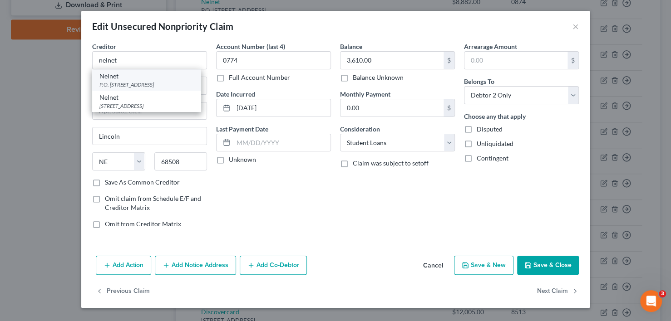
click at [125, 82] on div "P.O. [STREET_ADDRESS]" at bounding box center [146, 85] width 94 height 8
type input "Nelnet"
type input "P.O. Box 82561"
type input "68501"
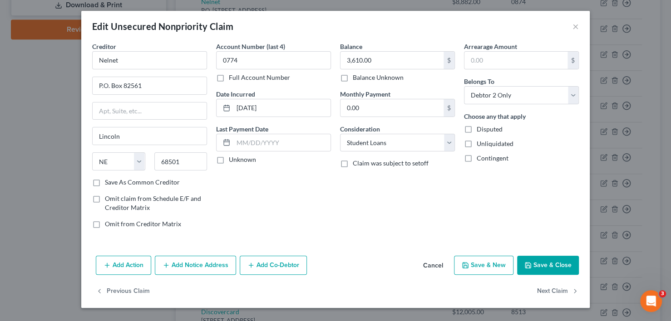
click at [559, 264] on button "Save & Close" at bounding box center [548, 265] width 62 height 19
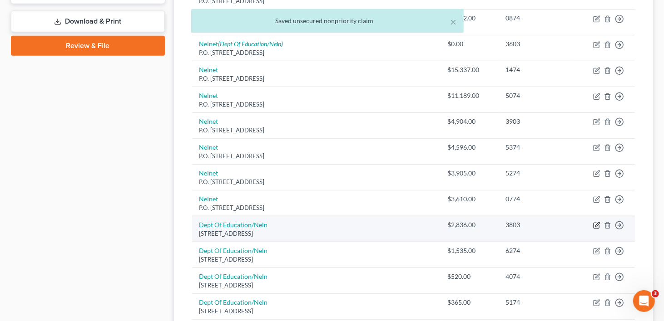
click at [598, 223] on icon "button" at bounding box center [597, 225] width 4 height 4
select select "30"
select select "17"
select select "0"
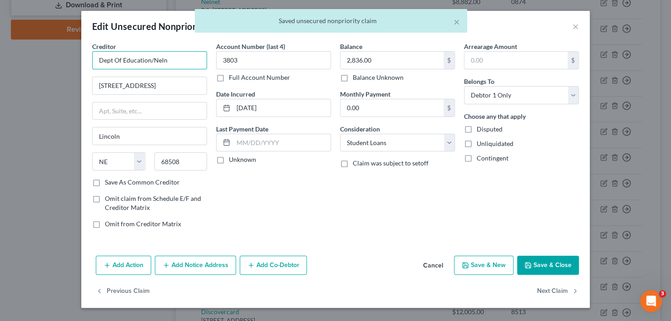
drag, startPoint x: 181, startPoint y: 64, endPoint x: 66, endPoint y: 55, distance: 115.2
click at [66, 55] on div "Edit Unsecured Nonpriority Claim × Creditor * Dept Of Education/Neln [STREET_AD…" at bounding box center [335, 160] width 671 height 321
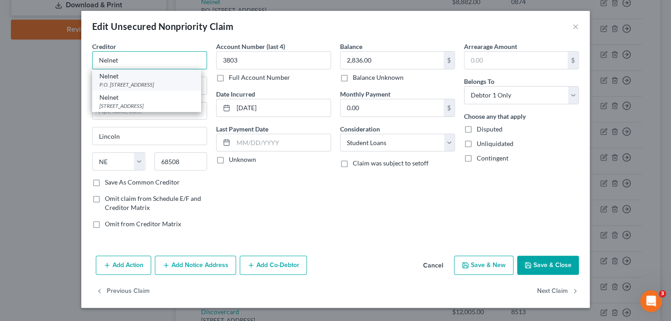
type input "Nelnet"
click at [126, 77] on div "Nelnet" at bounding box center [146, 76] width 94 height 9
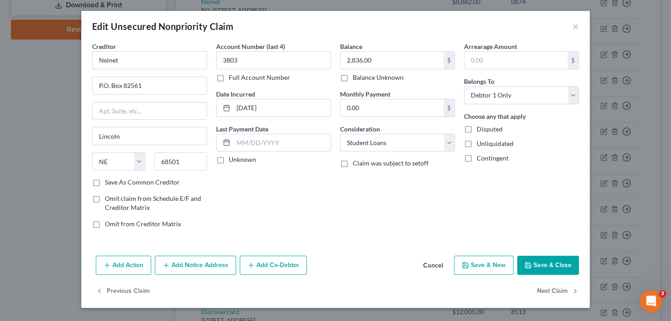
click at [549, 260] on button "Save & Close" at bounding box center [548, 265] width 62 height 19
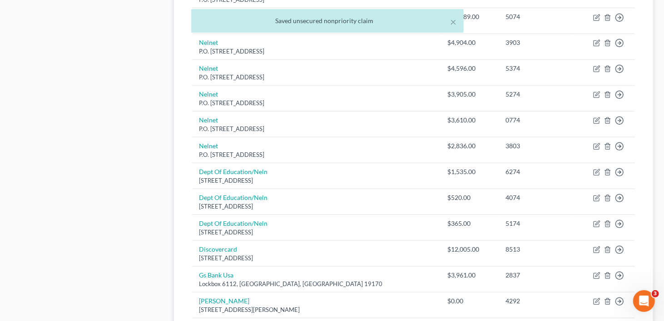
scroll to position [499, 0]
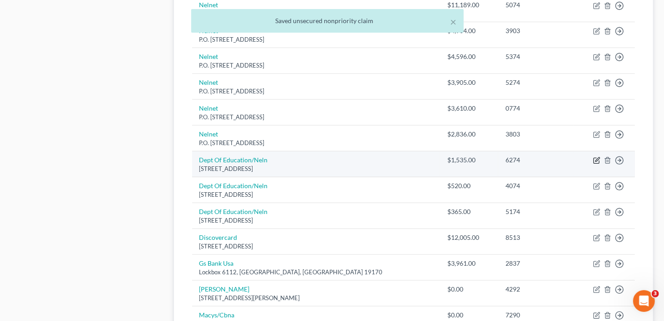
click at [596, 157] on icon "button" at bounding box center [596, 160] width 7 height 7
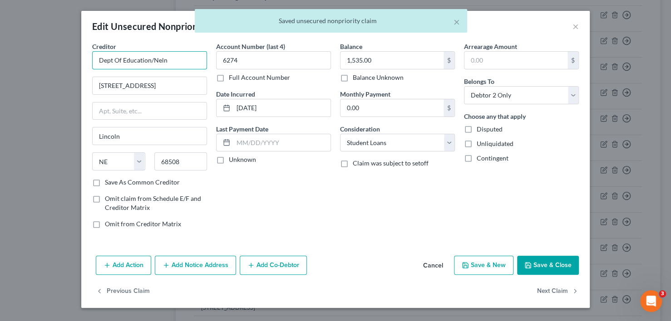
drag, startPoint x: 148, startPoint y: 57, endPoint x: 26, endPoint y: 53, distance: 122.2
click at [26, 53] on div "Edit Unsecured Nonpriority Claim × Creditor * Dept Of Education/Neln [STREET_AD…" at bounding box center [335, 160] width 671 height 321
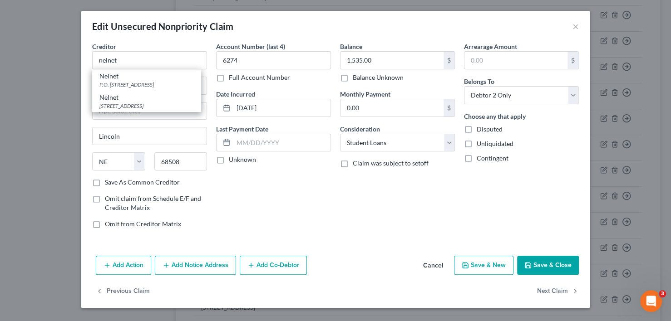
drag, startPoint x: 110, startPoint y: 78, endPoint x: 402, endPoint y: 210, distance: 320.6
click at [110, 78] on div "Nelnet" at bounding box center [146, 76] width 94 height 9
click at [540, 267] on button "Save & Close" at bounding box center [548, 265] width 62 height 19
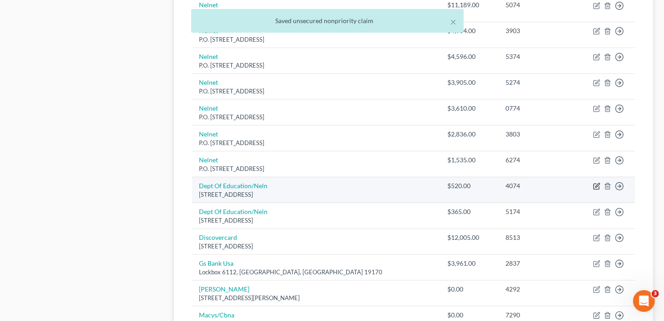
click at [597, 183] on icon "button" at bounding box center [596, 186] width 7 height 7
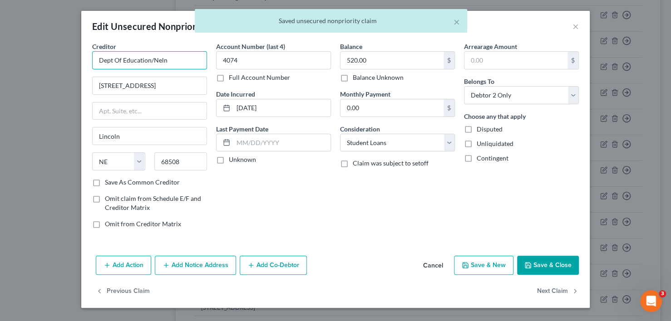
drag, startPoint x: 78, startPoint y: 57, endPoint x: 55, endPoint y: 59, distance: 22.8
click at [57, 59] on div "Edit Unsecured Nonpriority Claim × Creditor * Dept Of Education/Neln [STREET_AD…" at bounding box center [335, 160] width 671 height 321
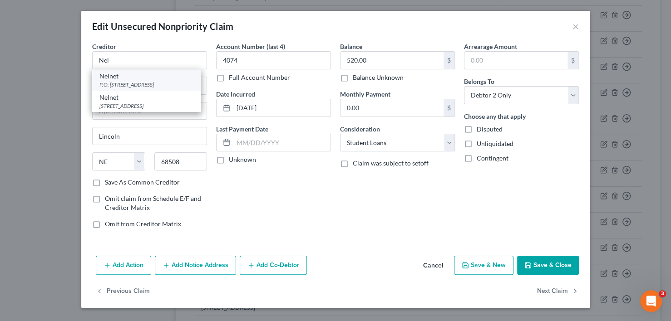
click at [121, 79] on div "Nelnet" at bounding box center [146, 76] width 94 height 9
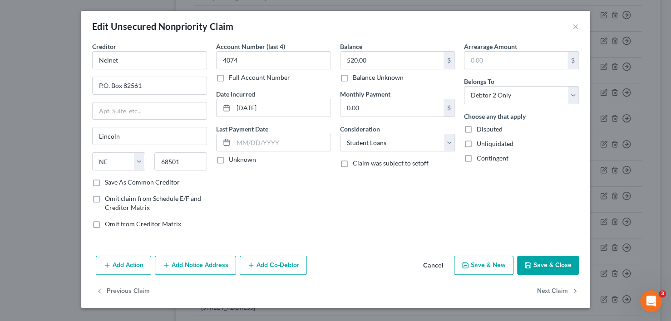
click at [530, 263] on icon "button" at bounding box center [527, 265] width 5 height 5
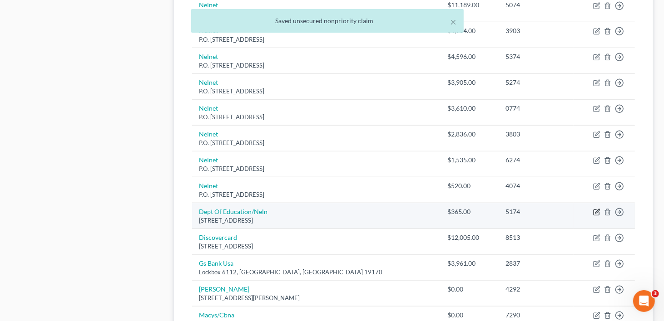
click at [597, 209] on icon "button" at bounding box center [596, 212] width 7 height 7
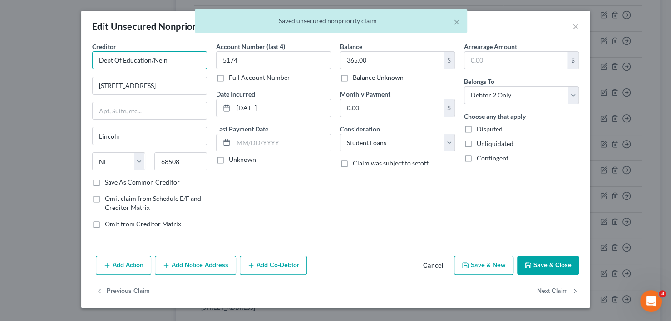
drag, startPoint x: 56, startPoint y: 65, endPoint x: 45, endPoint y: 65, distance: 10.9
click at [45, 65] on div "Edit Unsecured Nonpriority Claim × Creditor * Dept Of Education/Neln [STREET_AD…" at bounding box center [335, 160] width 671 height 321
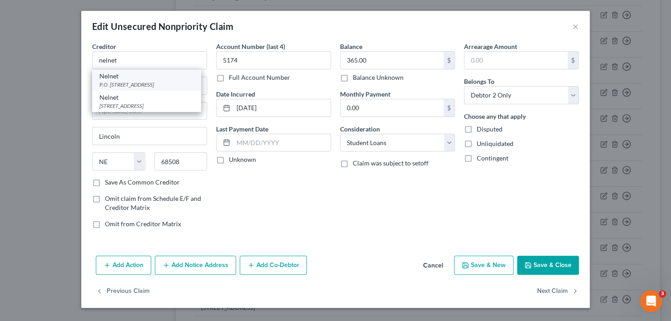
click at [127, 81] on div "P.O. [STREET_ADDRESS]" at bounding box center [146, 85] width 94 height 8
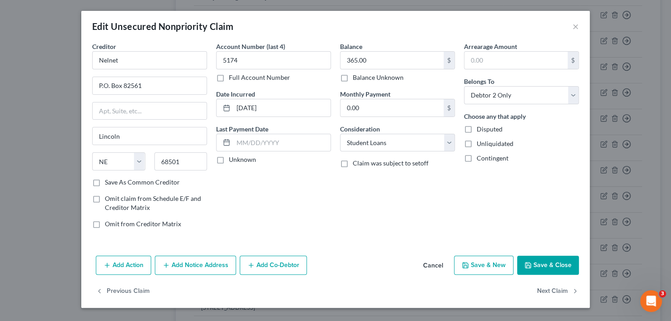
click at [557, 267] on button "Save & Close" at bounding box center [548, 265] width 62 height 19
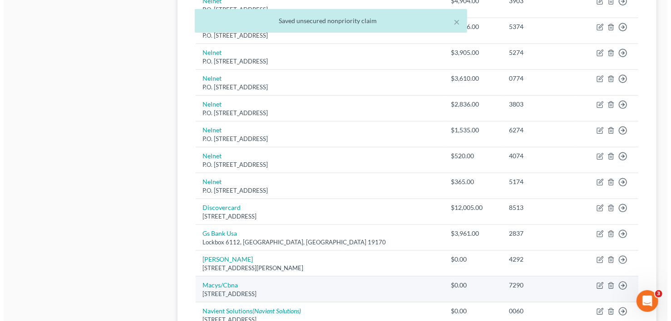
scroll to position [545, 0]
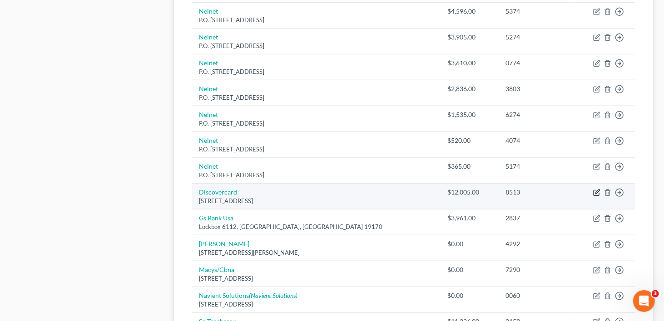
click at [596, 189] on icon "button" at bounding box center [596, 192] width 7 height 7
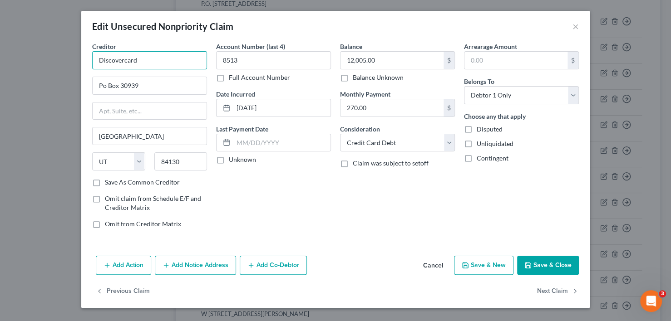
click at [152, 60] on input "Discovercard" at bounding box center [149, 60] width 115 height 18
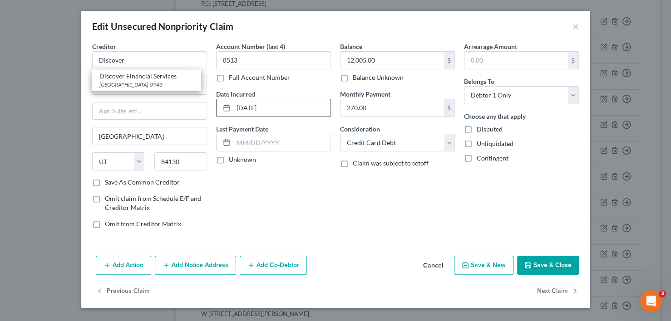
click at [143, 81] on div "[GEOGRAPHIC_DATA]-0943" at bounding box center [146, 85] width 94 height 8
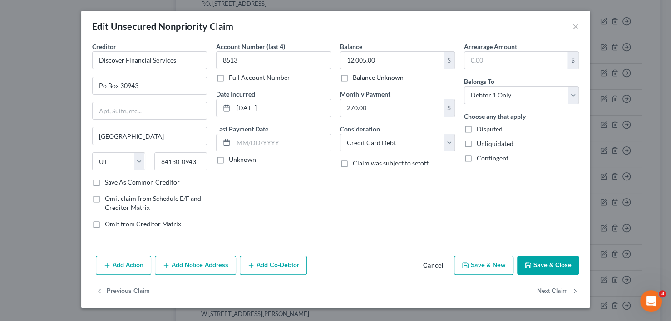
click at [542, 270] on button "Save & Close" at bounding box center [548, 265] width 62 height 19
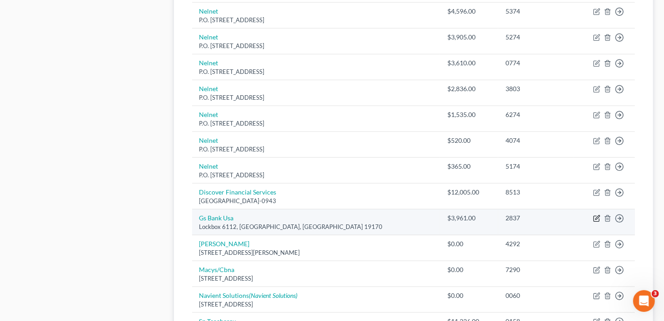
click at [597, 215] on icon "button" at bounding box center [596, 218] width 7 height 7
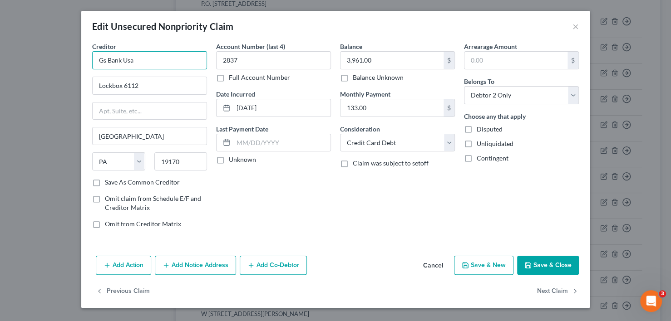
click at [172, 62] on input "Gs Bank Usa" at bounding box center [149, 60] width 115 height 18
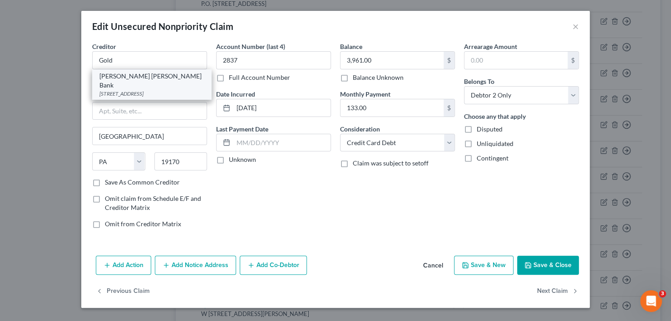
click at [143, 90] on div "[STREET_ADDRESS]" at bounding box center [151, 94] width 105 height 8
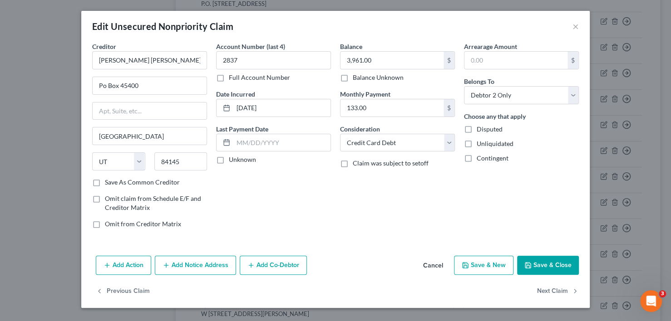
click at [546, 262] on button "Save & Close" at bounding box center [548, 265] width 62 height 19
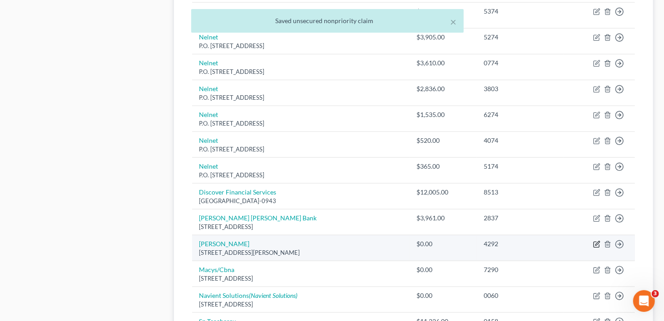
click at [596, 242] on icon "button" at bounding box center [597, 244] width 4 height 4
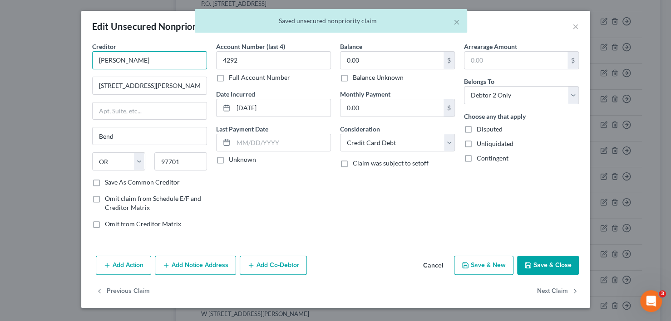
click at [160, 62] on input "[PERSON_NAME]" at bounding box center [149, 60] width 115 height 18
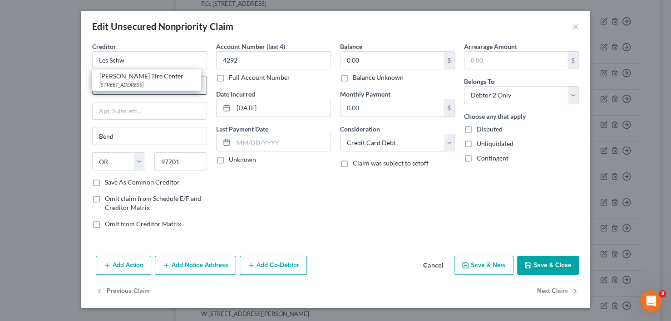
click at [156, 83] on div "[STREET_ADDRESS]" at bounding box center [146, 85] width 94 height 8
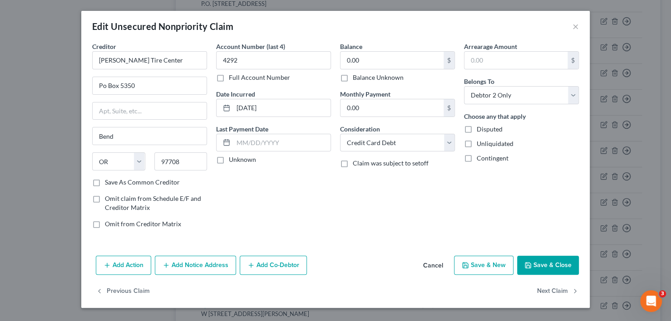
click at [549, 263] on button "Save & Close" at bounding box center [548, 265] width 62 height 19
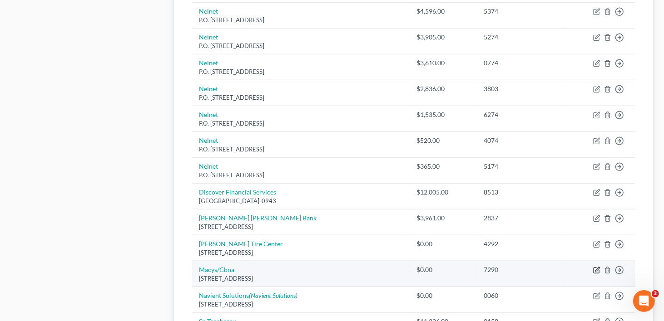
click at [596, 267] on icon "button" at bounding box center [597, 269] width 4 height 4
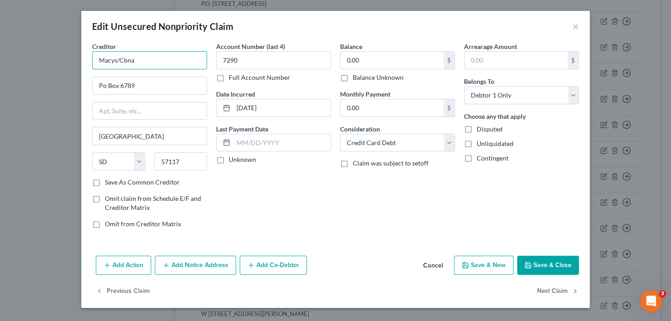
click at [139, 59] on input "Macys/Cbna" at bounding box center [149, 60] width 115 height 18
click at [153, 60] on input "text" at bounding box center [149, 60] width 115 height 18
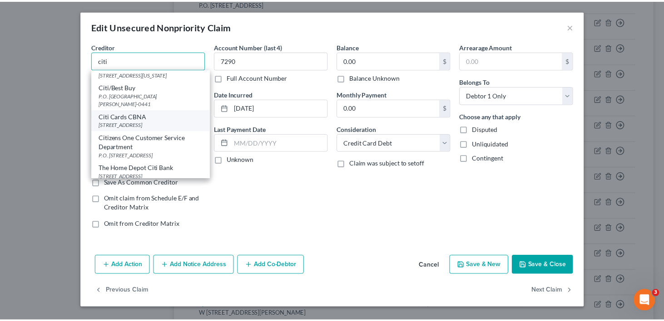
scroll to position [0, 0]
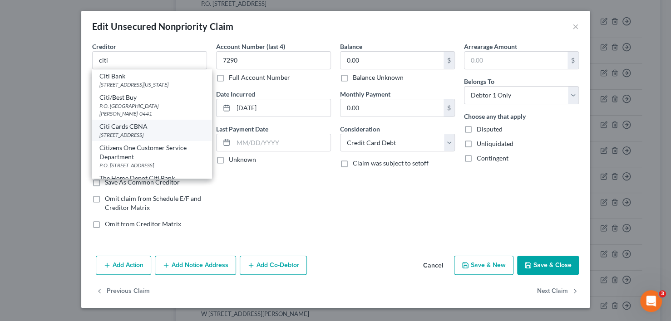
click at [136, 131] on div "Citi Cards CBNA" at bounding box center [151, 126] width 105 height 9
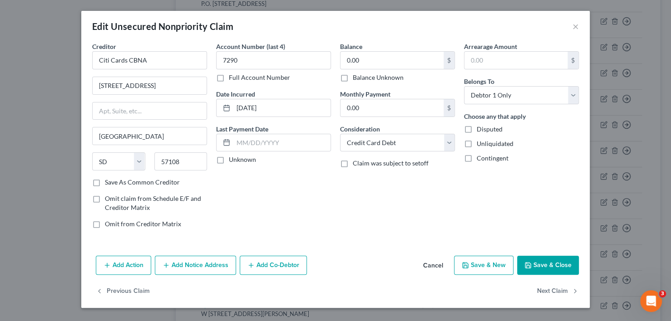
click at [563, 269] on button "Save & Close" at bounding box center [548, 265] width 62 height 19
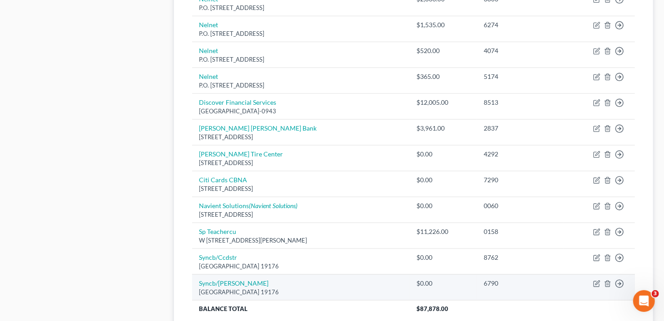
scroll to position [632, 0]
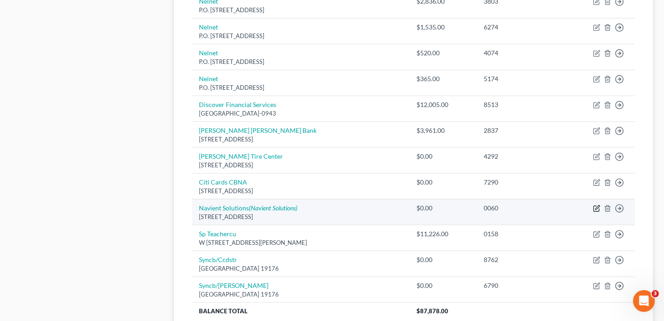
click at [597, 206] on icon "button" at bounding box center [597, 208] width 4 height 4
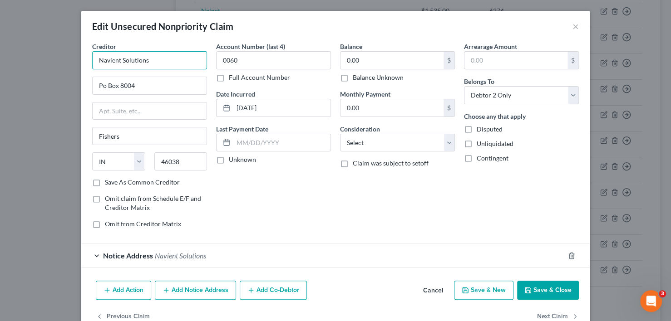
click at [160, 60] on input "Navient Solutions" at bounding box center [149, 60] width 115 height 18
click at [138, 80] on input "Po Box 8004" at bounding box center [150, 85] width 114 height 17
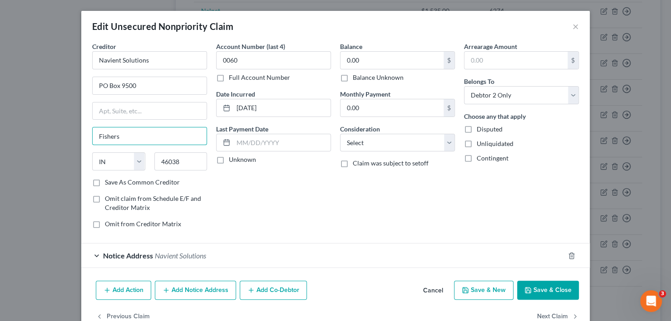
drag, startPoint x: 129, startPoint y: 132, endPoint x: 102, endPoint y: 134, distance: 26.9
click at [88, 136] on div "Creditor * Navient Solutions PO Box 9500 Fishers State [US_STATE] AK AR AZ CA C…" at bounding box center [150, 139] width 124 height 194
click at [105, 182] on label "Save As Common Creditor" at bounding box center [142, 182] width 75 height 9
click at [109, 182] on input "Save As Common Creditor" at bounding box center [112, 181] width 6 height 6
click at [557, 290] on button "Save & Close" at bounding box center [548, 290] width 62 height 19
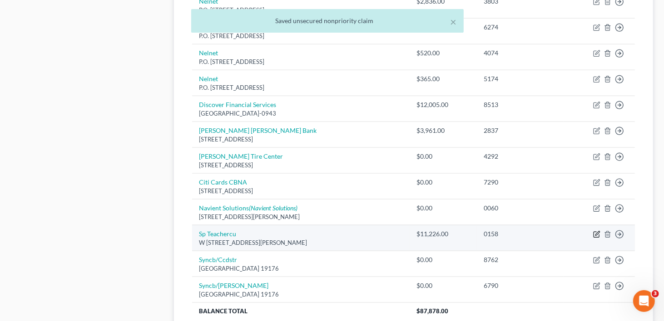
click at [598, 231] on icon "button" at bounding box center [596, 234] width 7 height 7
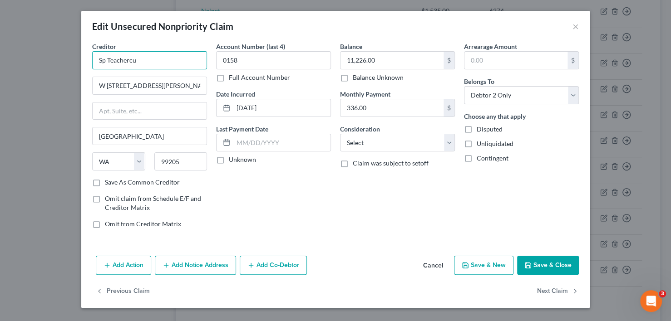
drag, startPoint x: 145, startPoint y: 59, endPoint x: 72, endPoint y: 62, distance: 72.7
click at [70, 66] on div "Edit Unsecured Nonpriority Claim × Creditor * Sp Teachercu W [STREET_ADDRESS][G…" at bounding box center [335, 160] width 671 height 321
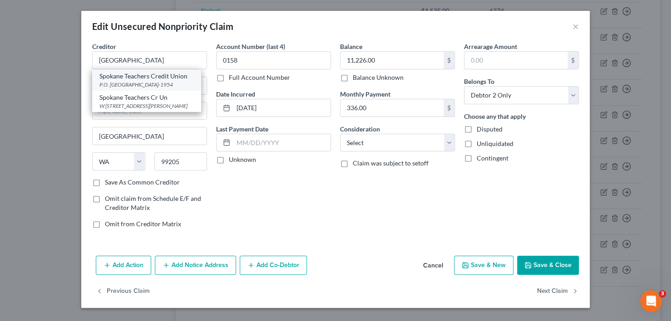
click at [116, 80] on div "Spokane Teachers Credit Union" at bounding box center [146, 76] width 94 height 9
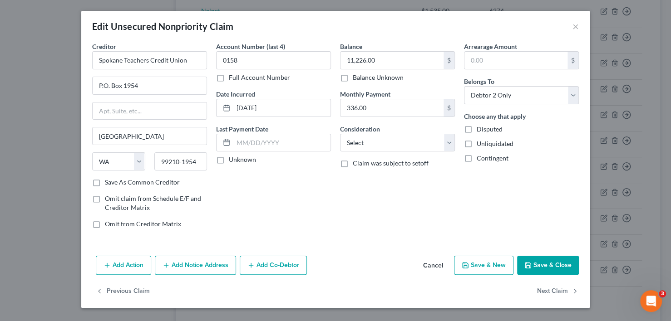
click at [554, 263] on button "Save & Close" at bounding box center [548, 265] width 62 height 19
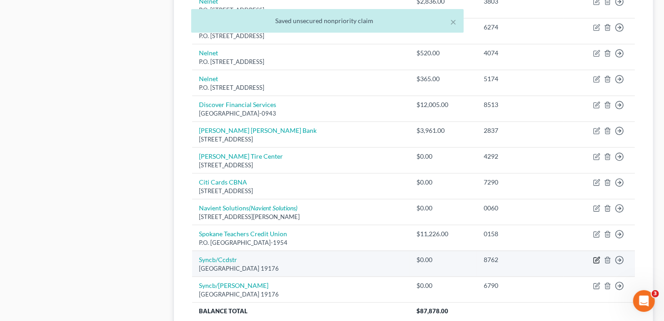
click at [596, 257] on icon "button" at bounding box center [597, 259] width 4 height 4
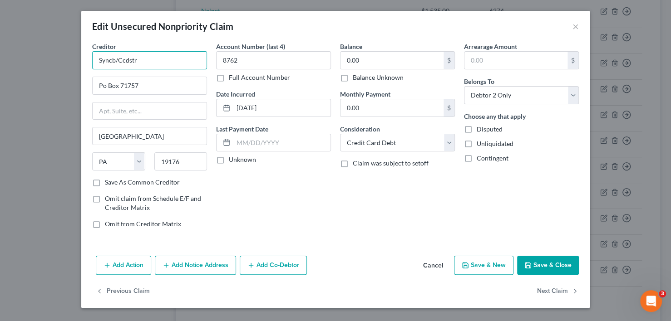
click at [164, 59] on input "Syncb/Ccdstr" at bounding box center [149, 60] width 115 height 18
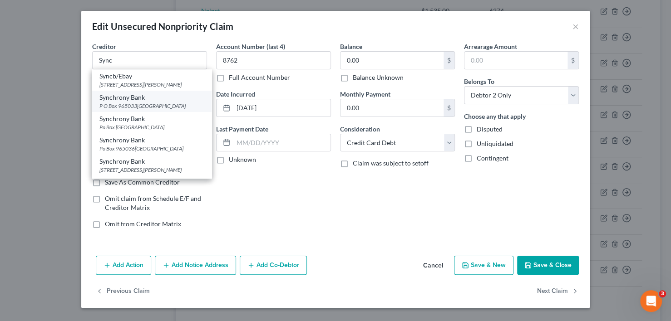
click at [146, 102] on div "Synchrony Bank" at bounding box center [151, 97] width 105 height 9
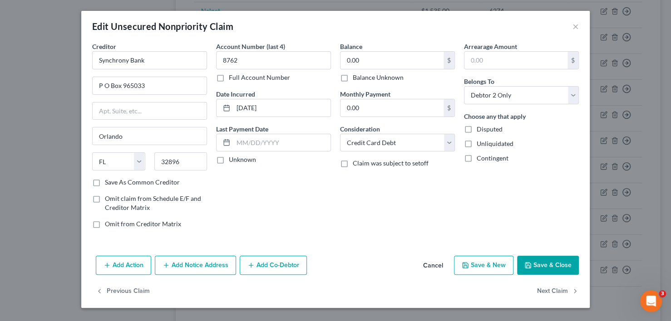
click at [561, 263] on button "Save & Close" at bounding box center [548, 265] width 62 height 19
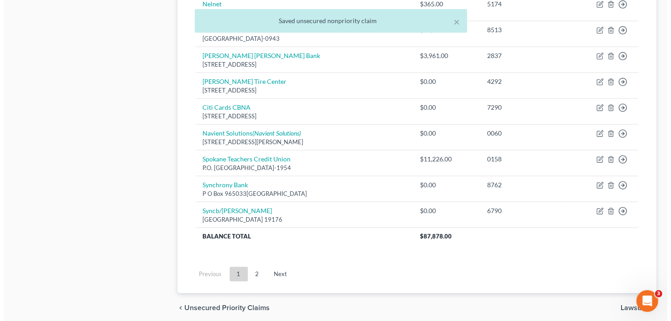
scroll to position [723, 0]
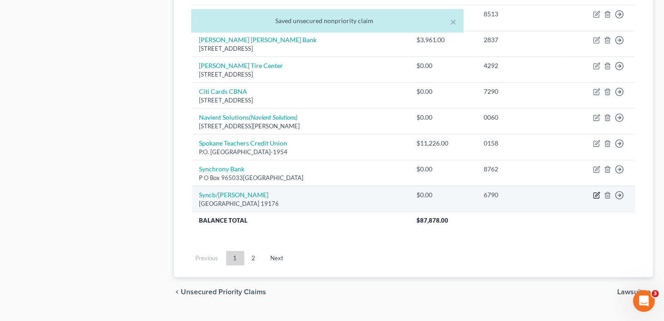
click at [597, 193] on icon "button" at bounding box center [597, 195] width 4 height 4
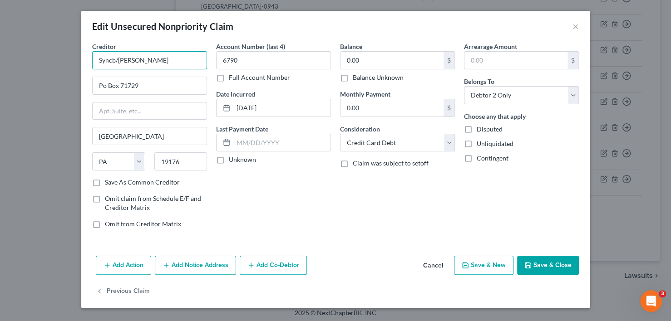
click at [156, 59] on input "Syncb/[PERSON_NAME]" at bounding box center [149, 60] width 115 height 18
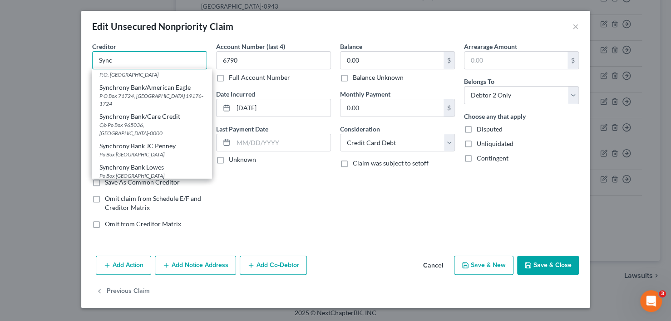
scroll to position [227, 0]
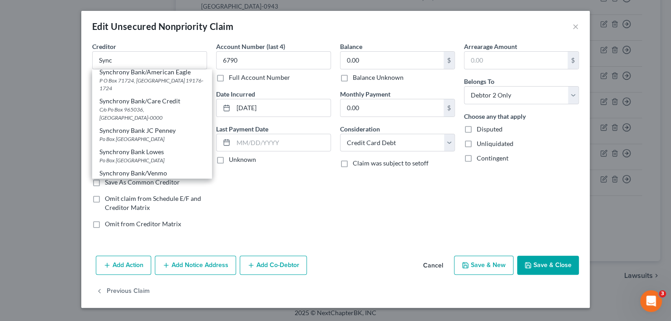
click at [136, 135] on div "Synchrony Bank JC Penney" at bounding box center [151, 130] width 105 height 9
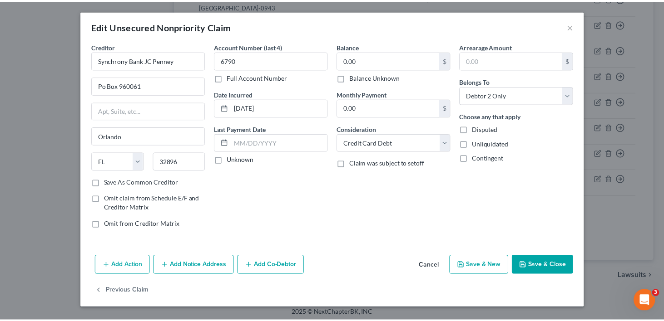
scroll to position [0, 0]
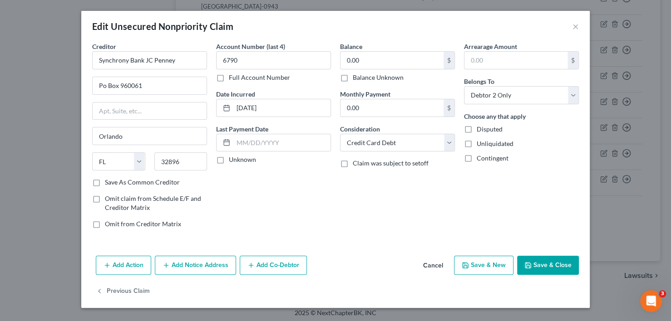
click at [560, 258] on button "Save & Close" at bounding box center [548, 265] width 62 height 19
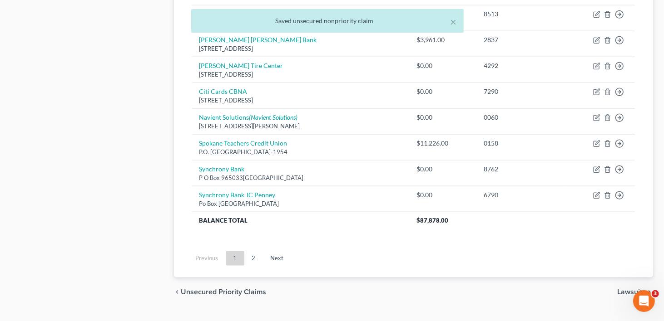
drag, startPoint x: 254, startPoint y: 241, endPoint x: 261, endPoint y: 240, distance: 6.4
click at [254, 252] on link "2" at bounding box center [254, 259] width 18 height 15
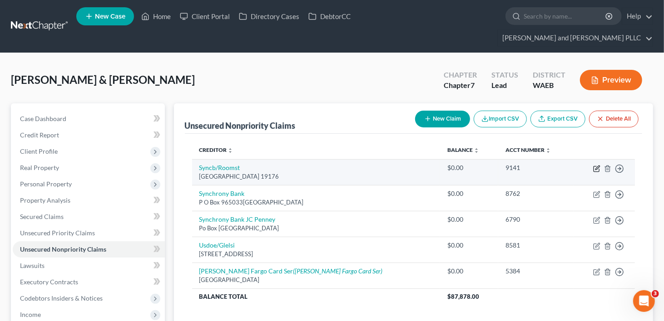
click at [599, 165] on icon "button" at bounding box center [596, 168] width 7 height 7
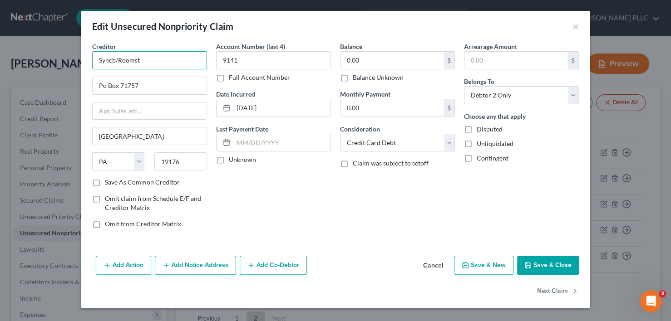
click at [152, 56] on input "Syncb/Roomst" at bounding box center [149, 60] width 115 height 18
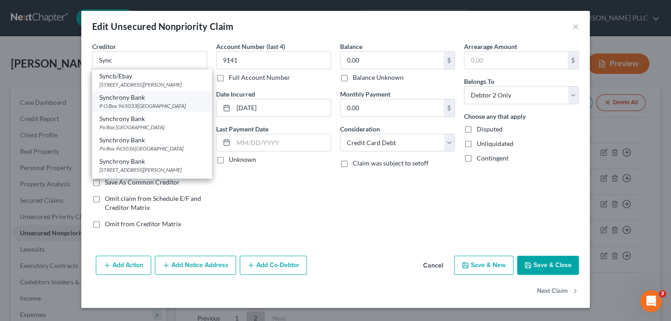
click at [134, 110] on div "P O Box 965033[GEOGRAPHIC_DATA]" at bounding box center [151, 106] width 105 height 8
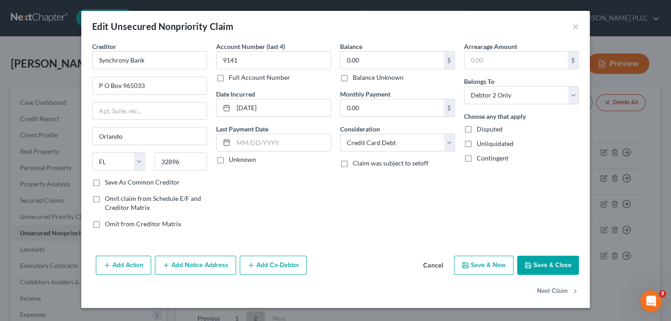
click at [555, 260] on button "Save & Close" at bounding box center [548, 265] width 62 height 19
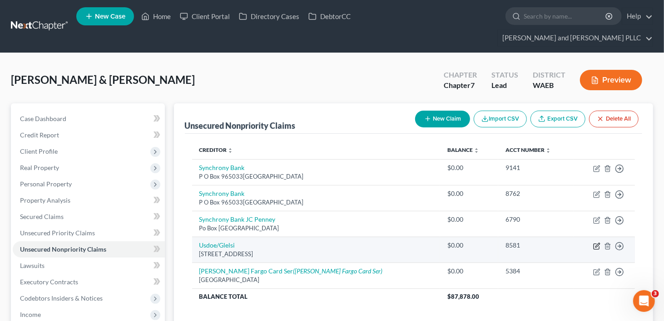
click at [596, 243] on icon "button" at bounding box center [596, 246] width 7 height 7
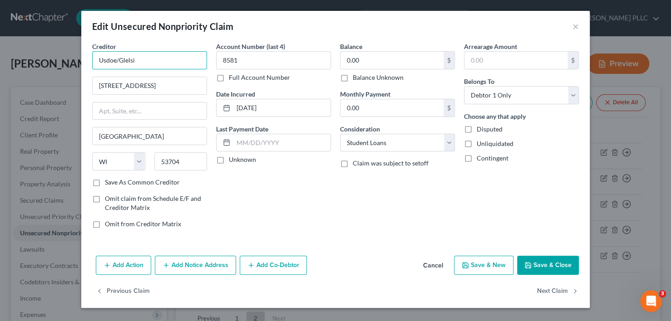
drag, startPoint x: 99, startPoint y: 60, endPoint x: 136, endPoint y: 61, distance: 36.8
click at [136, 61] on input "Usdoe/Glelsi" at bounding box center [149, 60] width 115 height 18
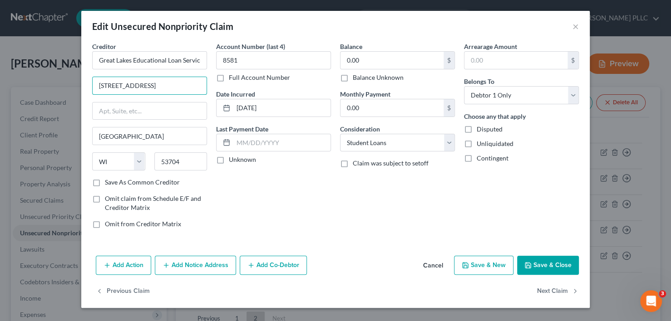
drag, startPoint x: 179, startPoint y: 88, endPoint x: 84, endPoint y: 88, distance: 95.3
click at [84, 88] on div "Creditor * Great Lakes Educational Loan Services [STREET_ADDRESS] [US_STATE][GE…" at bounding box center [335, 147] width 509 height 211
click at [159, 86] on input "text" at bounding box center [150, 85] width 114 height 17
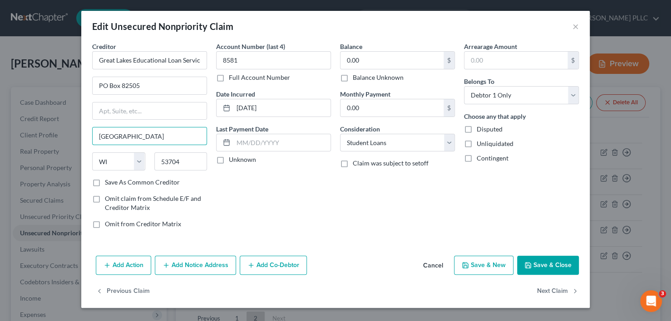
drag, startPoint x: 142, startPoint y: 137, endPoint x: 83, endPoint y: 125, distance: 60.2
click at [83, 125] on div "Creditor * Great Lakes Educational Loan Services [GEOGRAPHIC_DATA] [GEOGRAPHIC_…" at bounding box center [335, 147] width 509 height 211
click at [98, 84] on input "PO Box 82505" at bounding box center [150, 85] width 114 height 17
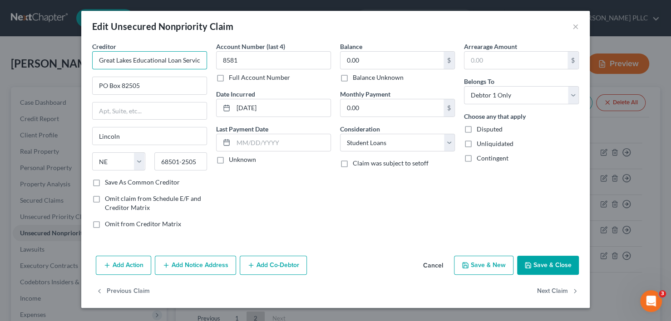
click at [200, 61] on input "Great Lakes Educational Loan Services" at bounding box center [149, 60] width 115 height 18
click at [105, 179] on label "Save As Common Creditor" at bounding box center [142, 182] width 75 height 9
click at [109, 179] on input "Save As Common Creditor" at bounding box center [112, 181] width 6 height 6
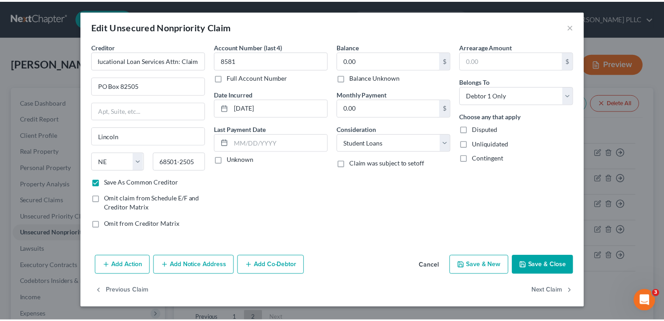
scroll to position [0, 0]
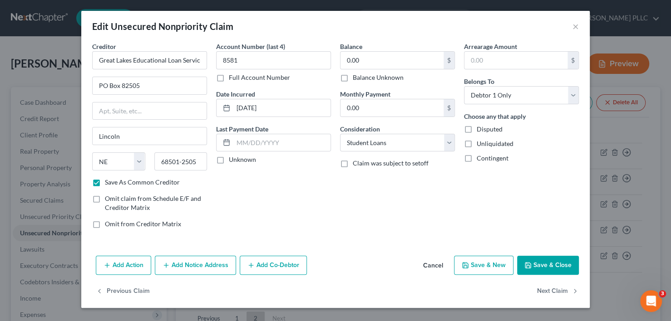
click at [549, 266] on button "Save & Close" at bounding box center [548, 265] width 62 height 19
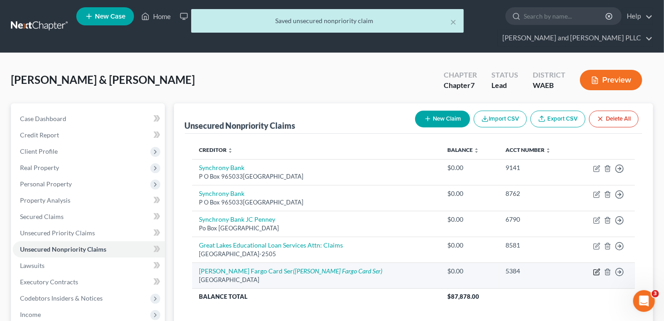
click at [596, 269] on icon "button" at bounding box center [597, 271] width 4 height 4
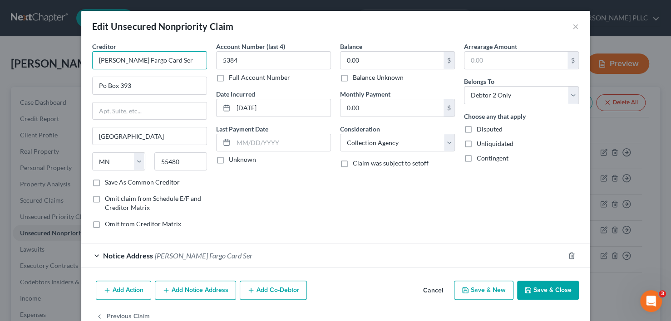
click at [171, 63] on input "[PERSON_NAME] Fargo Card Ser" at bounding box center [149, 60] width 115 height 18
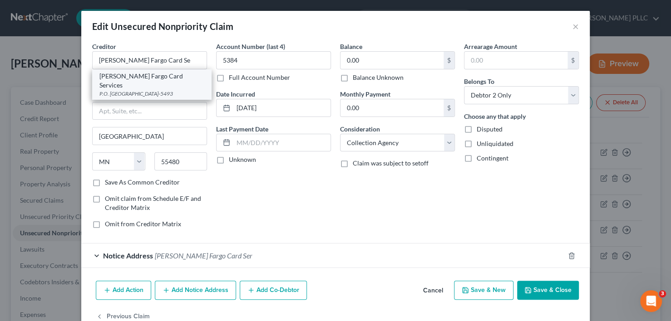
click at [160, 90] on div "P.O. [GEOGRAPHIC_DATA]-5493" at bounding box center [151, 94] width 105 height 8
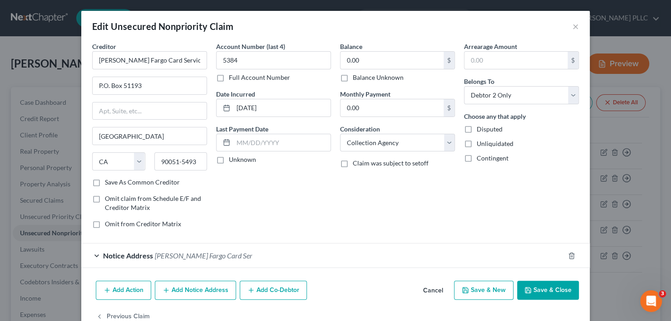
click at [536, 292] on button "Save & Close" at bounding box center [548, 290] width 62 height 19
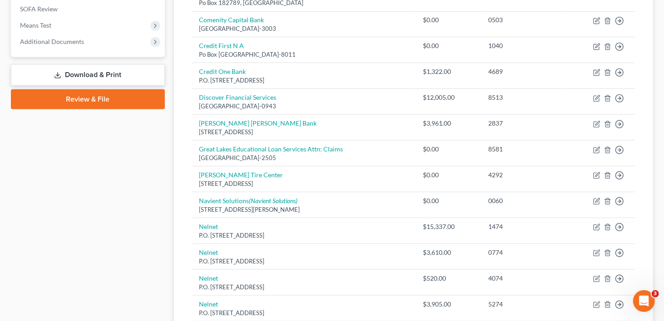
scroll to position [409, 0]
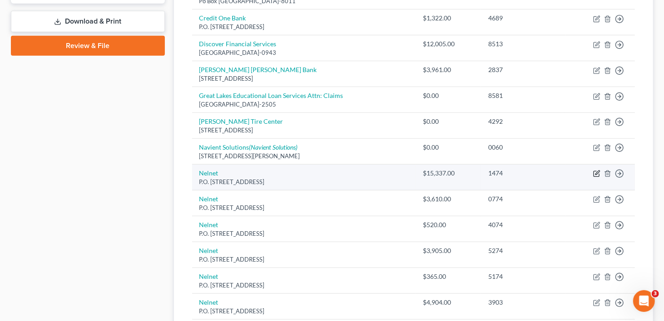
click at [596, 171] on icon "button" at bounding box center [597, 173] width 4 height 4
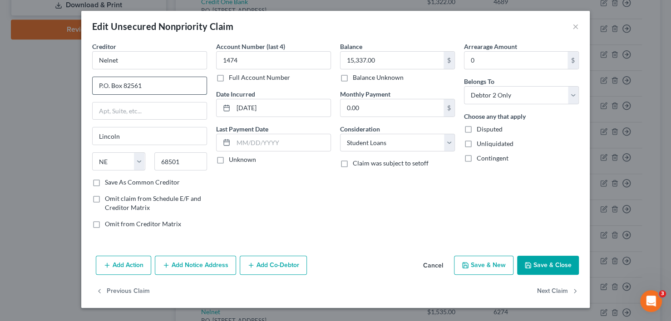
click at [181, 90] on input "P.O. Box 82561" at bounding box center [150, 85] width 114 height 17
click at [139, 58] on input "Nelnet" at bounding box center [149, 60] width 115 height 18
drag, startPoint x: 148, startPoint y: 85, endPoint x: 80, endPoint y: 86, distance: 67.7
click at [80, 86] on div "Edit Unsecured Nonpriority Claim × Creditor * Nelnet Attn: Claims P.O. [GEOGRAP…" at bounding box center [335, 160] width 671 height 321
click at [184, 160] on input "68501" at bounding box center [180, 162] width 53 height 18
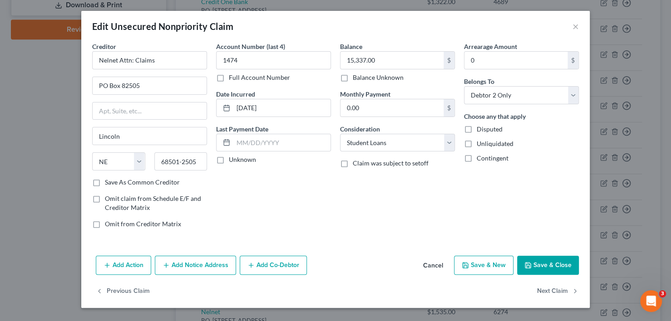
click at [105, 182] on label "Save As Common Creditor" at bounding box center [142, 182] width 75 height 9
click at [109, 182] on input "Save As Common Creditor" at bounding box center [112, 181] width 6 height 6
click at [549, 265] on button "Save & Close" at bounding box center [548, 265] width 62 height 19
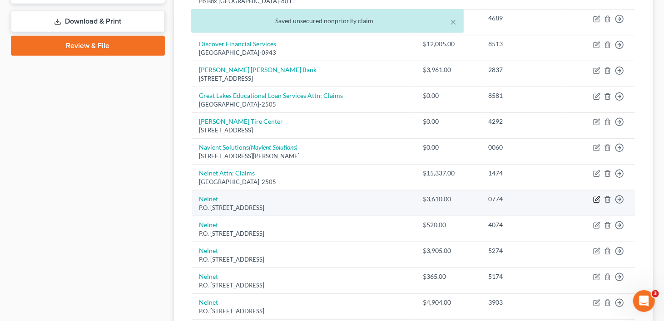
click at [596, 197] on icon "button" at bounding box center [597, 199] width 4 height 4
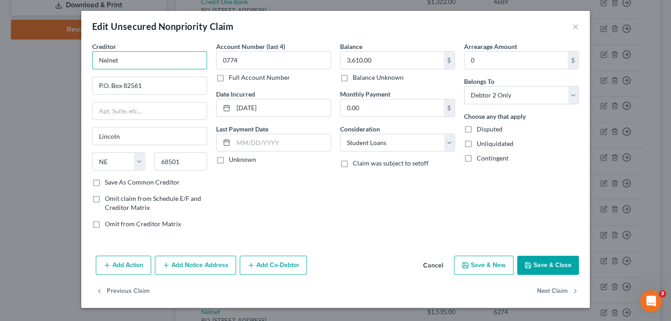
click at [124, 56] on input "Nelnet" at bounding box center [149, 60] width 115 height 18
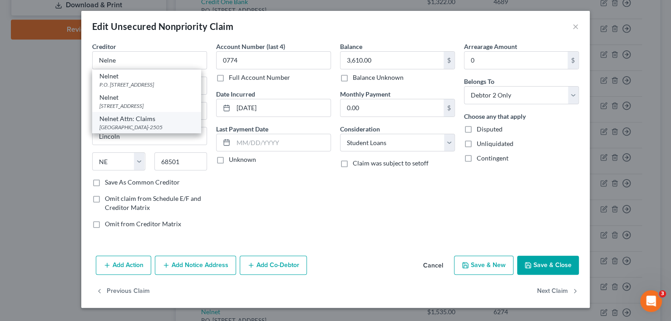
click at [143, 129] on div "[GEOGRAPHIC_DATA]-2505" at bounding box center [146, 127] width 94 height 8
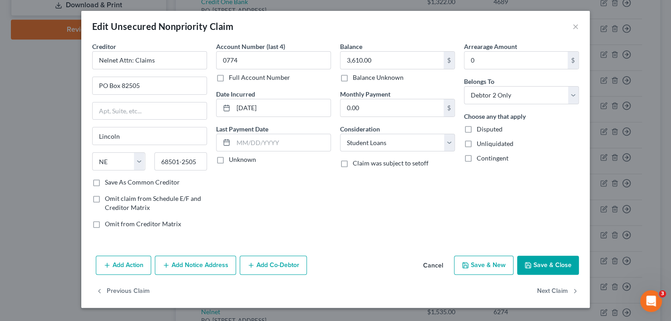
click at [533, 261] on button "Save & Close" at bounding box center [548, 265] width 62 height 19
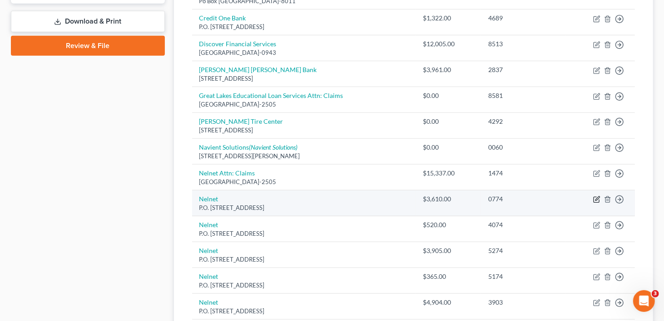
click at [596, 197] on icon "button" at bounding box center [597, 199] width 4 height 4
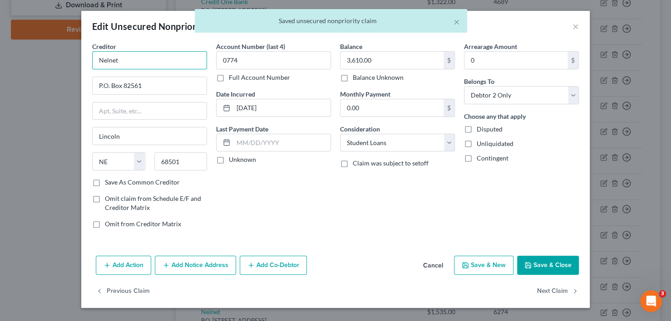
click at [142, 58] on input "Nelnet" at bounding box center [149, 60] width 115 height 18
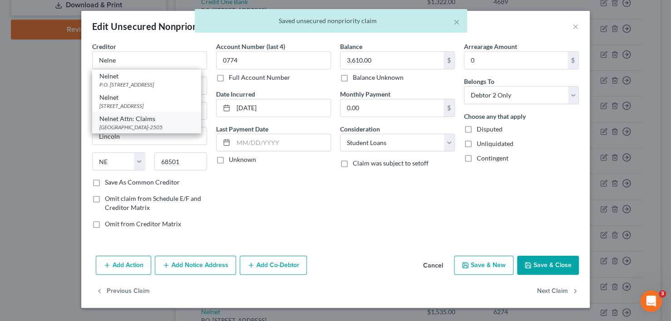
click at [138, 119] on div "Nelnet Attn: Claims" at bounding box center [146, 118] width 94 height 9
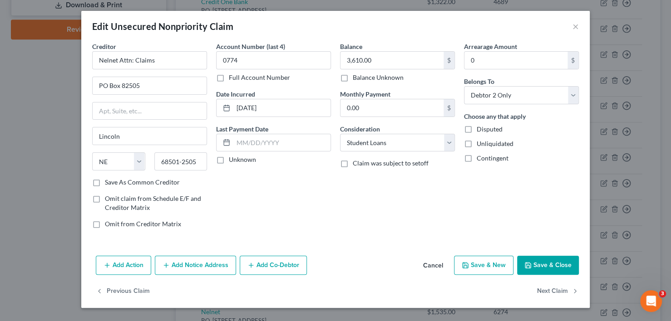
click at [543, 270] on button "Save & Close" at bounding box center [548, 265] width 62 height 19
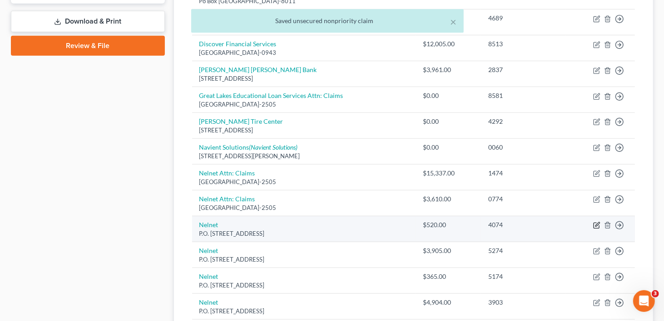
click at [594, 222] on icon "button" at bounding box center [596, 225] width 7 height 7
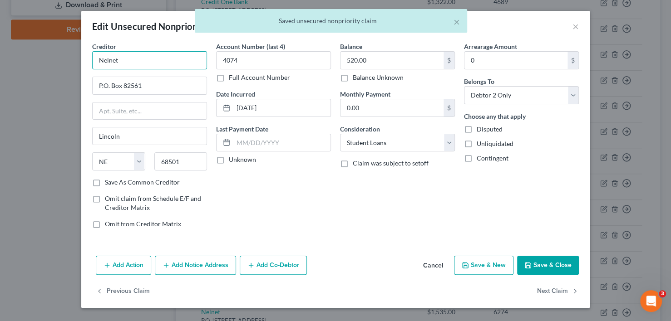
click at [158, 63] on input "Nelnet" at bounding box center [149, 60] width 115 height 18
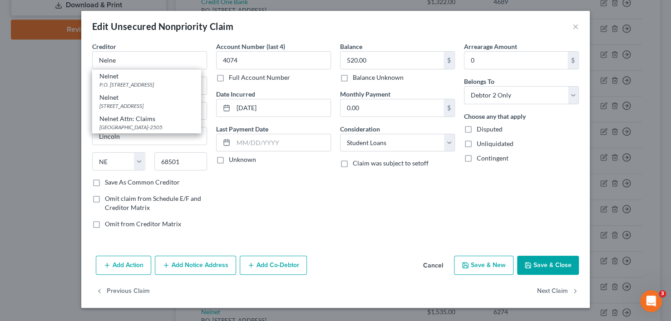
click at [134, 123] on div "Nelnet Attn: Claims" at bounding box center [146, 118] width 94 height 9
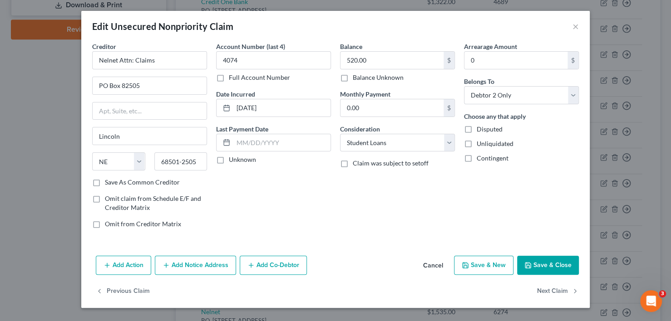
click at [554, 267] on button "Save & Close" at bounding box center [548, 265] width 62 height 19
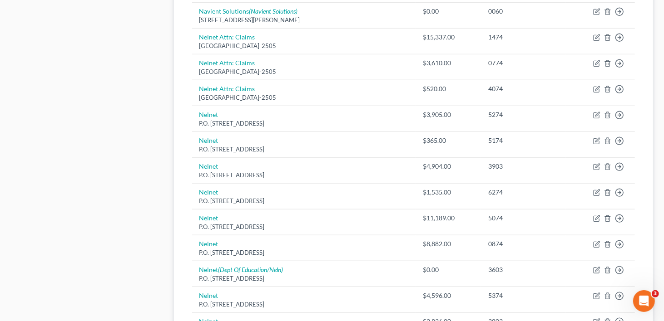
scroll to position [499, 0]
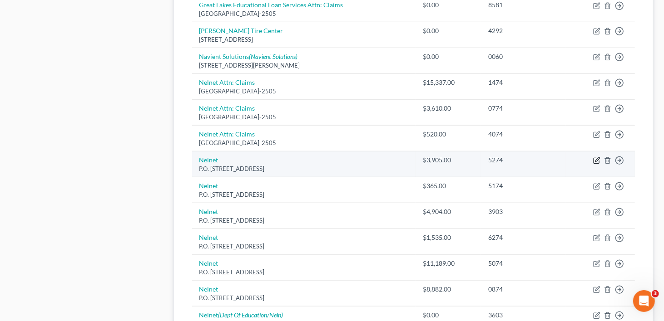
click at [598, 158] on icon "button" at bounding box center [597, 160] width 4 height 4
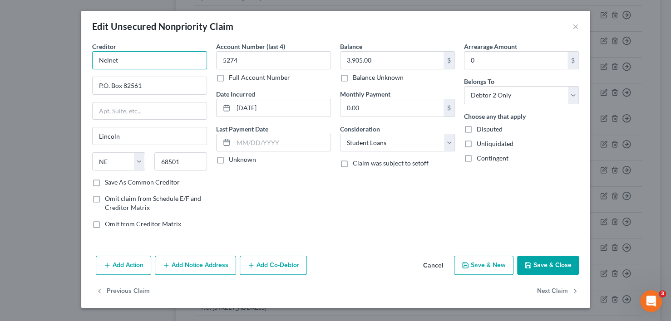
click at [140, 67] on input "Nelnet" at bounding box center [149, 60] width 115 height 18
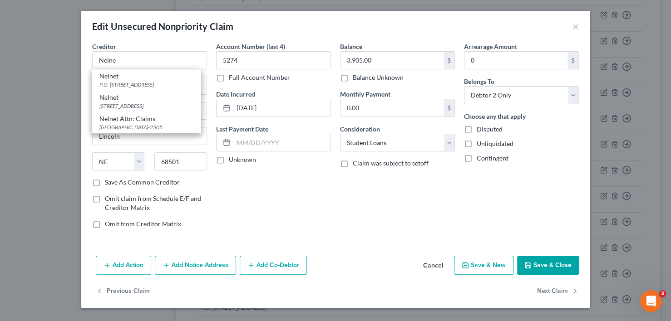
click at [147, 127] on div "[GEOGRAPHIC_DATA]-2505" at bounding box center [146, 127] width 94 height 8
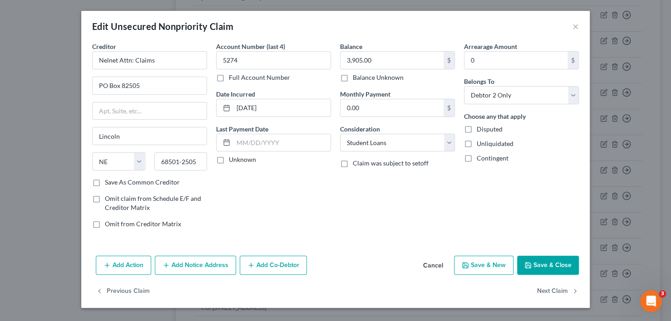
click at [546, 268] on button "Save & Close" at bounding box center [548, 265] width 62 height 19
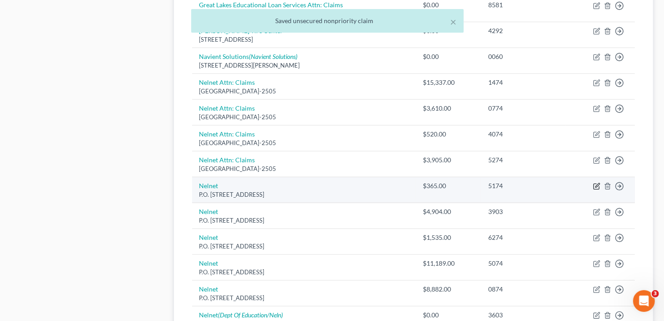
click at [596, 183] on icon "button" at bounding box center [596, 186] width 7 height 7
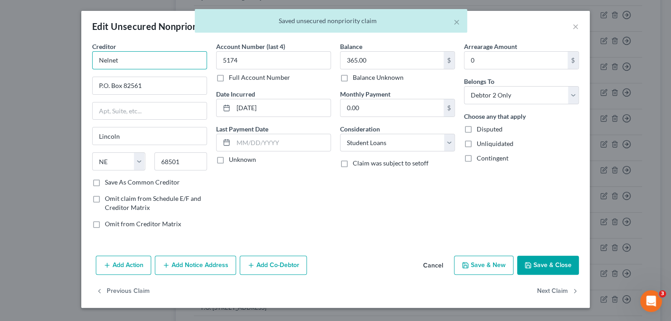
click at [142, 60] on input "Nelnet" at bounding box center [149, 60] width 115 height 18
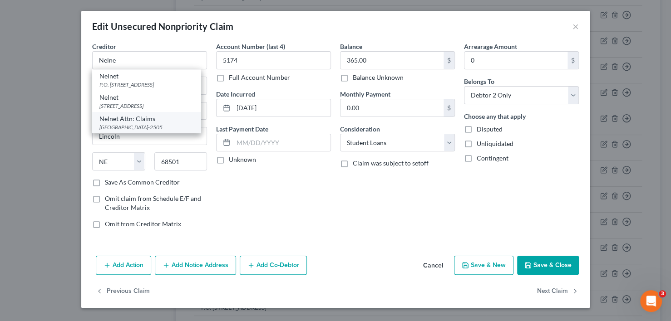
click at [127, 118] on div "Nelnet Attn: Claims" at bounding box center [146, 118] width 94 height 9
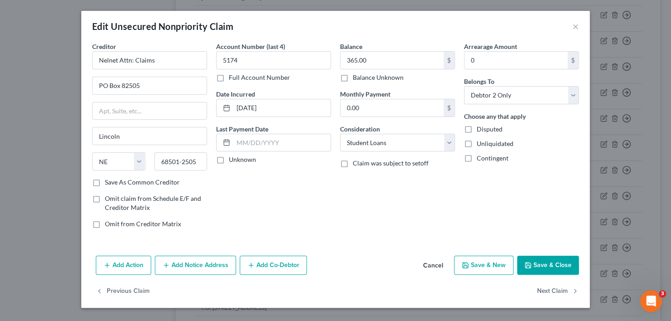
click at [555, 266] on button "Save & Close" at bounding box center [548, 265] width 62 height 19
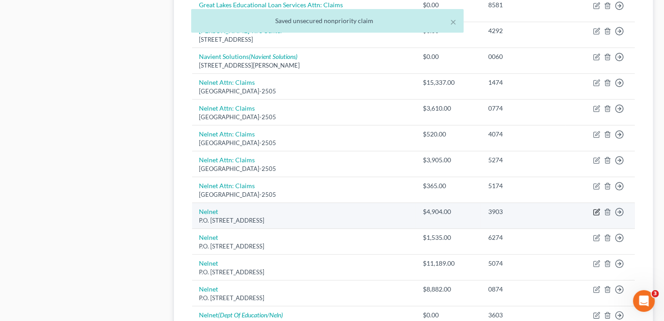
click at [595, 209] on icon "button" at bounding box center [596, 212] width 7 height 7
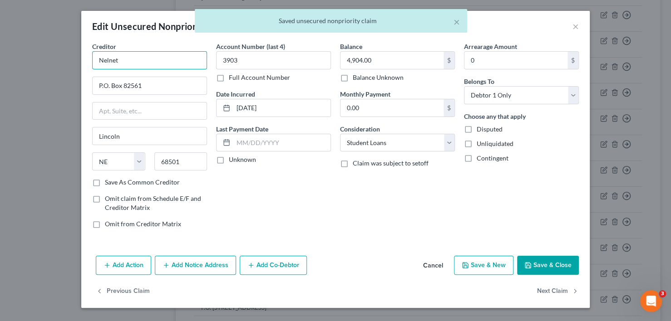
click at [136, 64] on input "Nelnet" at bounding box center [149, 60] width 115 height 18
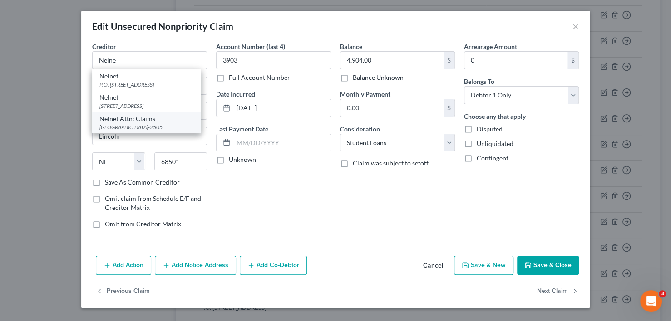
click at [118, 122] on div "Nelnet Attn: Claims" at bounding box center [146, 118] width 94 height 9
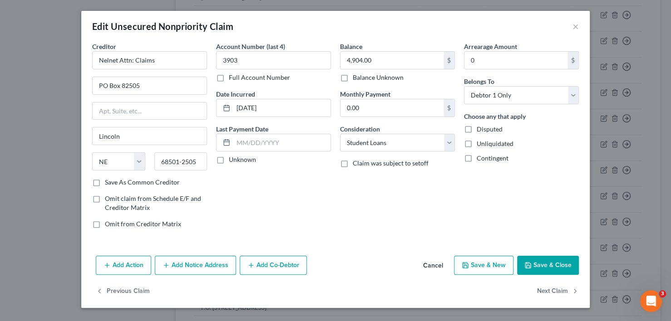
click at [544, 262] on button "Save & Close" at bounding box center [548, 265] width 62 height 19
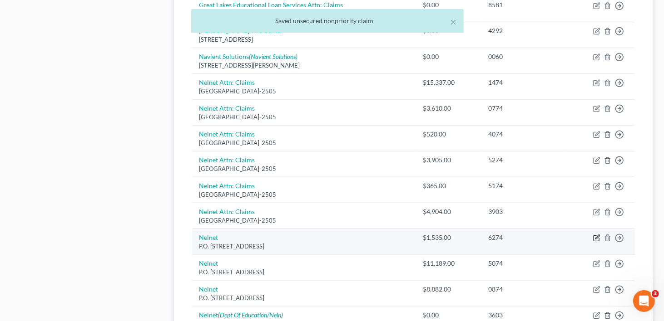
click at [596, 235] on icon "button" at bounding box center [596, 238] width 7 height 7
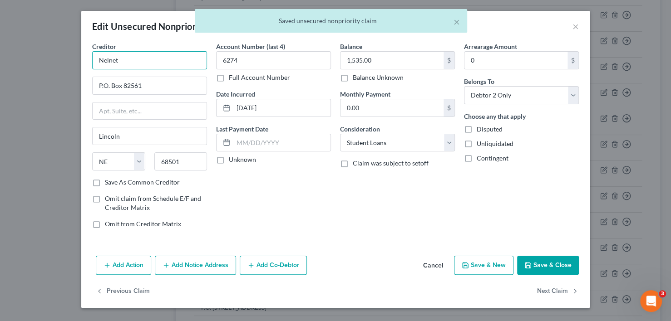
click at [148, 53] on input "Nelnet" at bounding box center [149, 60] width 115 height 18
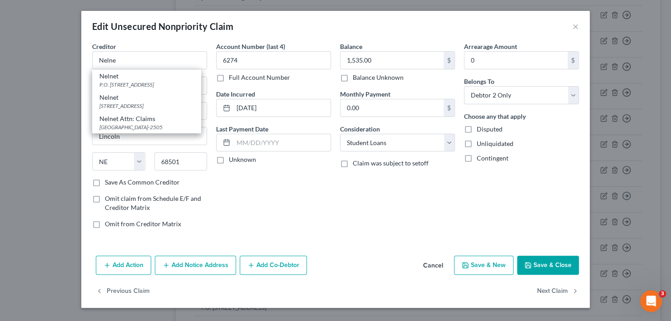
click at [135, 122] on div "Nelnet Attn: Claims" at bounding box center [146, 118] width 94 height 9
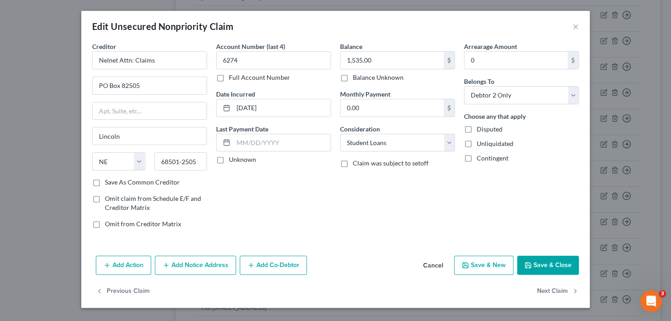
click at [558, 272] on button "Save & Close" at bounding box center [548, 265] width 62 height 19
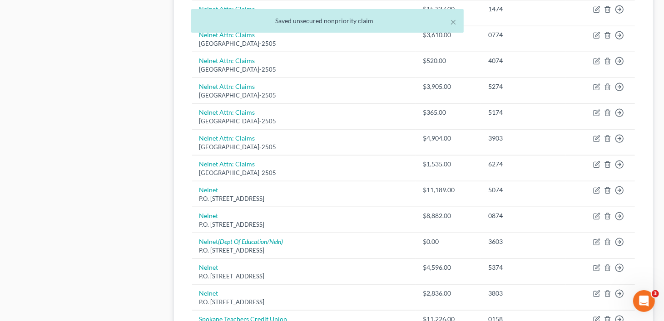
scroll to position [590, 0]
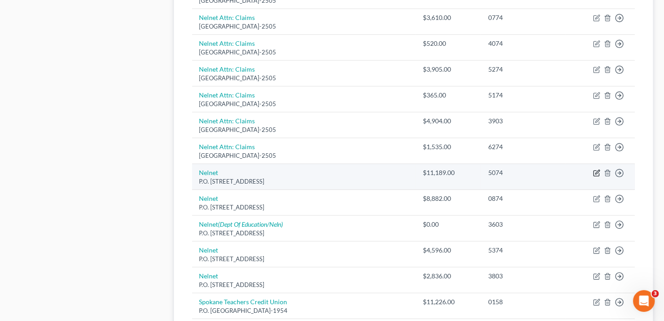
click at [594, 170] on icon "button" at bounding box center [596, 173] width 7 height 7
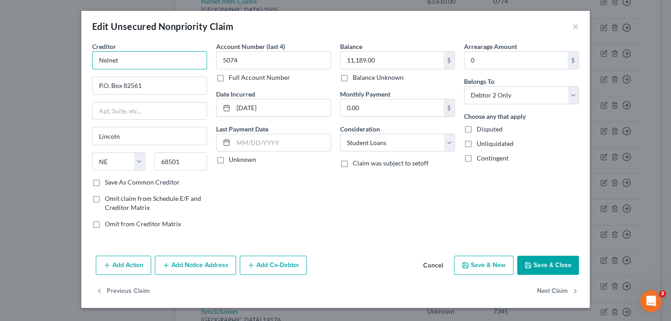
click at [144, 59] on input "Nelnet" at bounding box center [149, 60] width 115 height 18
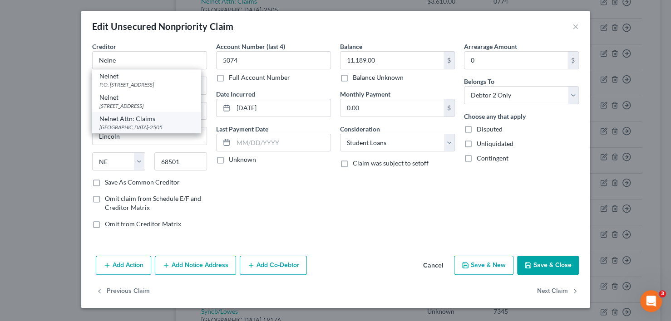
click at [119, 118] on div "Nelnet Attn: Claims" at bounding box center [146, 118] width 94 height 9
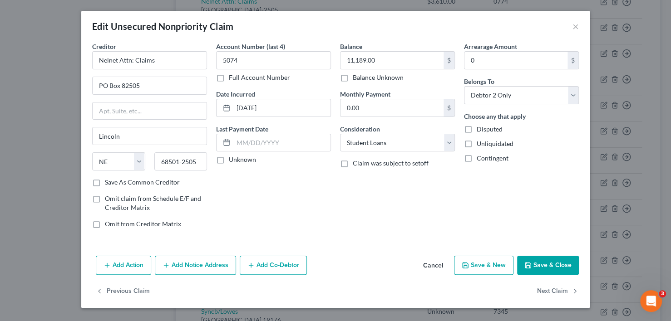
click at [553, 261] on button "Save & Close" at bounding box center [548, 265] width 62 height 19
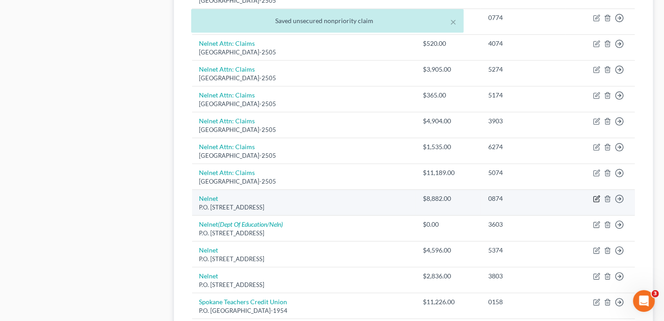
click at [595, 196] on icon "button" at bounding box center [596, 199] width 7 height 7
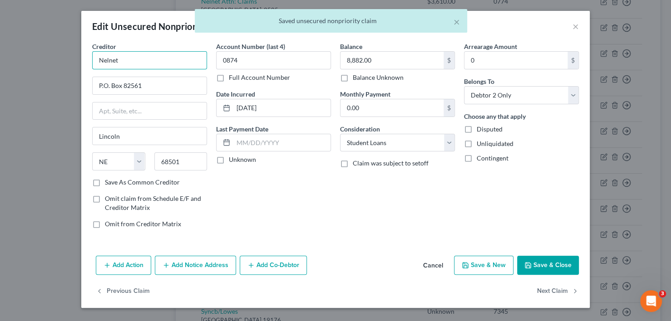
click at [157, 60] on input "Nelnet" at bounding box center [149, 60] width 115 height 18
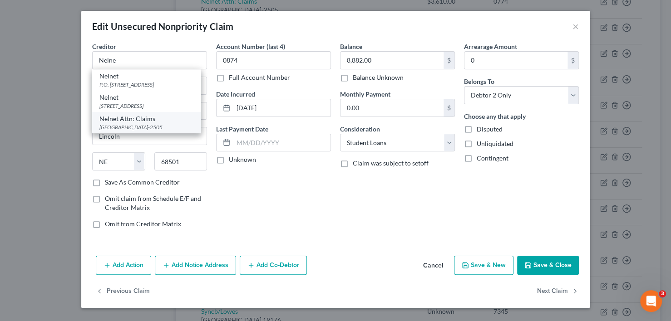
click at [158, 126] on div "[GEOGRAPHIC_DATA]-2505" at bounding box center [146, 127] width 94 height 8
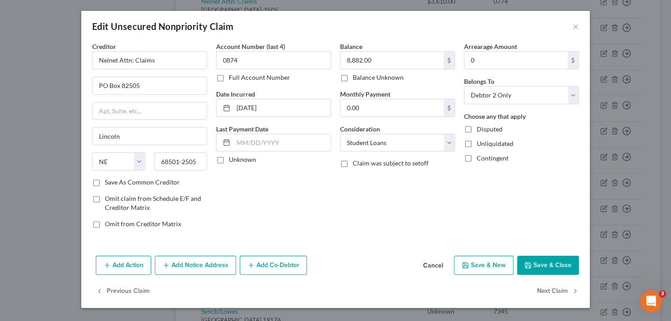
click at [549, 266] on button "Save & Close" at bounding box center [548, 265] width 62 height 19
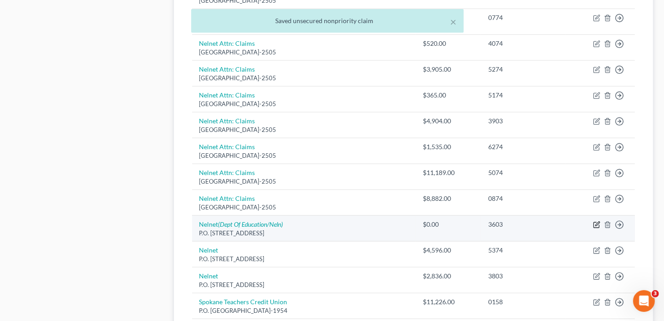
click at [596, 222] on icon "button" at bounding box center [596, 225] width 7 height 7
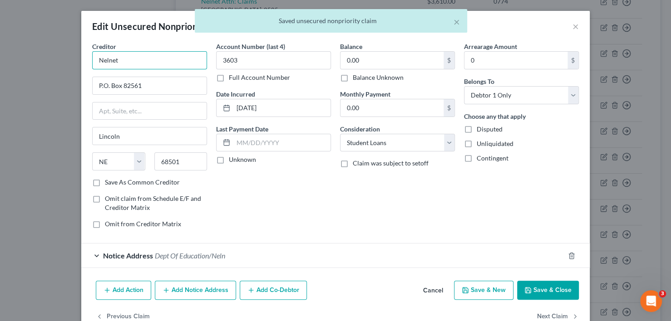
click at [148, 53] on input "Nelnet" at bounding box center [149, 60] width 115 height 18
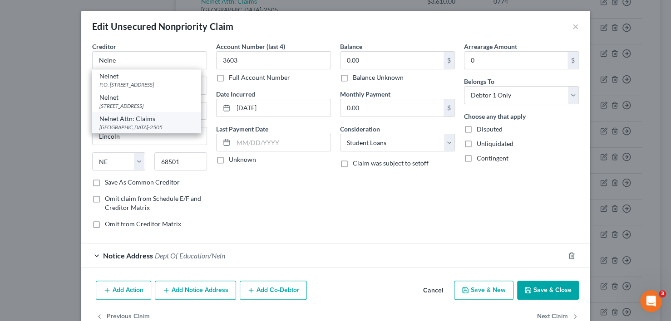
click at [119, 121] on div "Nelnet Attn: Claims" at bounding box center [146, 118] width 94 height 9
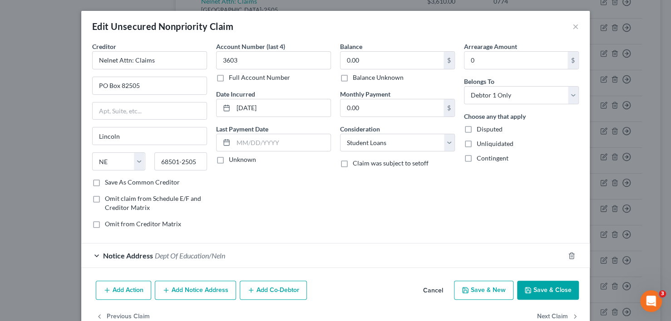
click at [543, 291] on button "Save & Close" at bounding box center [548, 290] width 62 height 19
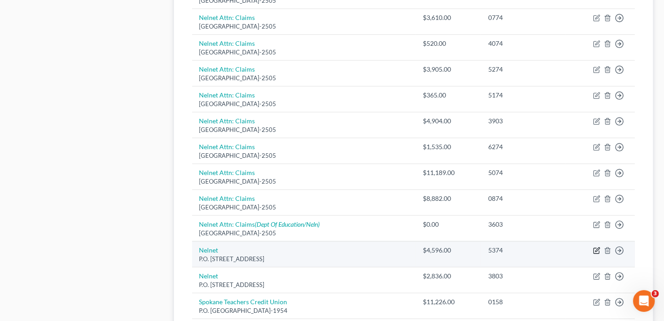
click at [598, 247] on icon "button" at bounding box center [596, 250] width 7 height 7
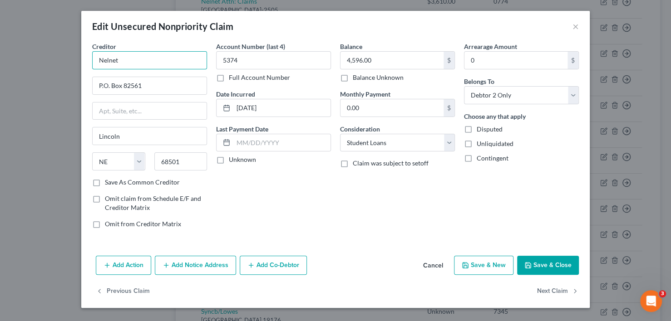
click at [160, 59] on input "Nelnet" at bounding box center [149, 60] width 115 height 18
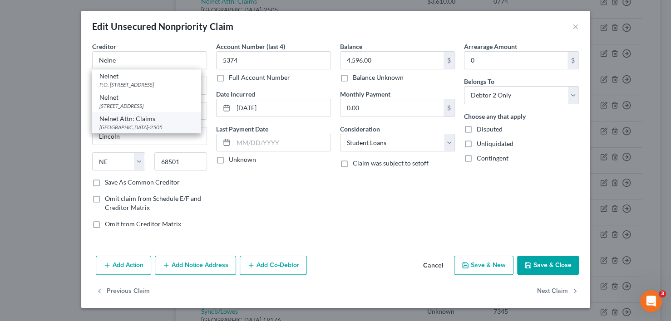
click at [112, 122] on div "Nelnet Attn: Claims" at bounding box center [146, 118] width 94 height 9
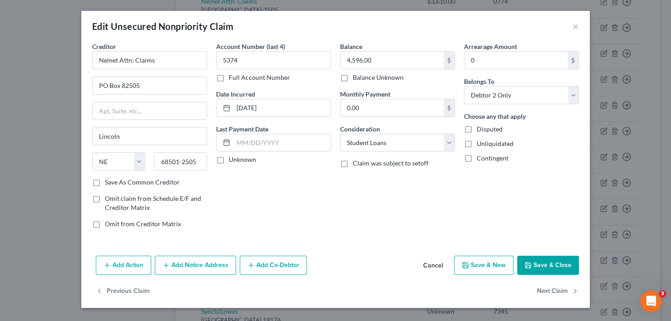
click at [518, 258] on button "Save & Close" at bounding box center [548, 265] width 62 height 19
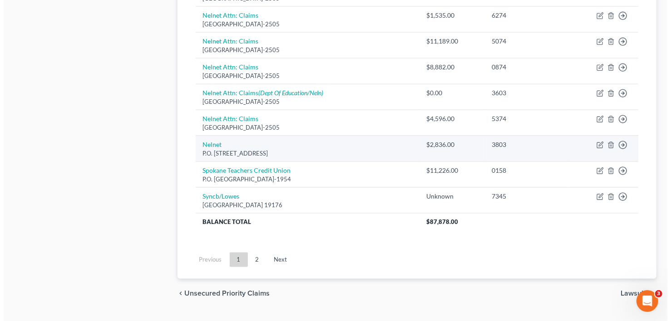
scroll to position [723, 0]
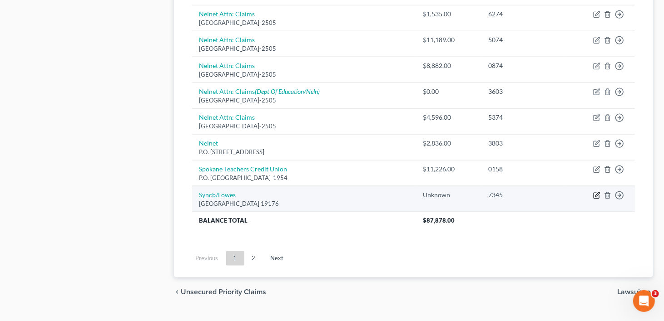
click at [596, 193] on icon "button" at bounding box center [597, 195] width 4 height 4
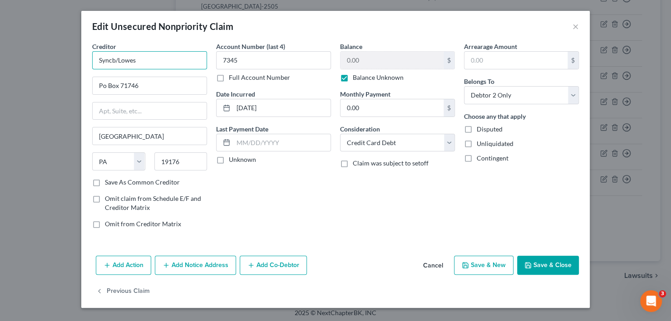
click at [165, 54] on input "Syncb/Lowes" at bounding box center [149, 60] width 115 height 18
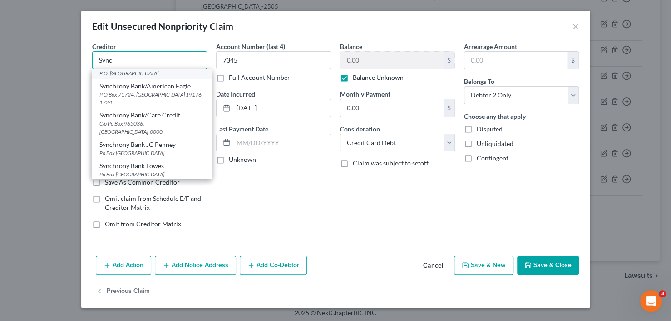
scroll to position [227, 0]
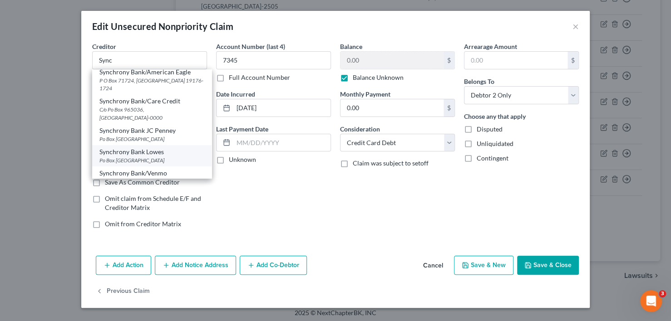
click at [136, 157] on div "Synchrony Bank Lowes" at bounding box center [151, 152] width 105 height 9
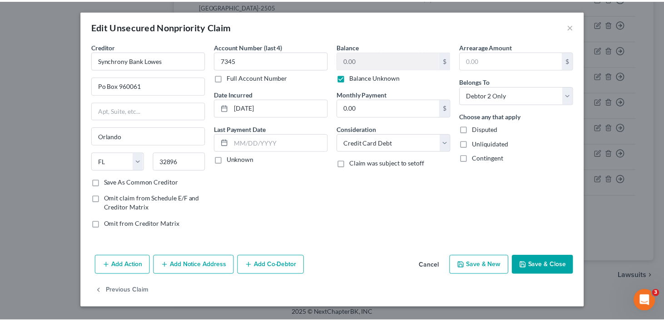
scroll to position [0, 0]
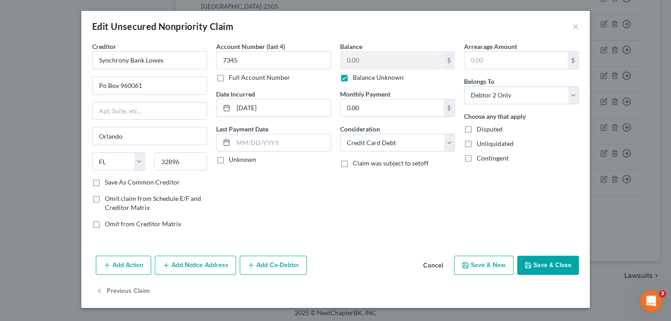
click at [538, 265] on button "Save & Close" at bounding box center [548, 265] width 62 height 19
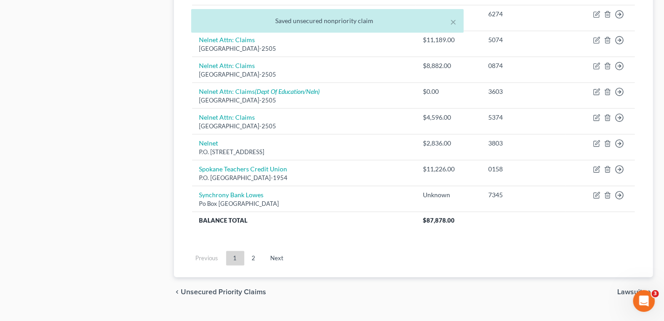
click at [256, 252] on link "2" at bounding box center [254, 259] width 18 height 15
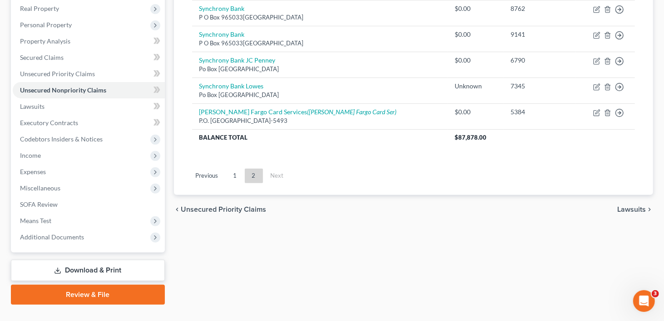
scroll to position [160, 0]
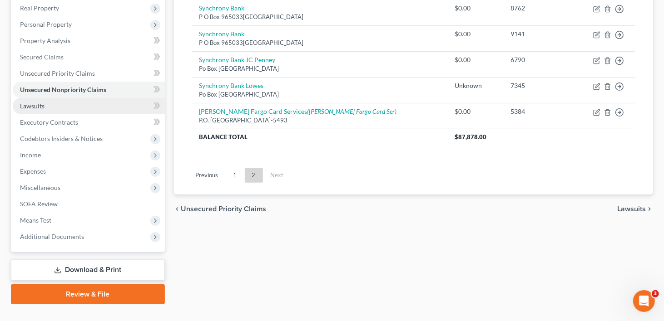
click at [24, 102] on span "Lawsuits" at bounding box center [32, 106] width 25 height 8
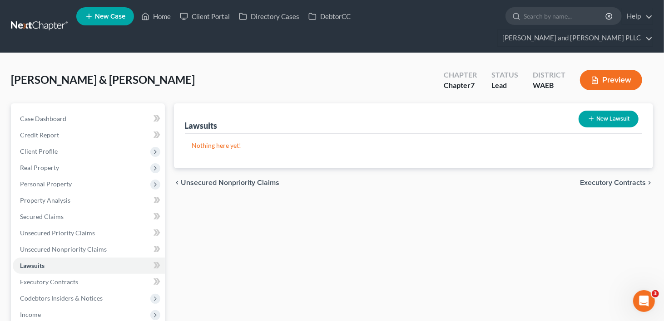
click at [608, 179] on span "Executory Contracts" at bounding box center [613, 182] width 66 height 7
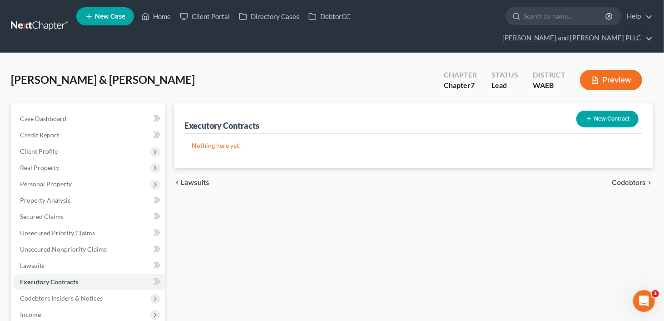
click at [624, 179] on span "Codebtors" at bounding box center [629, 182] width 34 height 7
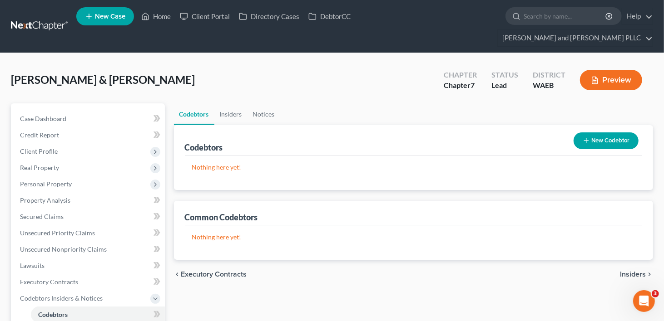
click at [641, 271] on span "Insiders" at bounding box center [633, 274] width 26 height 7
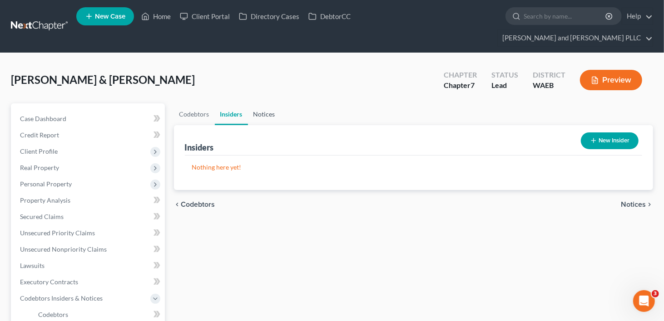
click at [267, 104] on link "Notices" at bounding box center [264, 115] width 33 height 22
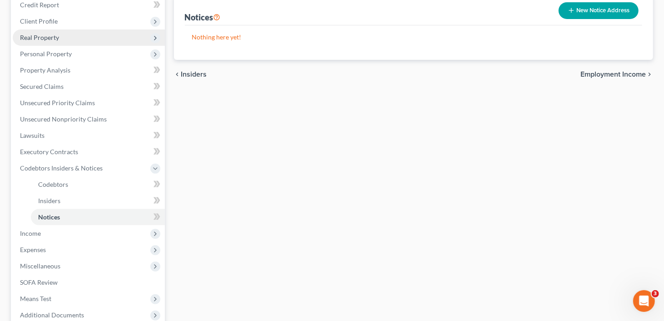
scroll to position [182, 0]
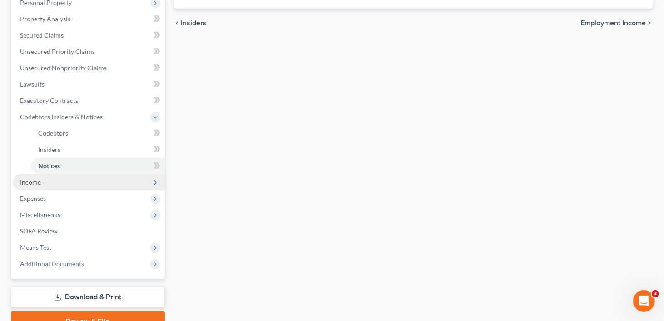
click at [18, 174] on span "Income" at bounding box center [89, 182] width 152 height 16
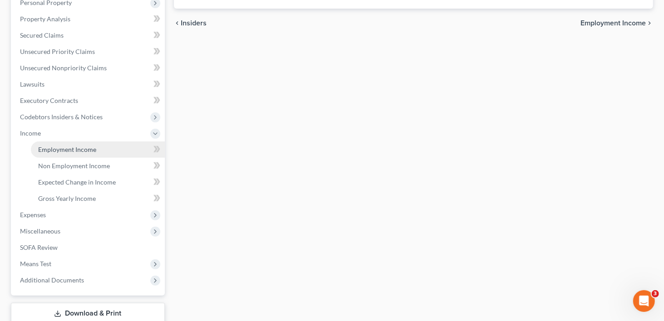
click at [93, 146] on span "Employment Income" at bounding box center [67, 150] width 58 height 8
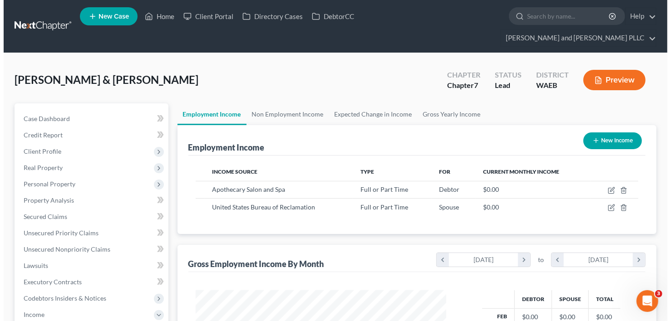
scroll to position [162, 269]
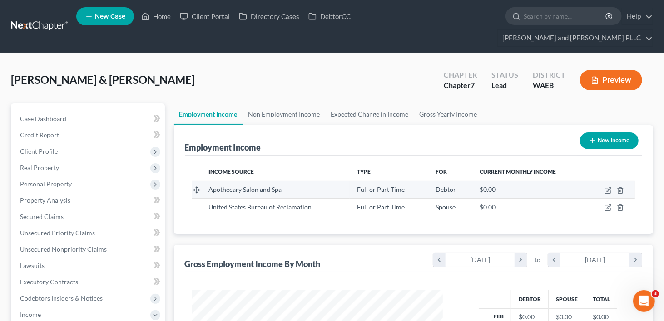
click at [604, 181] on td at bounding box center [611, 189] width 48 height 17
click at [607, 188] on icon "button" at bounding box center [609, 190] width 4 height 4
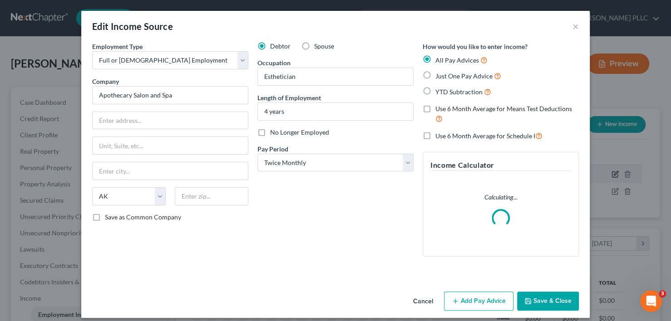
scroll to position [162, 272]
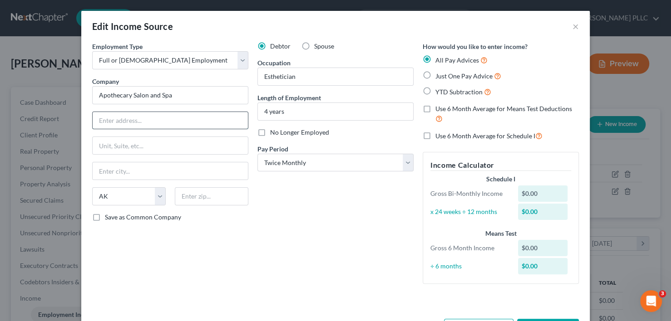
click at [146, 113] on input "text" at bounding box center [170, 120] width 155 height 17
click at [109, 166] on input "text" at bounding box center [170, 171] width 155 height 17
click at [109, 197] on select "State [US_STATE] AK AR AZ CA CO CT DE DC [GEOGRAPHIC_DATA] [GEOGRAPHIC_DATA] GU…" at bounding box center [129, 197] width 74 height 18
click at [92, 188] on select "State [US_STATE] AK AR AZ CA CO CT DE DC [GEOGRAPHIC_DATA] [GEOGRAPHIC_DATA] GU…" at bounding box center [129, 197] width 74 height 18
click at [189, 197] on input "text" at bounding box center [212, 197] width 74 height 18
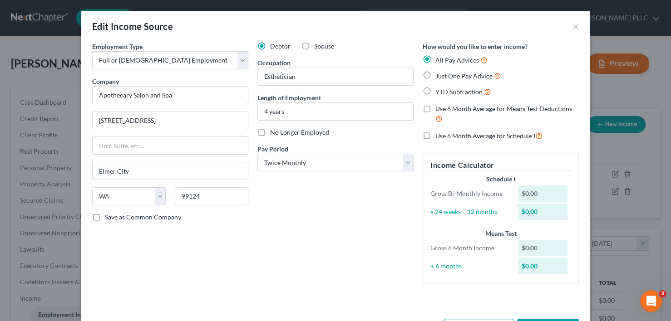
drag, startPoint x: 424, startPoint y: 91, endPoint x: 350, endPoint y: 200, distance: 131.7
click at [435, 91] on label "YTD Subtraction" at bounding box center [463, 92] width 56 height 10
click at [439, 91] on input "YTD Subtraction" at bounding box center [442, 90] width 6 height 6
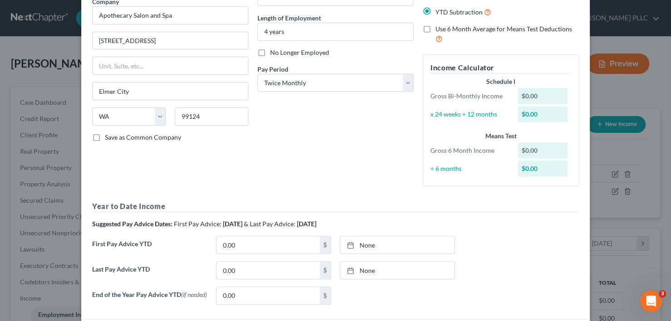
scroll to position [182, 0]
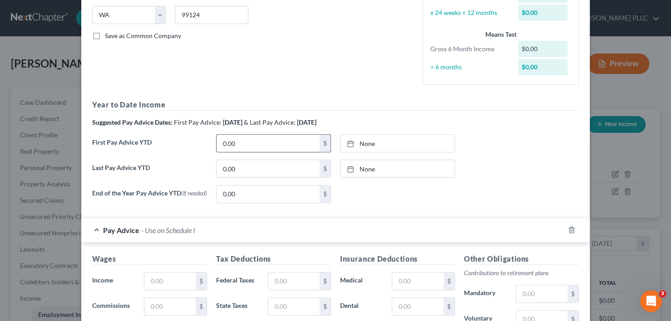
click at [240, 142] on input "0.00" at bounding box center [268, 143] width 103 height 17
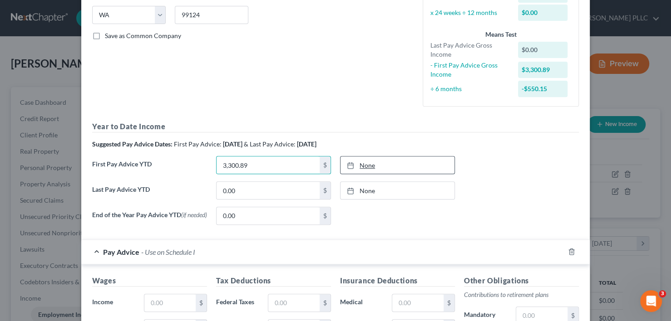
click at [366, 165] on link "None" at bounding box center [398, 165] width 114 height 17
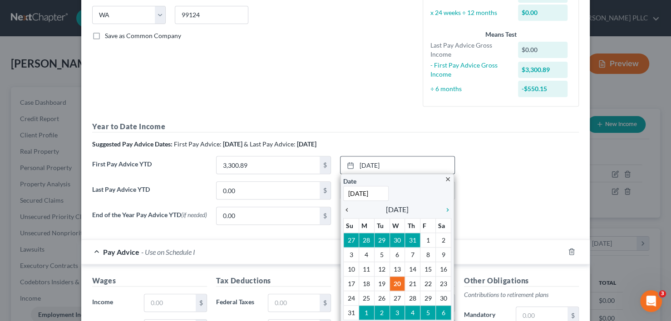
click at [343, 208] on icon "chevron_left" at bounding box center [349, 210] width 12 height 7
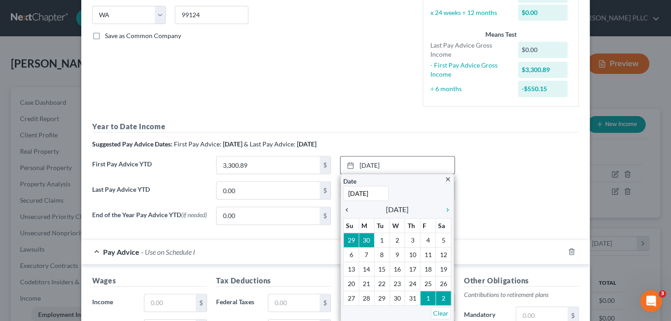
click at [343, 208] on icon "chevron_left" at bounding box center [349, 210] width 12 height 7
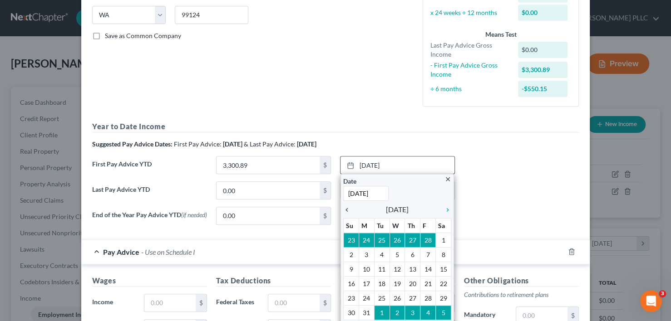
click at [343, 208] on icon "chevron_left" at bounding box center [349, 210] width 12 height 7
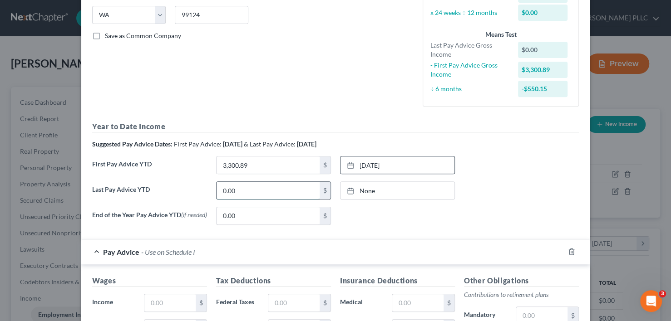
click at [263, 193] on input "0.00" at bounding box center [268, 190] width 103 height 17
click at [361, 189] on link "[DATE]" at bounding box center [398, 190] width 114 height 17
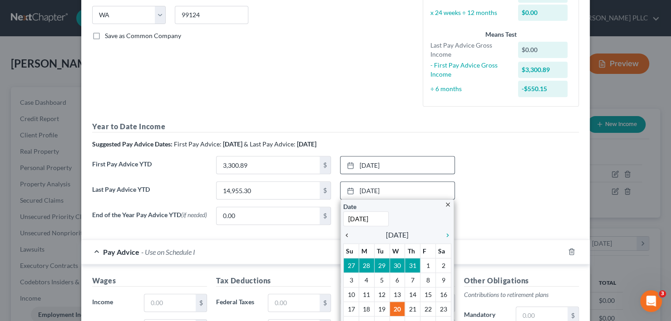
click at [343, 236] on icon "chevron_left" at bounding box center [349, 235] width 12 height 7
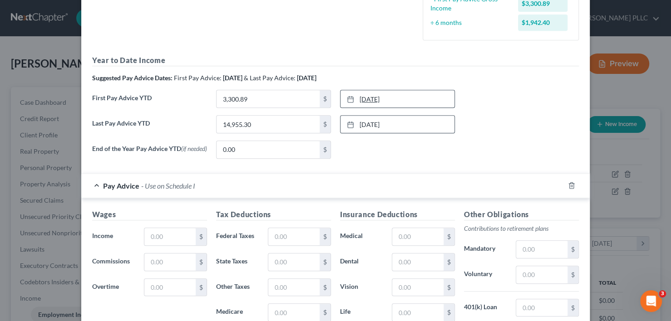
scroll to position [318, 0]
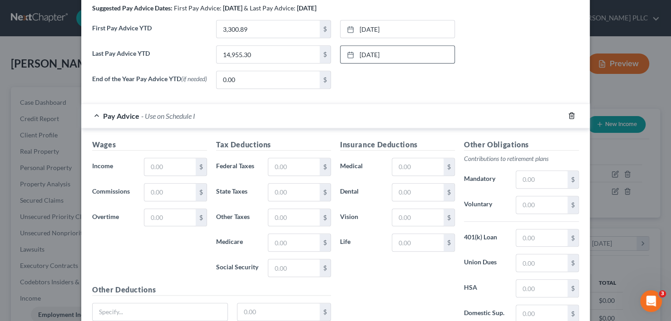
click at [569, 116] on icon "button" at bounding box center [571, 116] width 4 height 6
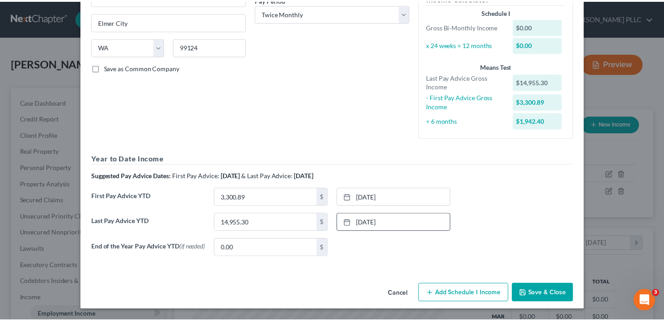
scroll to position [150, 0]
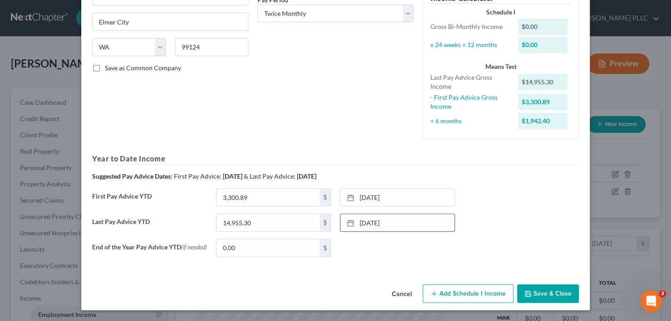
click at [537, 287] on button "Save & Close" at bounding box center [548, 294] width 62 height 19
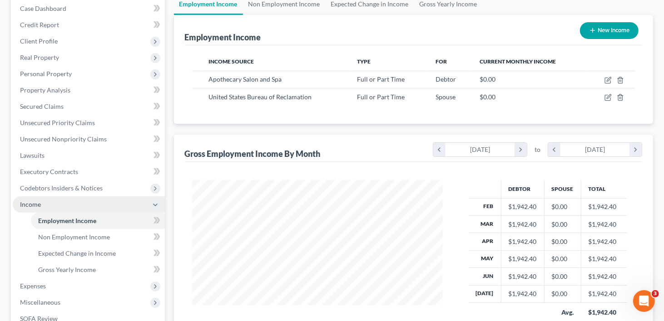
scroll to position [182, 0]
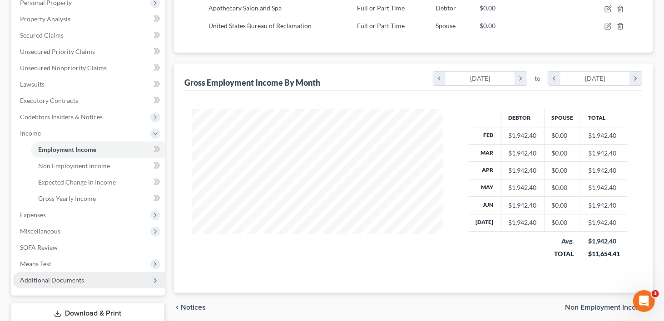
click at [53, 277] on span "Additional Documents" at bounding box center [52, 281] width 64 height 8
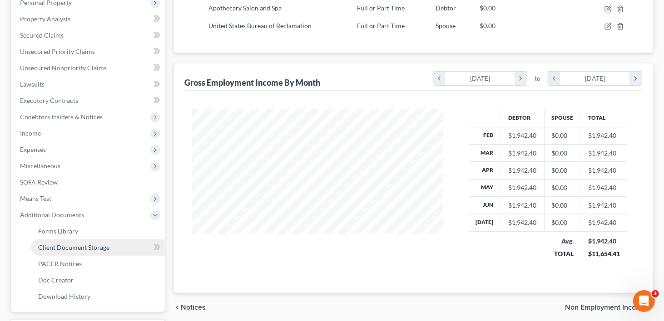
click at [91, 244] on span "Client Document Storage" at bounding box center [73, 248] width 71 height 8
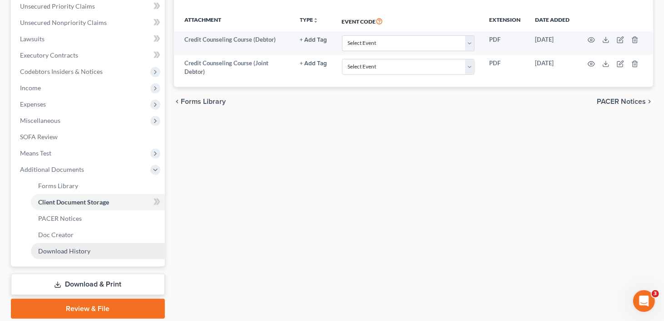
scroll to position [182, 0]
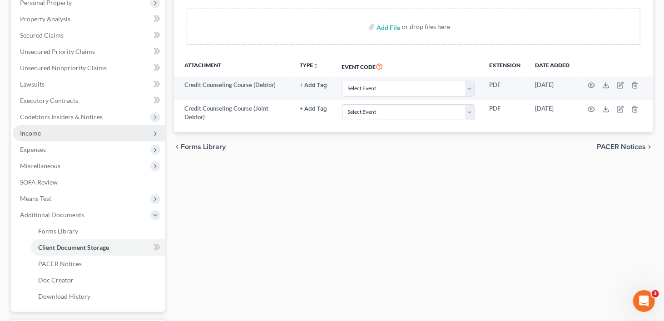
click at [47, 125] on span "Income" at bounding box center [89, 133] width 152 height 16
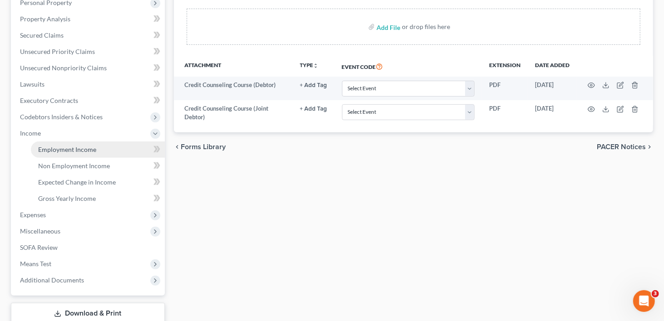
click at [77, 142] on link "Employment Income" at bounding box center [98, 150] width 134 height 16
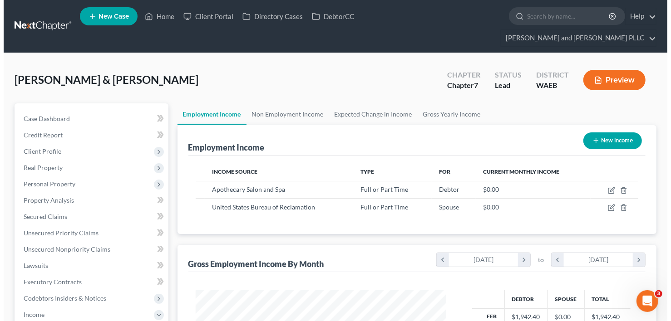
scroll to position [162, 269]
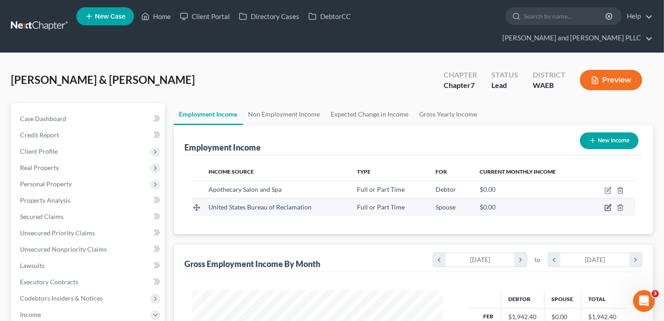
click at [610, 206] on icon "button" at bounding box center [607, 208] width 5 height 5
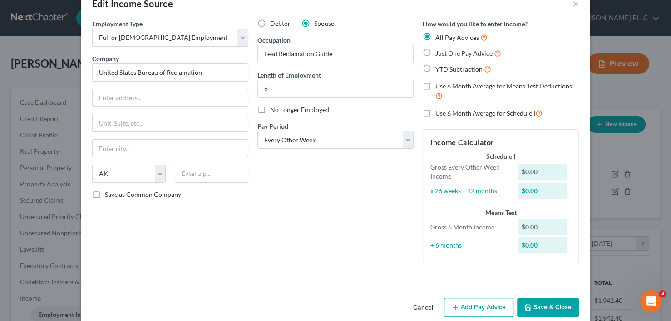
scroll to position [36, 0]
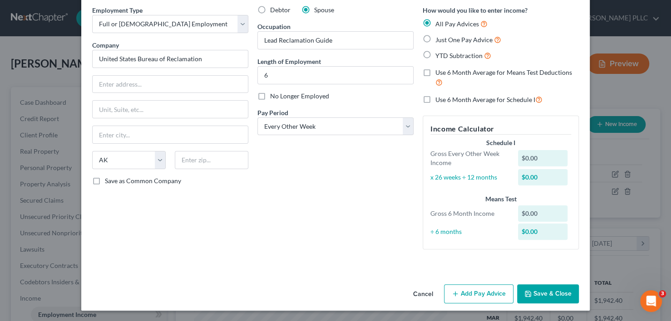
click at [435, 55] on label "YTD Subtraction" at bounding box center [463, 55] width 56 height 10
click at [439, 55] on input "YTD Subtraction" at bounding box center [442, 53] width 6 height 6
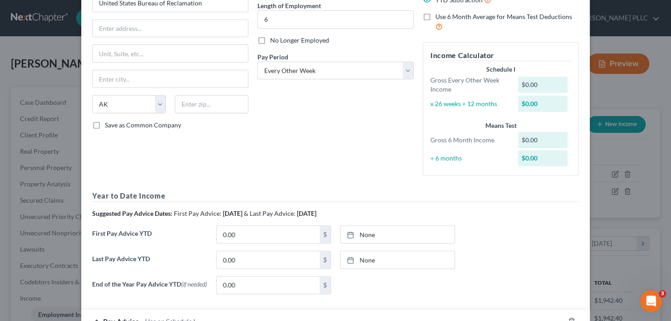
scroll to position [218, 0]
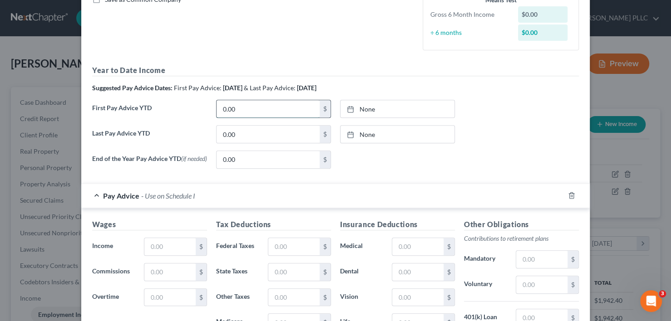
click at [253, 108] on input "0.00" at bounding box center [268, 108] width 103 height 17
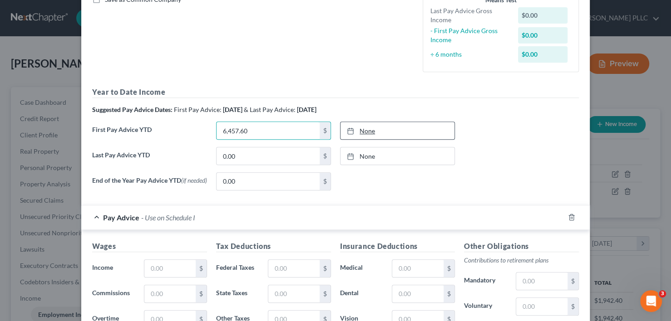
click at [371, 130] on link "None" at bounding box center [398, 130] width 114 height 17
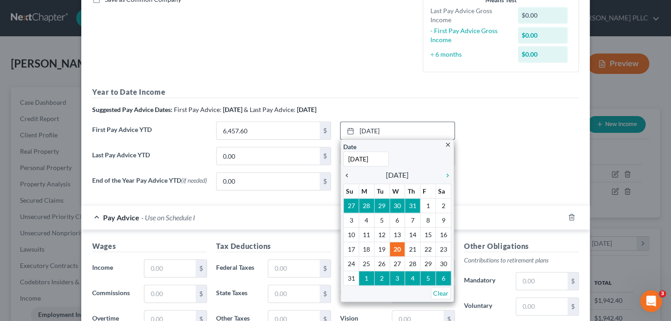
click at [343, 177] on icon "chevron_left" at bounding box center [349, 175] width 12 height 7
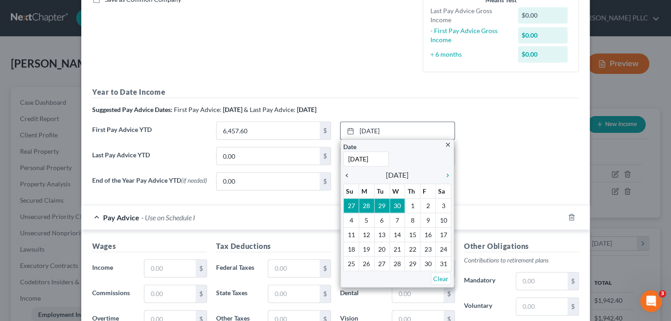
click at [343, 177] on icon "chevron_left" at bounding box center [349, 175] width 12 height 7
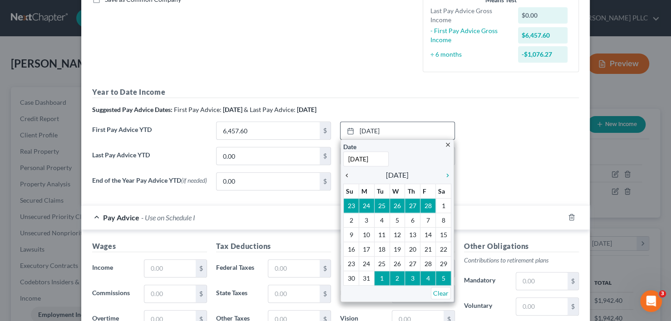
click at [343, 177] on icon "chevron_left" at bounding box center [349, 175] width 12 height 7
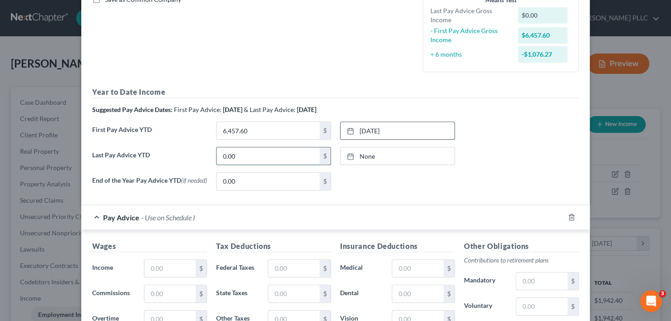
click at [260, 156] on input "0.00" at bounding box center [268, 156] width 103 height 17
click at [366, 157] on link "None" at bounding box center [398, 156] width 114 height 17
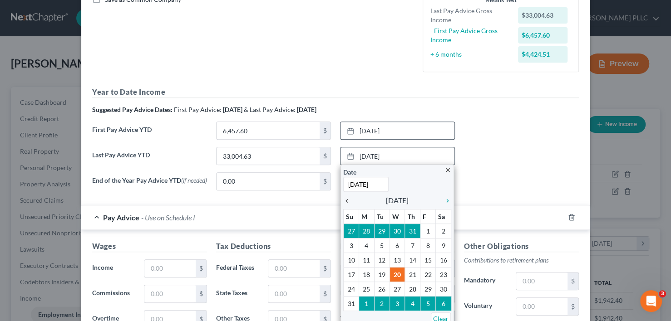
click at [344, 199] on icon "chevron_left" at bounding box center [349, 201] width 12 height 7
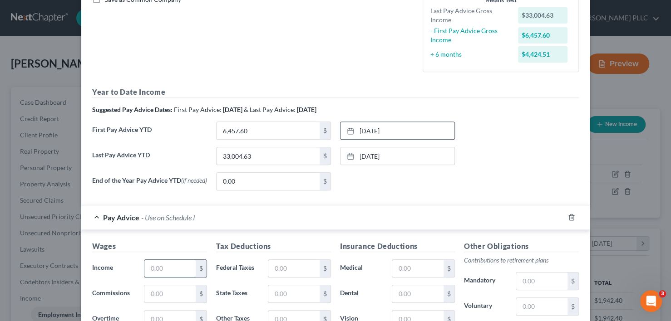
click at [174, 268] on input "text" at bounding box center [169, 268] width 51 height 17
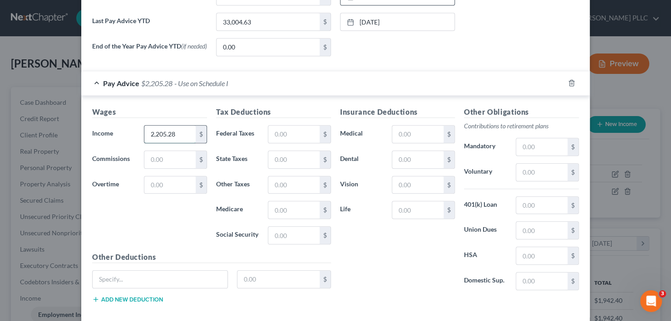
scroll to position [354, 0]
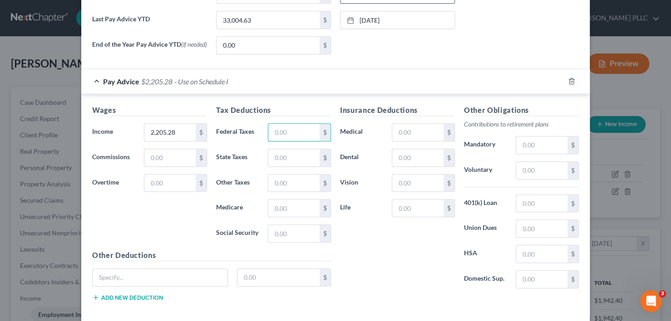
drag, startPoint x: 290, startPoint y: 132, endPoint x: 294, endPoint y: 121, distance: 11.5
click at [290, 132] on input "text" at bounding box center [293, 132] width 51 height 17
click at [422, 156] on input "text" at bounding box center [417, 157] width 51 height 17
click at [424, 161] on input "text" at bounding box center [417, 157] width 51 height 17
click at [416, 184] on input "text" at bounding box center [417, 183] width 51 height 17
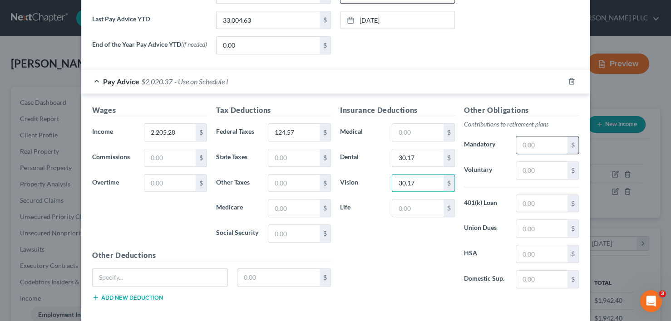
click at [531, 148] on input "text" at bounding box center [541, 145] width 51 height 17
click at [294, 211] on input "text" at bounding box center [293, 208] width 51 height 17
click at [414, 130] on input "text" at bounding box center [417, 132] width 51 height 17
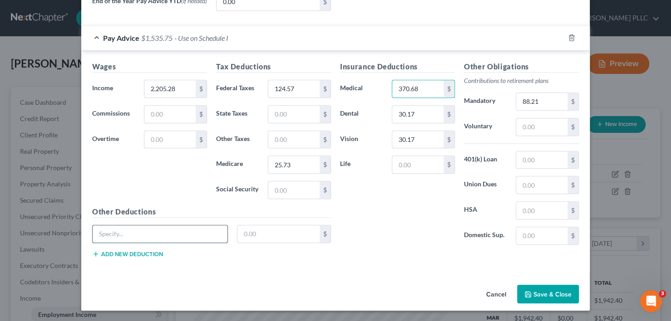
click at [147, 231] on input "text" at bounding box center [160, 234] width 135 height 17
click at [268, 234] on input "text" at bounding box center [278, 234] width 83 height 17
click at [139, 251] on button "Add new deduction" at bounding box center [127, 254] width 71 height 7
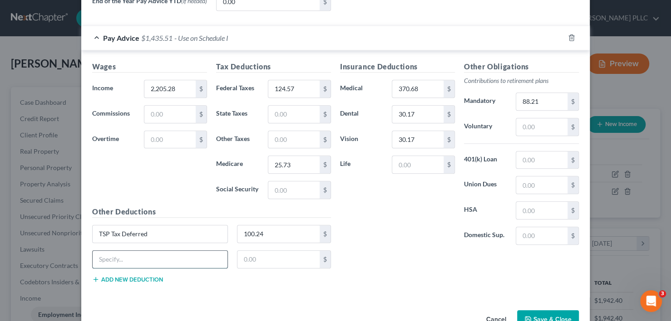
click at [138, 256] on input "text" at bounding box center [160, 259] width 135 height 17
click at [262, 260] on input "text" at bounding box center [278, 259] width 83 height 17
click at [123, 278] on button "Add new deduction" at bounding box center [127, 279] width 71 height 7
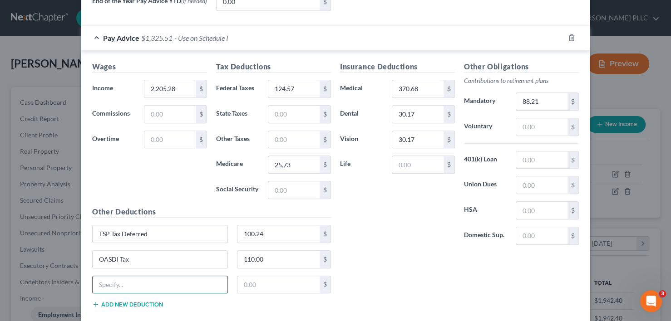
click at [119, 281] on input "text" at bounding box center [160, 285] width 135 height 17
click at [257, 286] on input "text" at bounding box center [278, 285] width 83 height 17
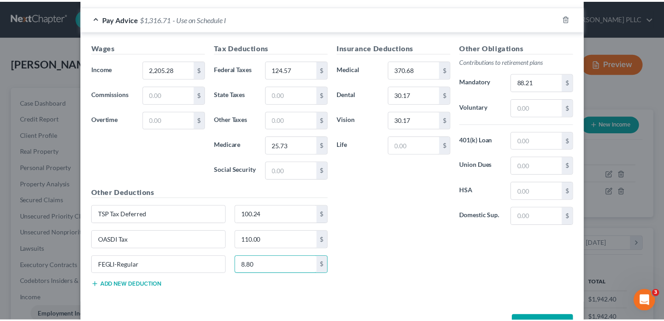
scroll to position [448, 0]
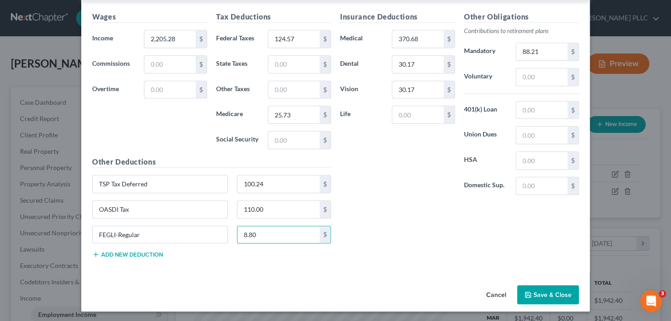
click at [538, 294] on button "Save & Close" at bounding box center [548, 295] width 62 height 19
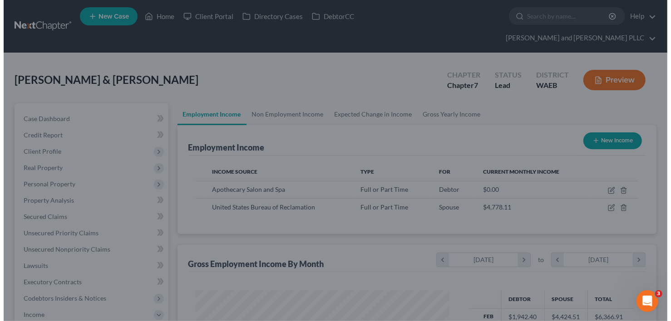
scroll to position [453868, 453761]
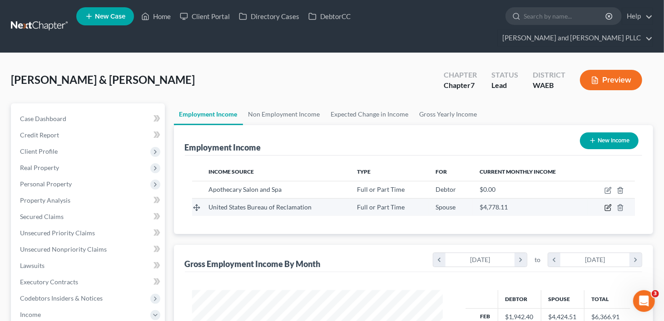
click at [607, 204] on icon "button" at bounding box center [607, 207] width 7 height 7
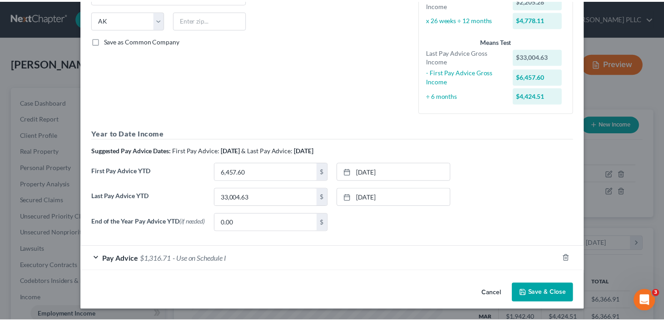
scroll to position [0, 0]
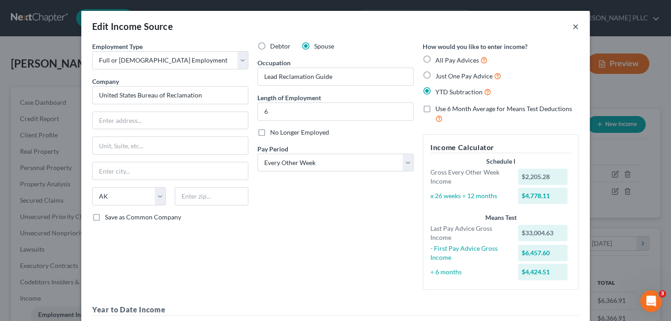
click at [573, 27] on button "×" at bounding box center [576, 26] width 6 height 11
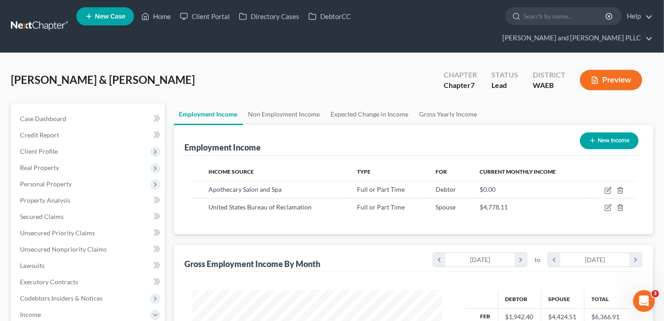
scroll to position [453868, 453761]
click at [268, 104] on link "Non Employment Income" at bounding box center [284, 115] width 83 height 22
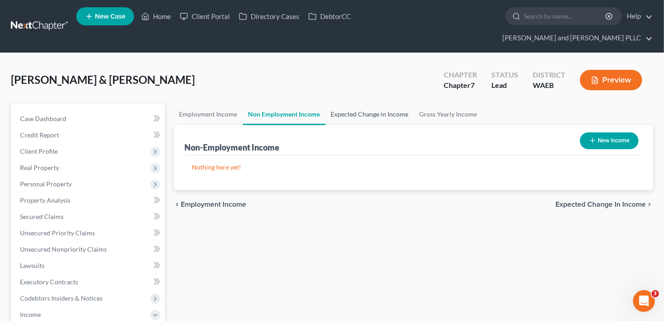
click at [348, 104] on link "Expected Change in Income" at bounding box center [370, 115] width 89 height 22
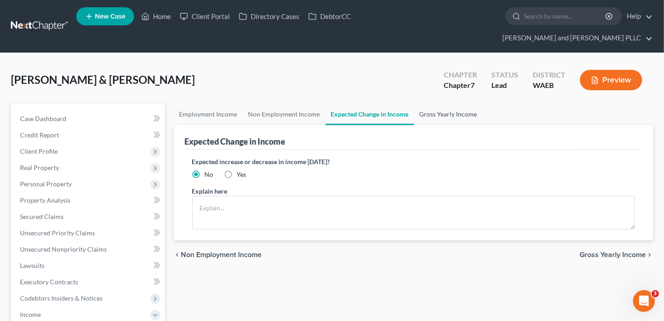
click at [435, 104] on link "Gross Yearly Income" at bounding box center [448, 115] width 69 height 22
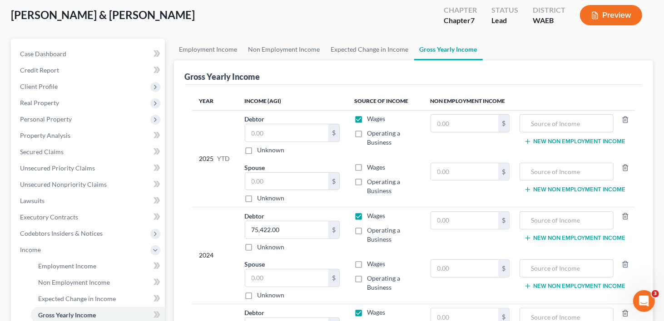
scroll to position [45, 0]
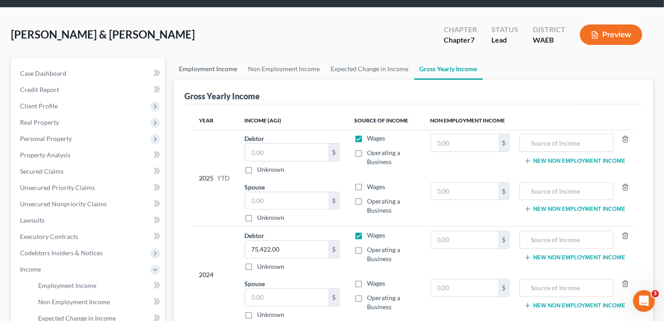
click at [224, 58] on link "Employment Income" at bounding box center [208, 69] width 69 height 22
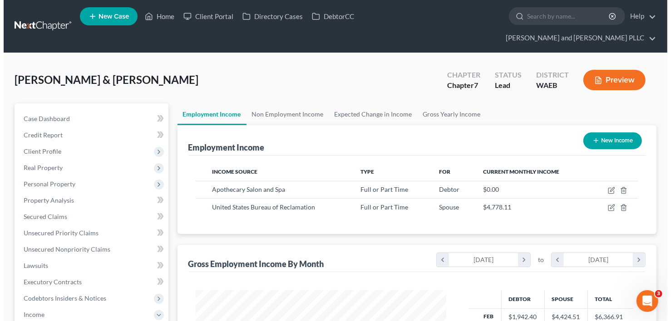
scroll to position [162, 269]
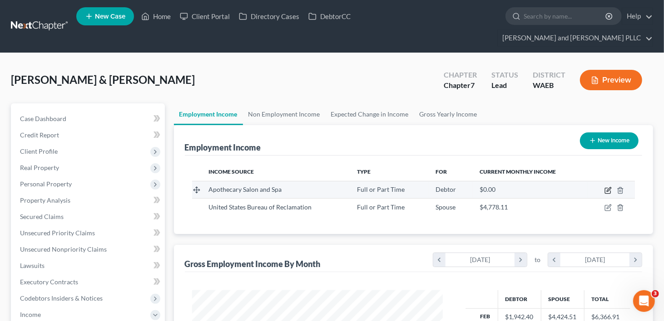
click at [608, 187] on icon "button" at bounding box center [607, 190] width 7 height 7
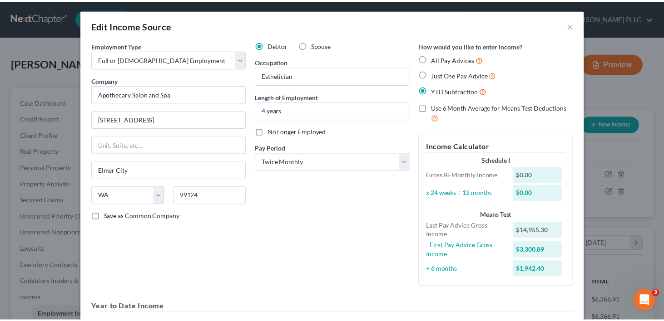
scroll to position [0, 0]
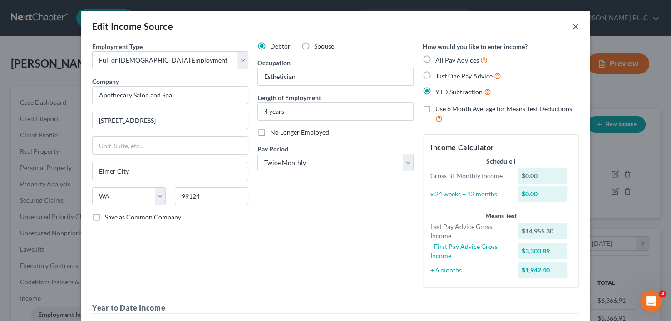
drag, startPoint x: 571, startPoint y: 27, endPoint x: 494, endPoint y: 43, distance: 78.8
click at [573, 27] on button "×" at bounding box center [576, 26] width 6 height 11
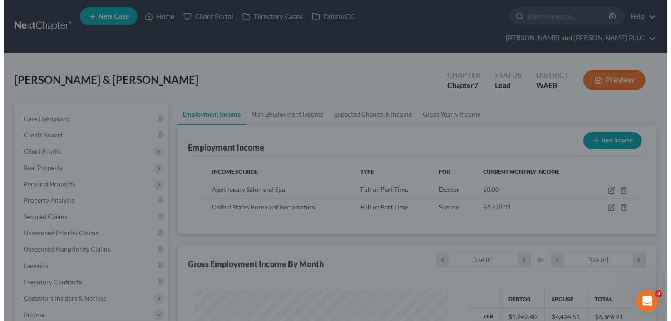
scroll to position [453868, 453761]
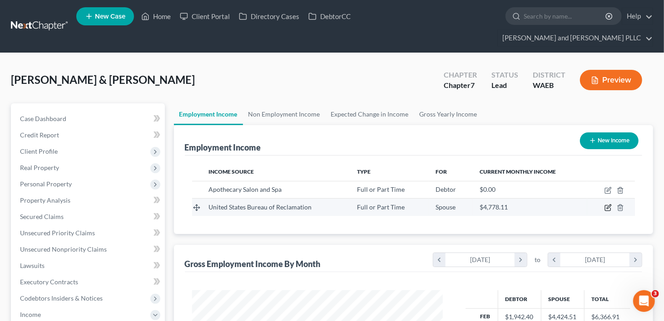
click at [608, 205] on icon "button" at bounding box center [609, 207] width 4 height 4
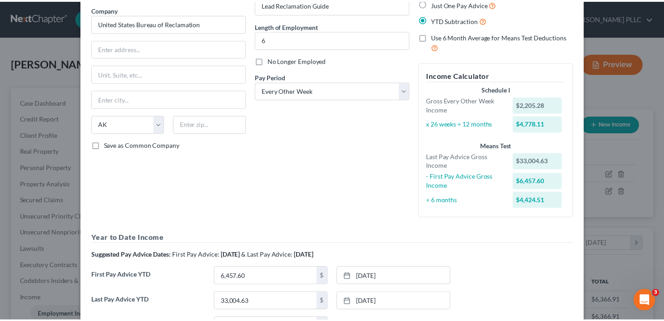
scroll to position [0, 0]
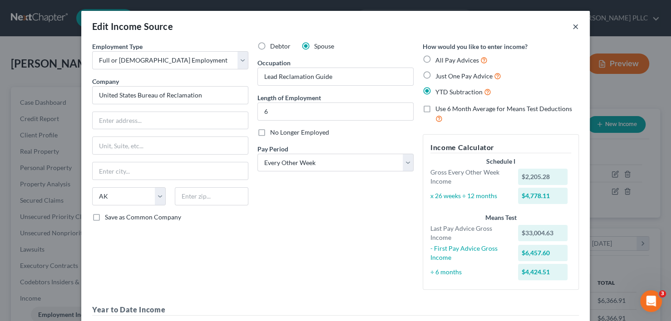
drag, startPoint x: 571, startPoint y: 25, endPoint x: 433, endPoint y: 28, distance: 138.1
click at [573, 25] on button "×" at bounding box center [576, 26] width 6 height 11
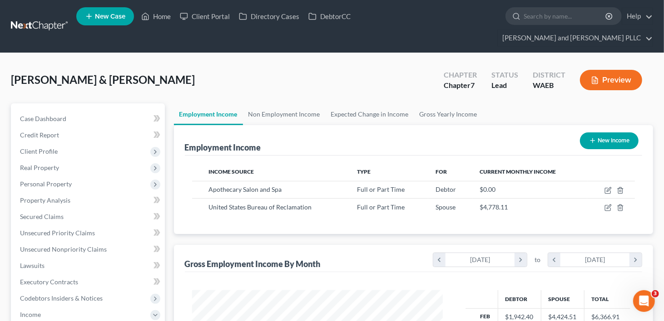
scroll to position [453868, 453761]
click at [457, 104] on link "Gross Yearly Income" at bounding box center [448, 115] width 69 height 22
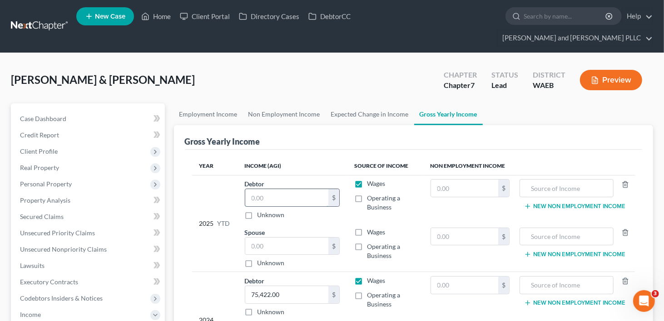
click at [281, 189] on input "text" at bounding box center [287, 197] width 84 height 17
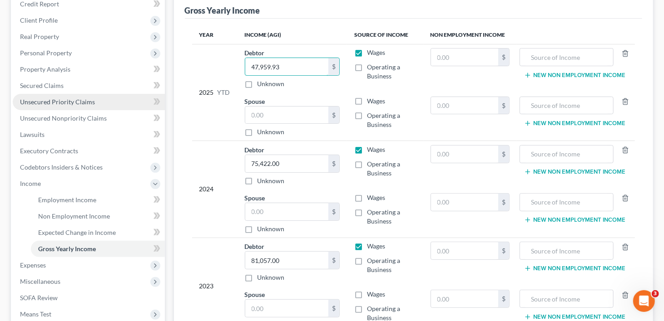
scroll to position [136, 0]
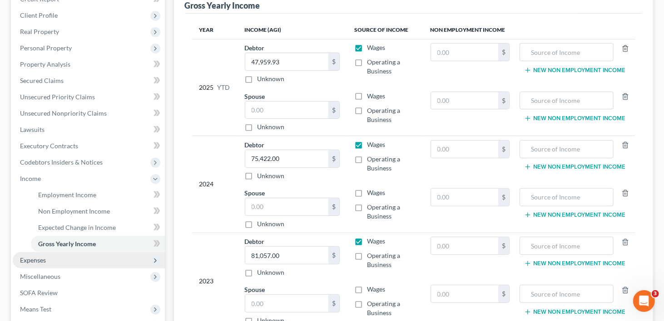
click at [38, 257] on span "Expenses" at bounding box center [33, 261] width 26 height 8
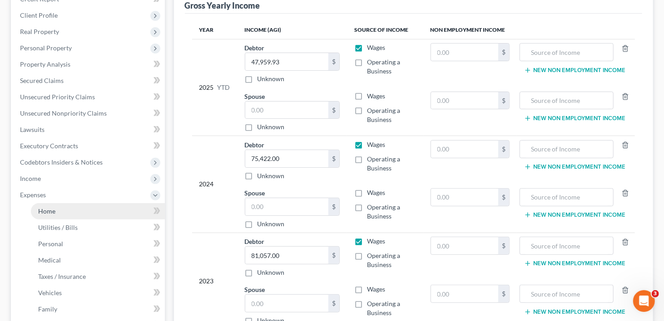
click at [48, 207] on span "Home" at bounding box center [46, 211] width 17 height 8
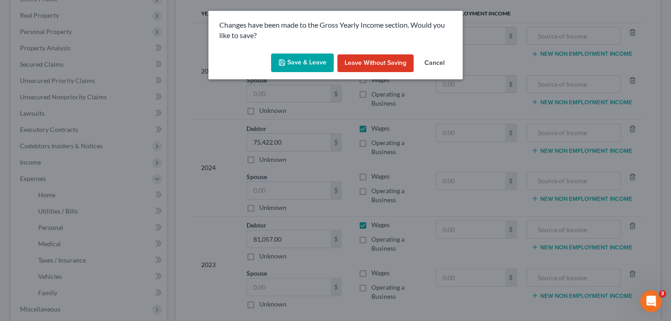
click at [313, 60] on button "Save & Leave" at bounding box center [302, 63] width 63 height 19
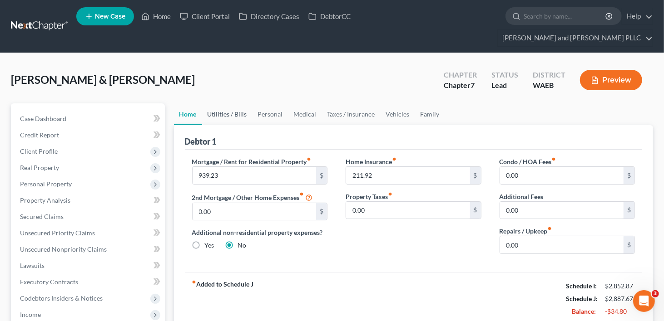
click at [230, 104] on link "Utilities / Bills" at bounding box center [227, 115] width 50 height 22
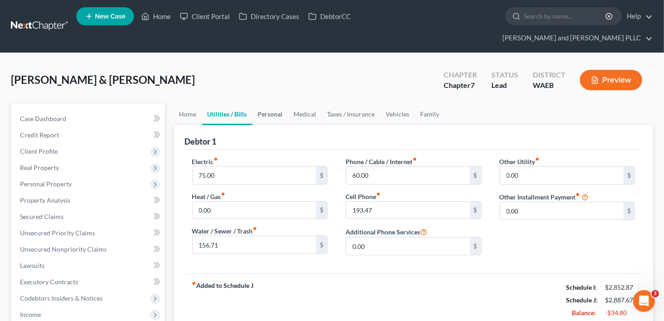
click at [273, 104] on link "Personal" at bounding box center [270, 115] width 36 height 22
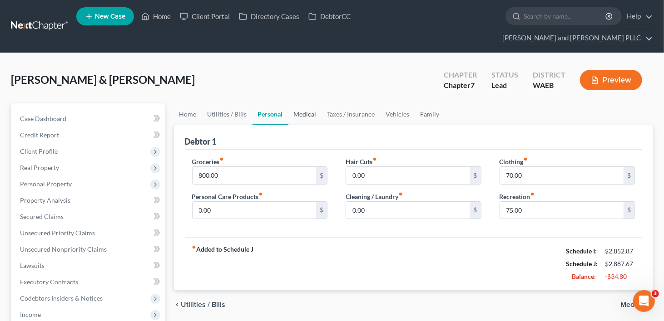
click at [309, 104] on link "Medical" at bounding box center [305, 115] width 34 height 22
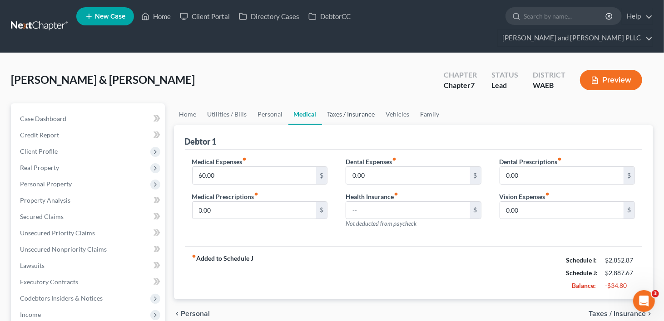
click at [347, 104] on link "Taxes / Insurance" at bounding box center [351, 115] width 59 height 22
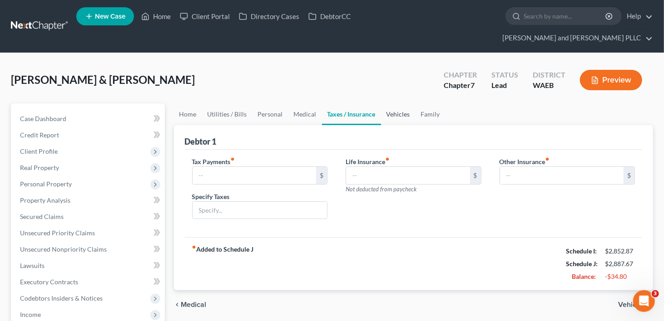
click at [392, 104] on link "Vehicles" at bounding box center [398, 115] width 35 height 22
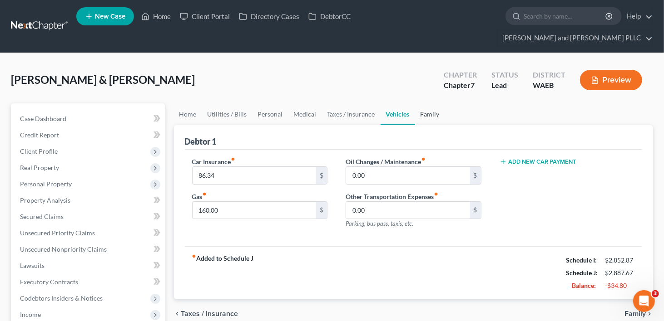
click at [425, 104] on link "Family" at bounding box center [430, 115] width 30 height 22
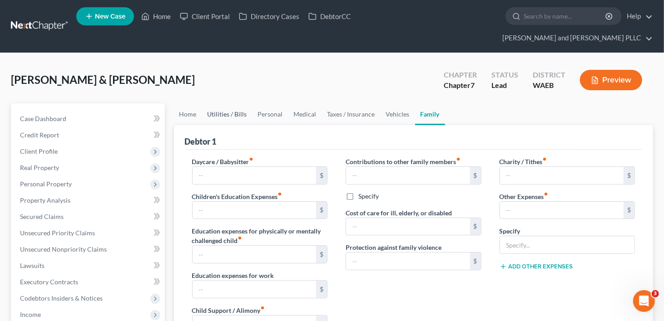
click at [225, 104] on link "Utilities / Bills" at bounding box center [227, 115] width 50 height 22
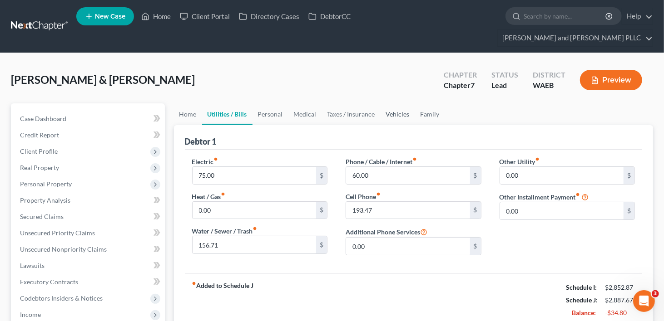
click at [392, 104] on link "Vehicles" at bounding box center [397, 115] width 35 height 22
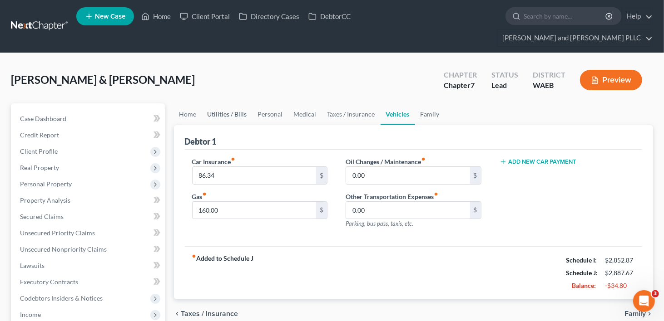
click at [233, 104] on link "Utilities / Bills" at bounding box center [227, 115] width 50 height 22
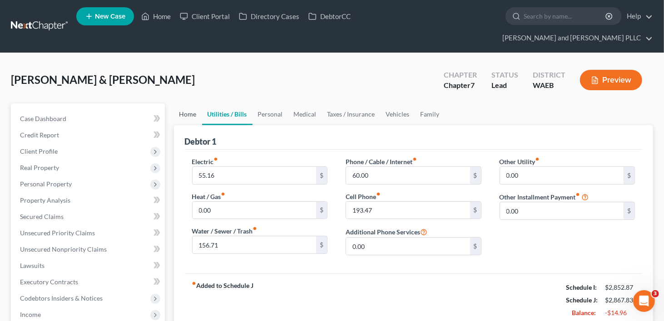
click at [188, 104] on link "Home" at bounding box center [188, 115] width 28 height 22
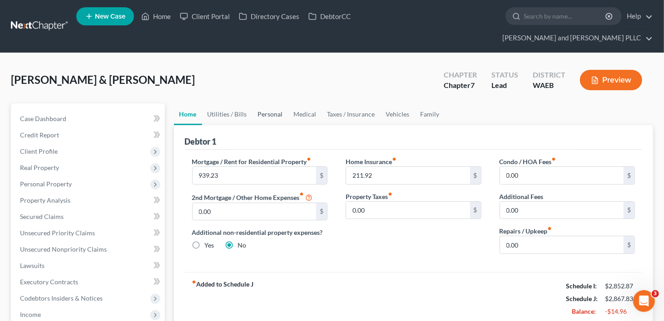
click at [270, 104] on link "Personal" at bounding box center [270, 115] width 36 height 22
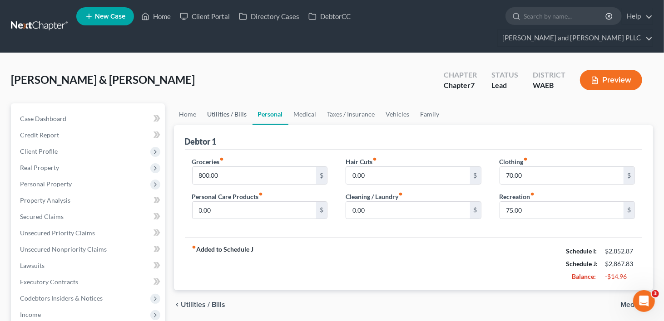
click at [232, 104] on link "Utilities / Bills" at bounding box center [227, 115] width 50 height 22
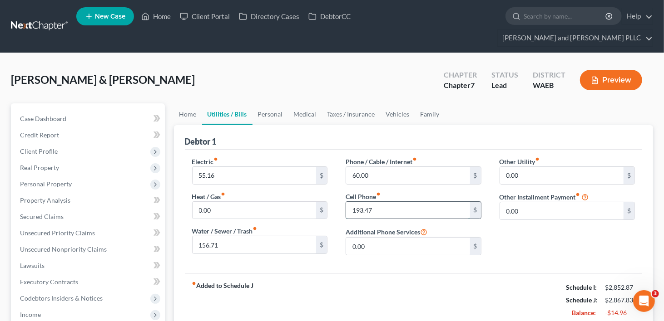
click at [382, 202] on input "193.47" at bounding box center [408, 210] width 124 height 17
click at [422, 255] on div "Electric fiber_manual_record 55.16 $ Heat / Gas fiber_manual_record 0.00 $ Wate…" at bounding box center [414, 212] width 458 height 124
click at [295, 104] on link "Medical" at bounding box center [305, 115] width 34 height 22
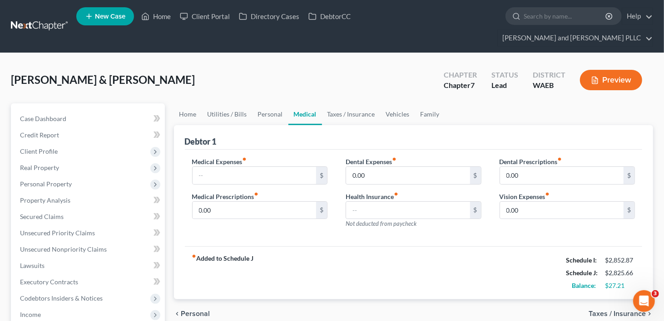
click at [261, 247] on div "fiber_manual_record Added to Schedule J Schedule I: $2,852.87 Schedule J: $2,82…" at bounding box center [414, 273] width 458 height 53
click at [182, 104] on link "Home" at bounding box center [188, 115] width 28 height 22
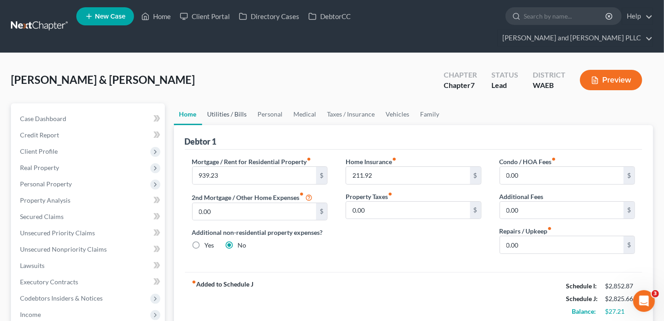
click at [233, 104] on link "Utilities / Bills" at bounding box center [227, 115] width 50 height 22
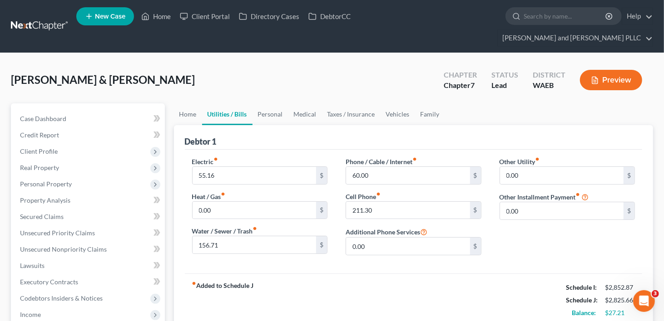
click at [340, 274] on div "fiber_manual_record Added to Schedule J Schedule I: $2,852.87 Schedule J: $2,82…" at bounding box center [414, 300] width 458 height 53
click at [531, 202] on input "0.00" at bounding box center [562, 210] width 124 height 17
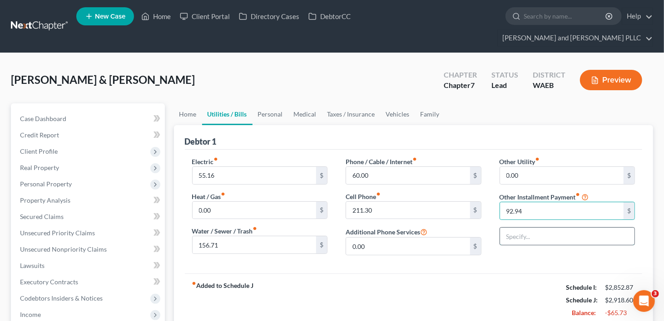
click at [537, 228] on input "text" at bounding box center [567, 236] width 135 height 17
click at [275, 104] on link "Personal" at bounding box center [270, 115] width 36 height 22
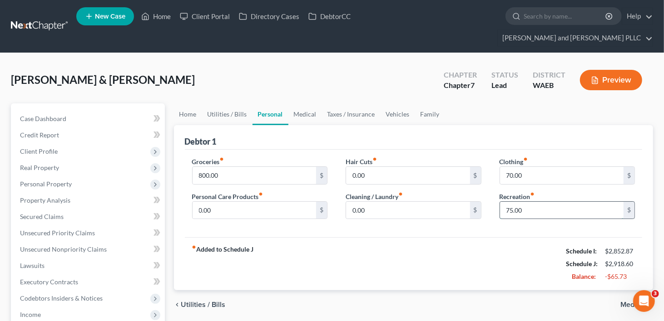
click at [509, 202] on input "75.00" at bounding box center [562, 210] width 124 height 17
drag, startPoint x: 392, startPoint y: 237, endPoint x: 425, endPoint y: 231, distance: 32.9
click at [392, 237] on div "fiber_manual_record Added to Schedule J Schedule I: $2,852.87 Schedule J: $2,89…" at bounding box center [414, 263] width 458 height 53
click at [232, 167] on input "800.00" at bounding box center [255, 175] width 124 height 17
click at [387, 167] on input "0.00" at bounding box center [408, 175] width 124 height 17
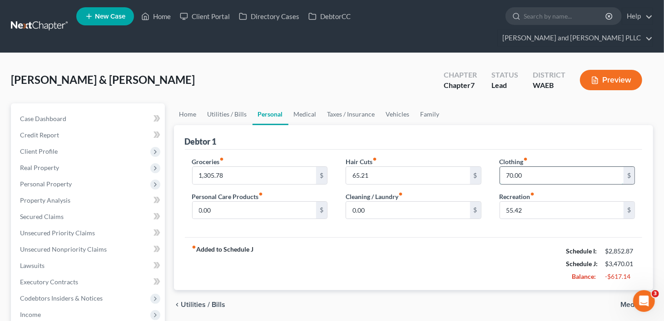
click at [549, 167] on input "70.00" at bounding box center [562, 175] width 124 height 17
click at [377, 202] on input "0.00" at bounding box center [408, 210] width 124 height 17
click at [226, 202] on input "0.00" at bounding box center [255, 210] width 124 height 17
click at [480, 237] on div "fiber_manual_record Added to Schedule J Schedule I: $2,852.87 Schedule J: $3,72…" at bounding box center [414, 263] width 458 height 53
click at [301, 104] on link "Medical" at bounding box center [305, 115] width 34 height 22
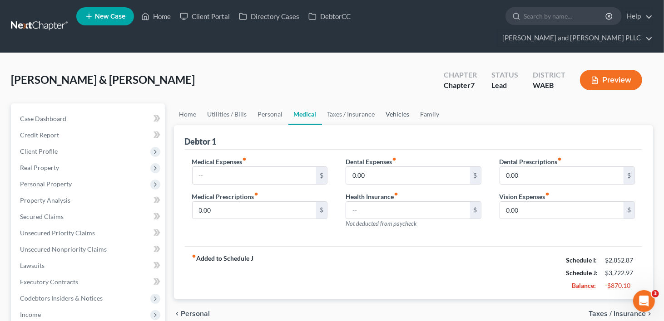
click at [398, 104] on link "Vehicles" at bounding box center [397, 115] width 35 height 22
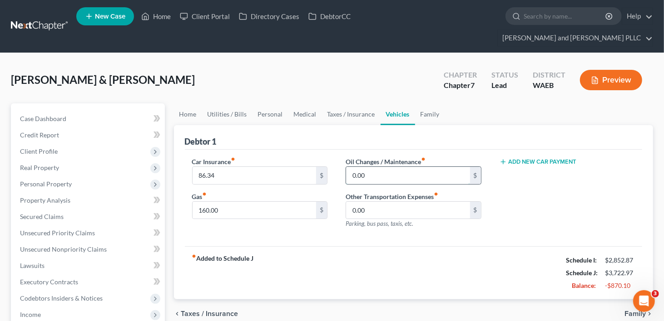
click at [376, 167] on input "0.00" at bounding box center [408, 175] width 124 height 17
click at [431, 104] on link "Family" at bounding box center [430, 115] width 30 height 22
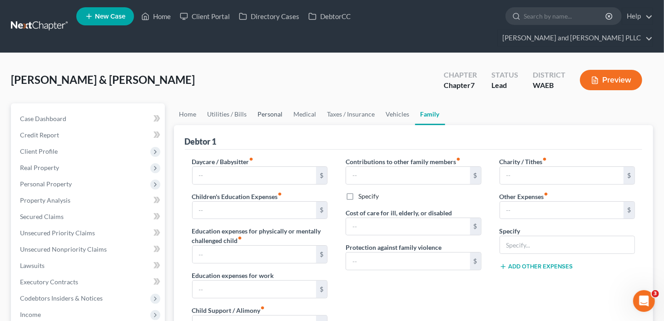
click at [269, 104] on link "Personal" at bounding box center [270, 115] width 36 height 22
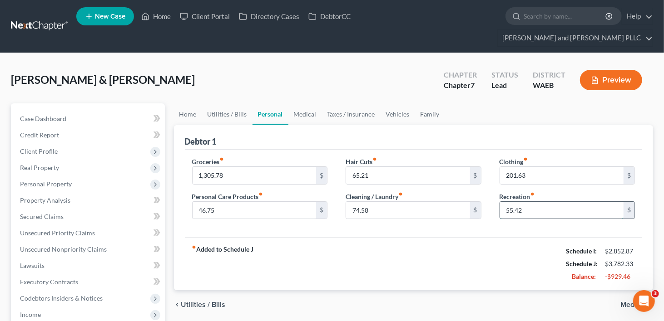
click at [509, 202] on input "55.42" at bounding box center [562, 210] width 124 height 17
click at [240, 104] on link "Utilities / Bills" at bounding box center [227, 115] width 50 height 22
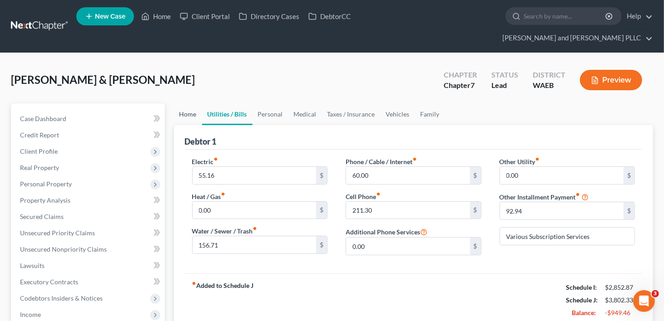
click at [184, 104] on link "Home" at bounding box center [188, 115] width 28 height 22
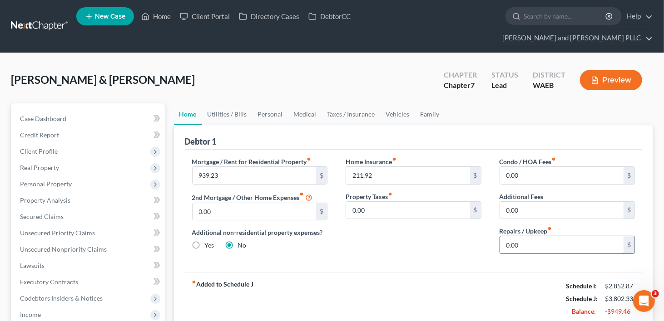
click at [540, 237] on input "0.00" at bounding box center [562, 245] width 124 height 17
click at [233, 104] on link "Utilities / Bills" at bounding box center [227, 115] width 50 height 22
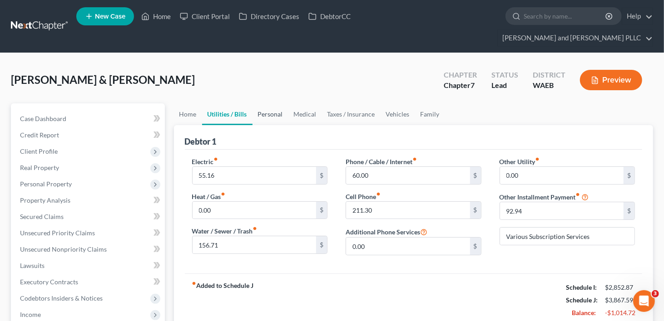
click at [272, 104] on link "Personal" at bounding box center [270, 115] width 36 height 22
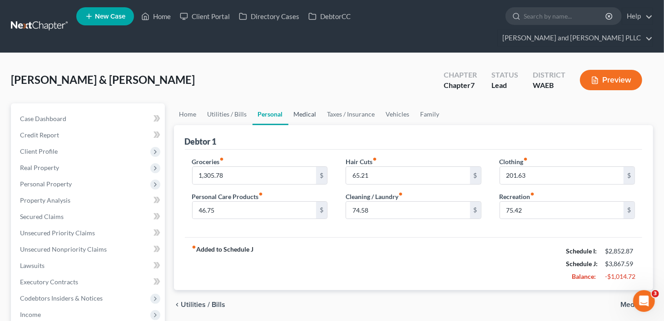
click at [300, 104] on link "Medical" at bounding box center [305, 115] width 34 height 22
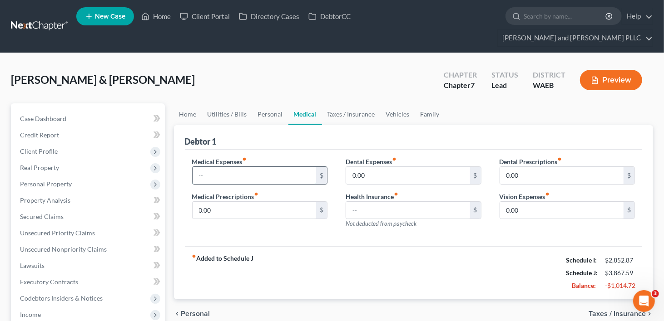
click at [218, 167] on input "text" at bounding box center [255, 175] width 124 height 17
click at [356, 104] on link "Taxes / Insurance" at bounding box center [351, 115] width 59 height 22
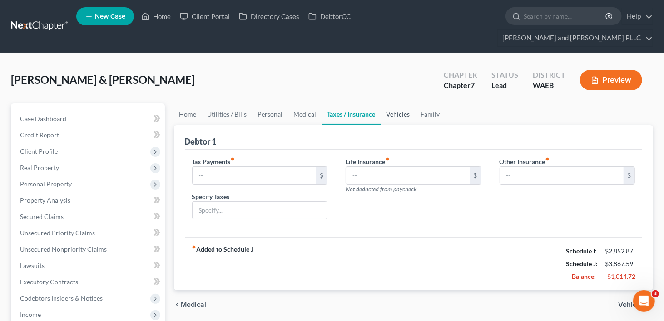
click at [398, 104] on link "Vehicles" at bounding box center [398, 115] width 35 height 22
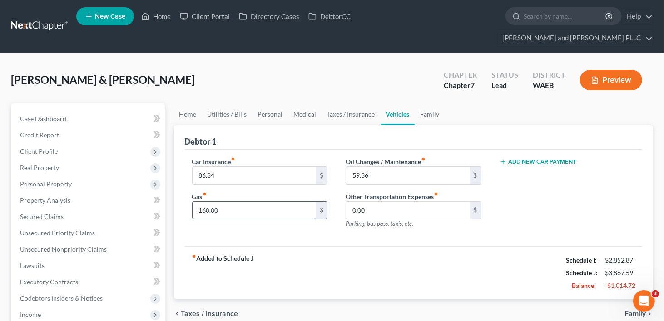
click at [221, 202] on input "160.00" at bounding box center [255, 210] width 124 height 17
click at [349, 224] on div "Car Insurance fiber_manual_record 86.34 $ Gas fiber_manual_record 169.82 $ Oil …" at bounding box center [414, 198] width 458 height 97
click at [186, 104] on link "Home" at bounding box center [188, 115] width 28 height 22
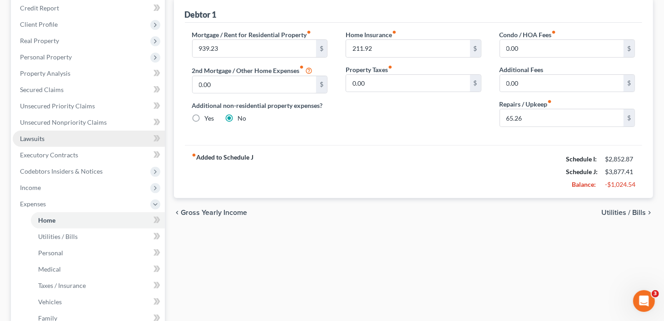
scroll to position [227, 0]
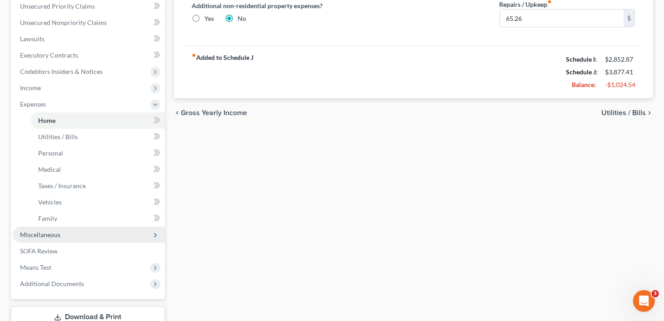
click at [39, 231] on span "Miscellaneous" at bounding box center [40, 235] width 40 height 8
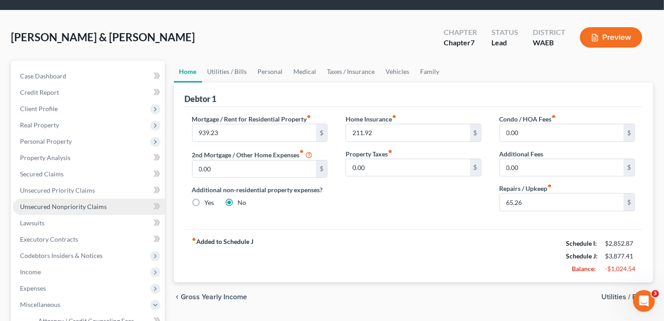
scroll to position [136, 0]
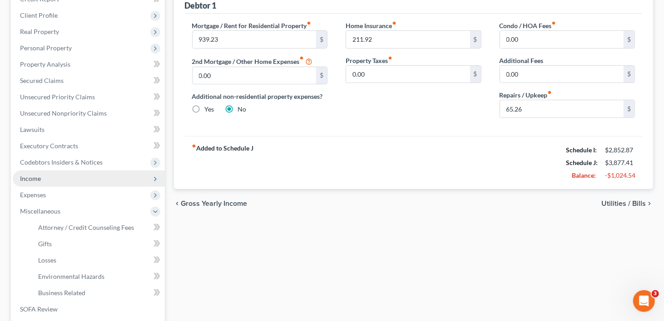
click at [33, 175] on span "Income" at bounding box center [30, 179] width 21 height 8
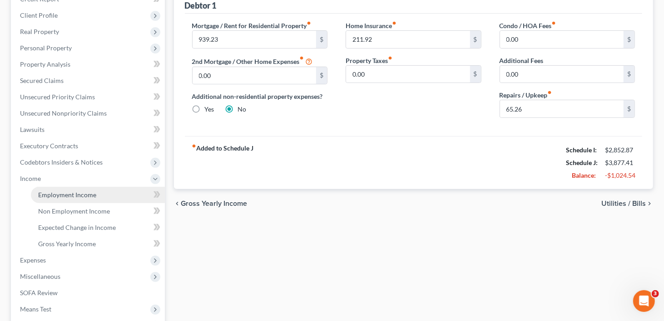
click at [65, 191] on span "Employment Income" at bounding box center [67, 195] width 58 height 8
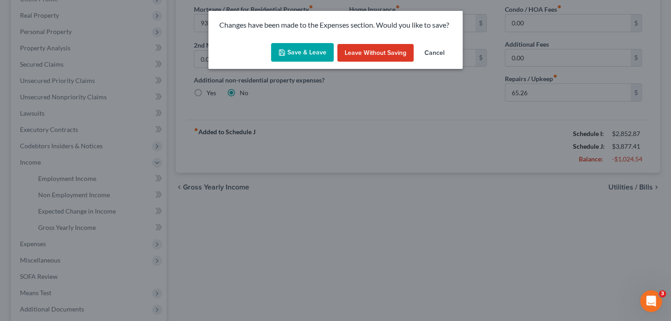
click at [319, 54] on button "Save & Leave" at bounding box center [302, 52] width 63 height 19
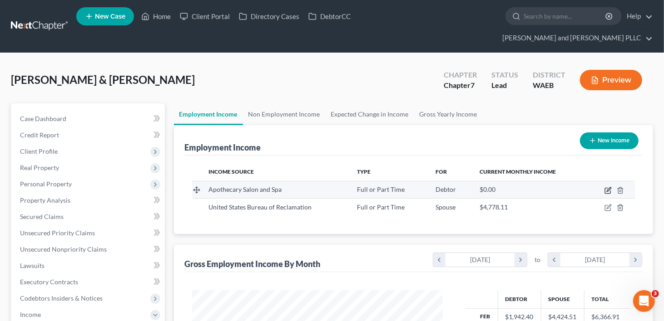
click at [609, 187] on icon "button" at bounding box center [607, 190] width 7 height 7
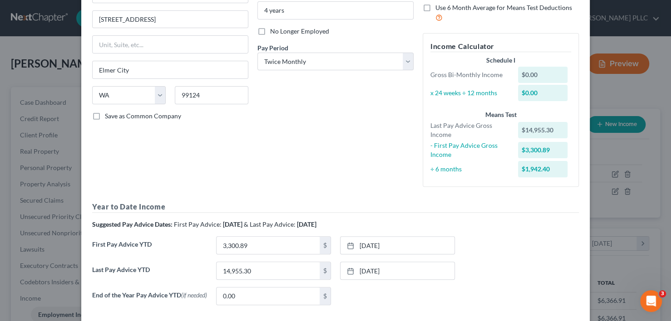
scroll to position [150, 0]
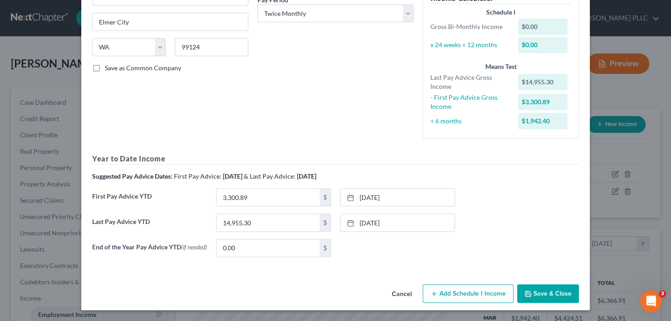
drag, startPoint x: 454, startPoint y: 302, endPoint x: 499, endPoint y: 222, distance: 92.1
click at [454, 302] on button "Add Schedule I Income" at bounding box center [468, 294] width 91 height 19
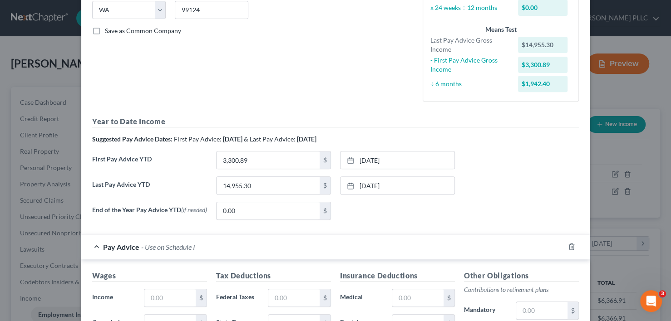
scroll to position [241, 0]
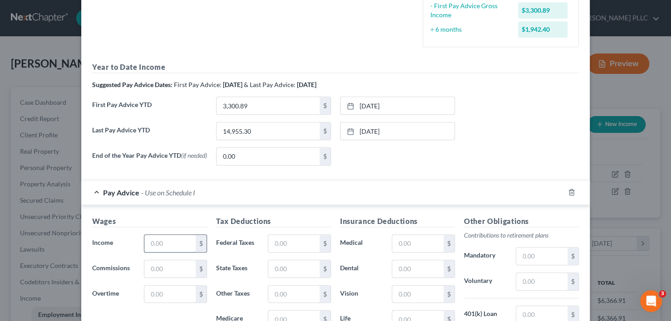
click at [175, 246] on input "text" at bounding box center [169, 243] width 51 height 17
click at [163, 265] on input "text" at bounding box center [169, 269] width 51 height 17
click at [169, 271] on input "431.70" at bounding box center [169, 269] width 51 height 17
